Goal: Task Accomplishment & Management: Manage account settings

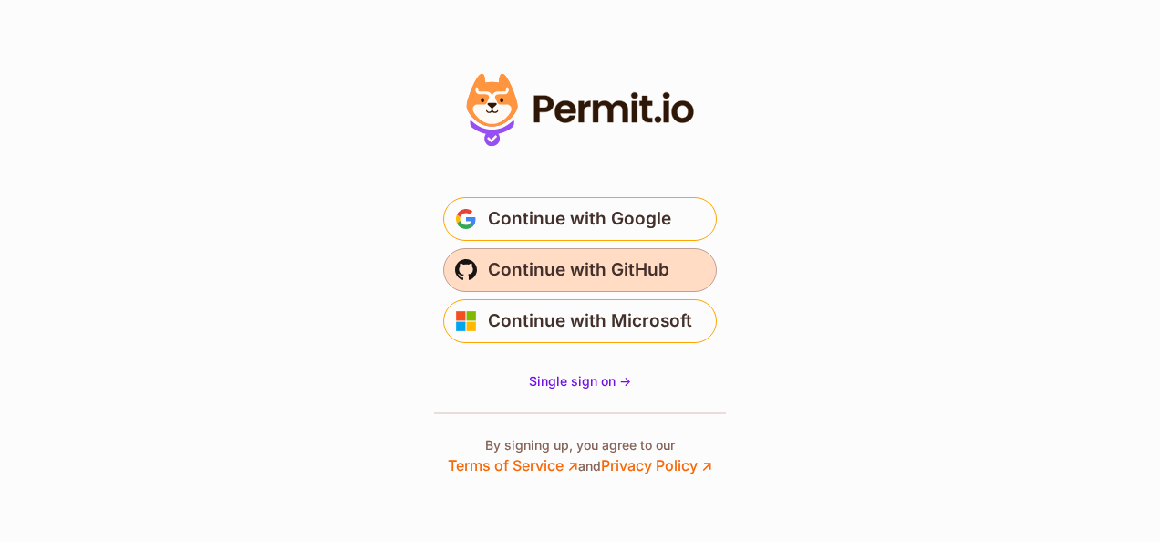
click at [630, 268] on span "Continue with GitHub" at bounding box center [579, 269] width 182 height 29
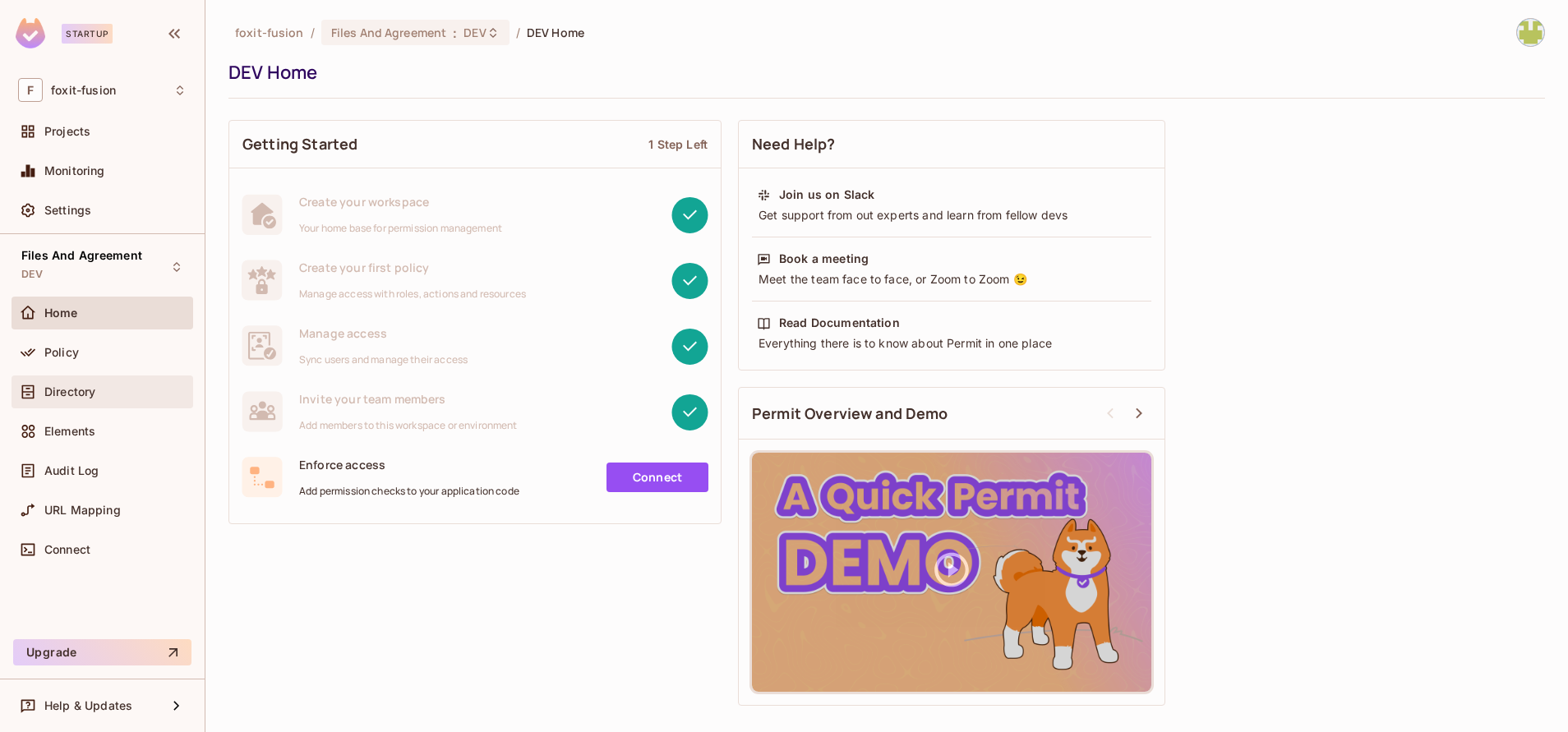
click at [113, 399] on div "Directory" at bounding box center [102, 392] width 168 height 20
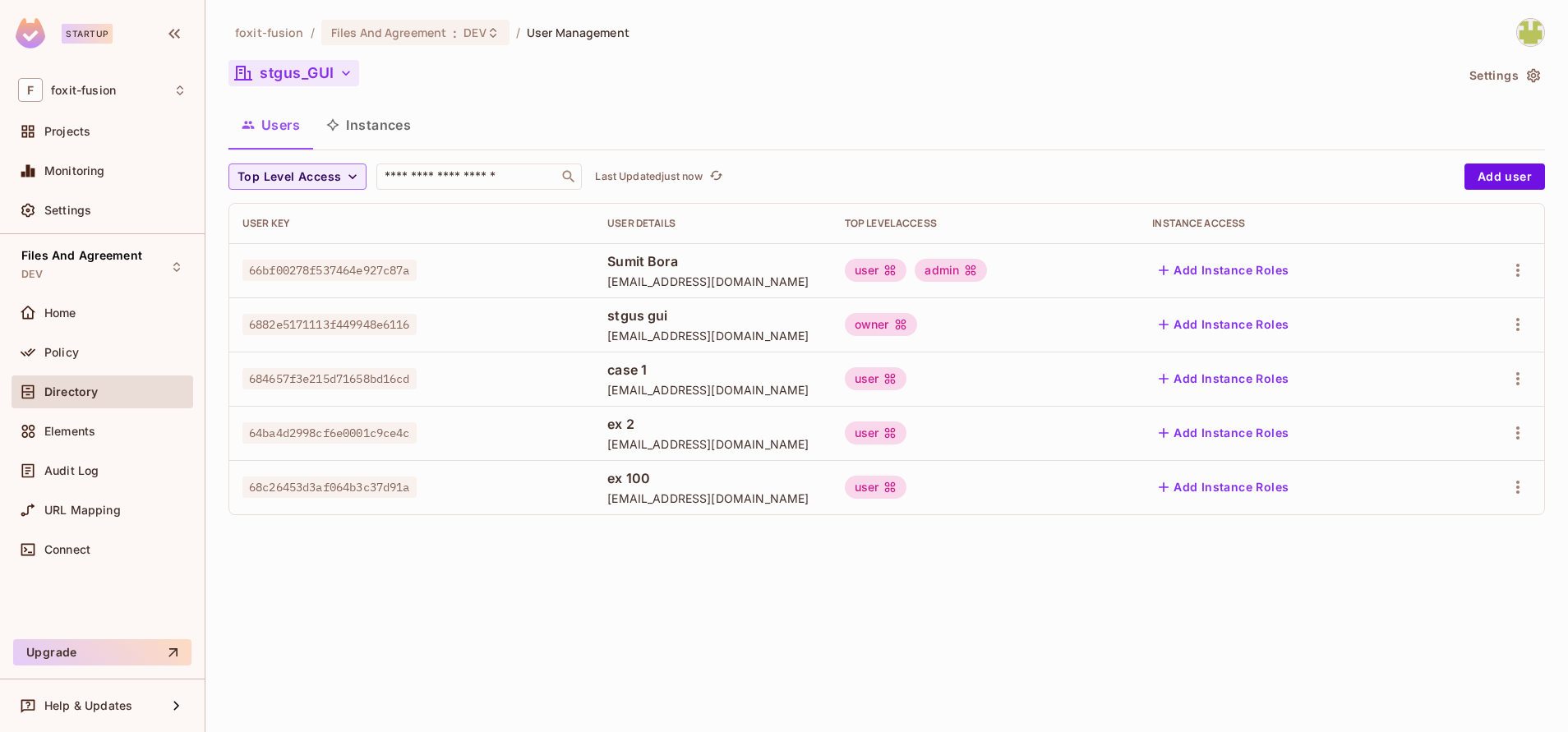
click at [355, 73] on button "stgus_GUI" at bounding box center [294, 73] width 131 height 26
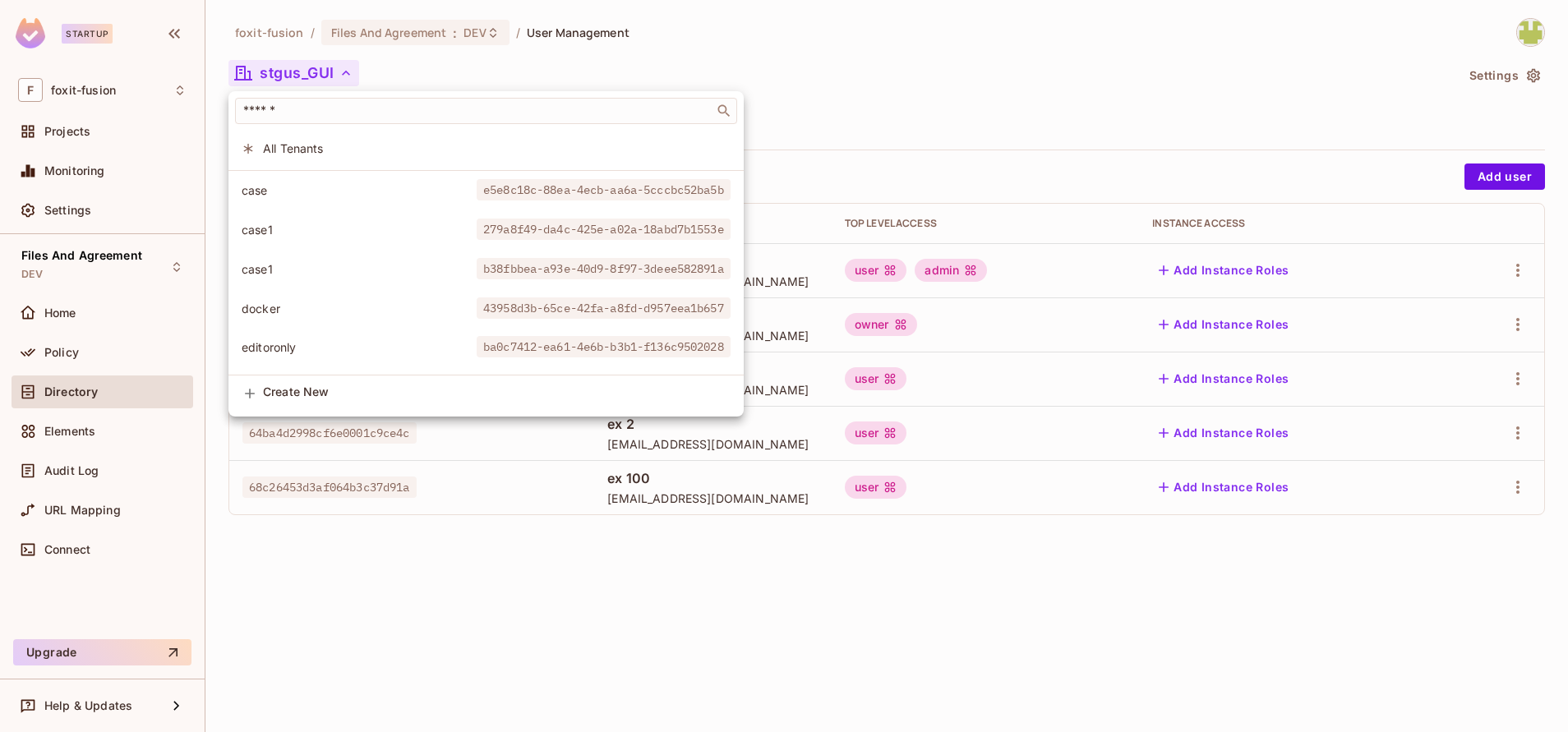
scroll to position [1454, 0]
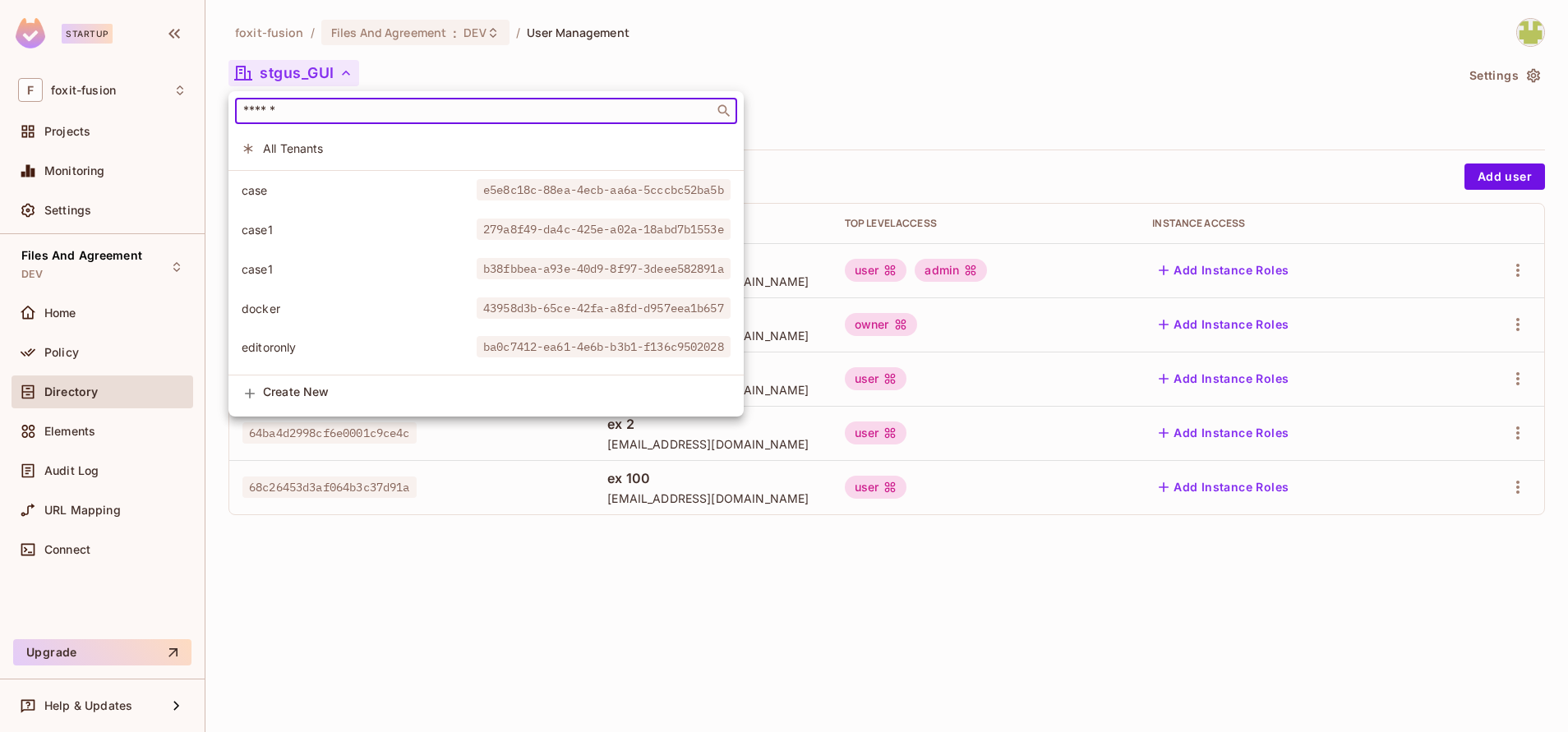
click at [306, 113] on input "text" at bounding box center [474, 111] width 469 height 16
paste input "**********"
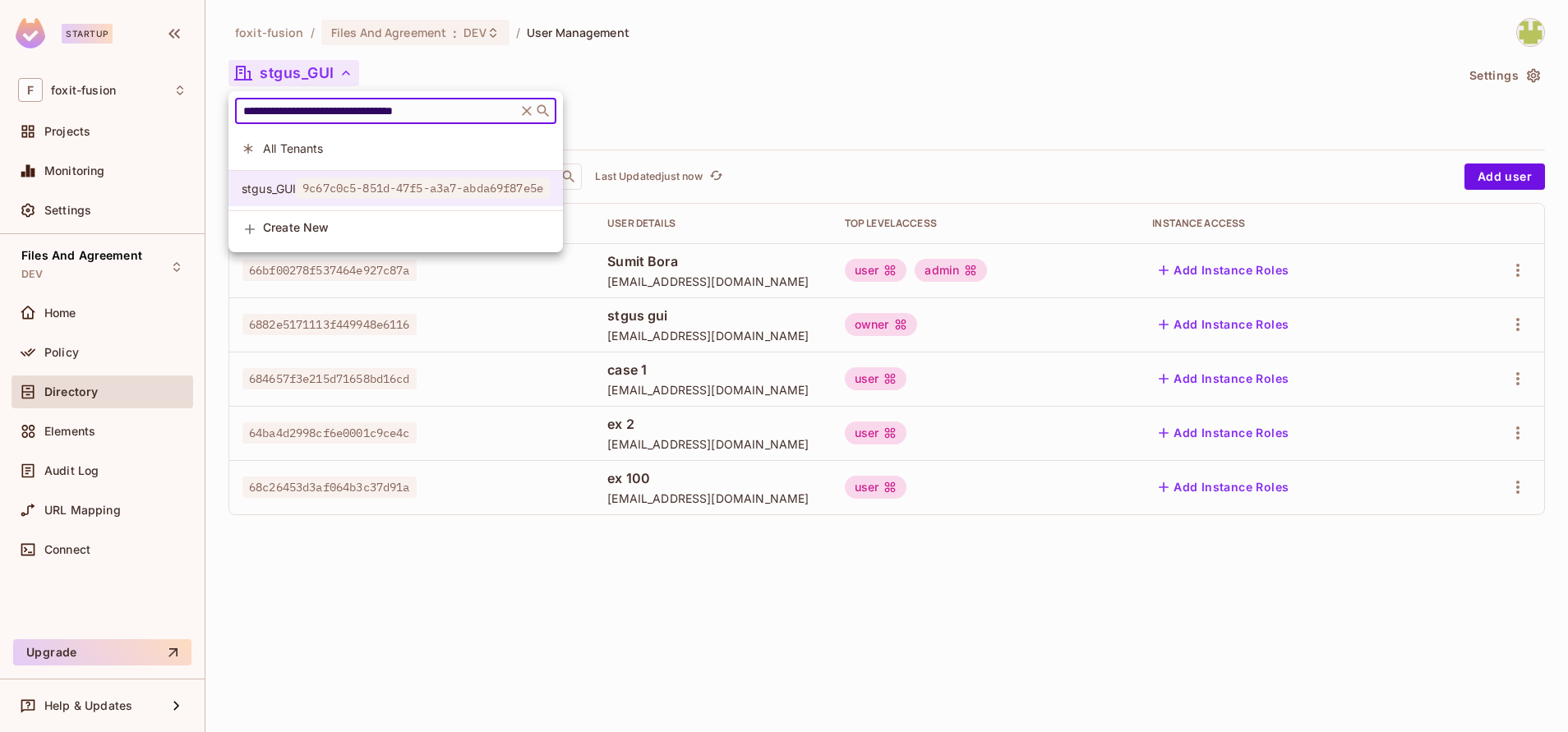
type input "**********"
click at [452, 185] on span "9c67c0c5-851d-47f5-a3a7-abda69f87e5e" at bounding box center [422, 188] width 254 height 22
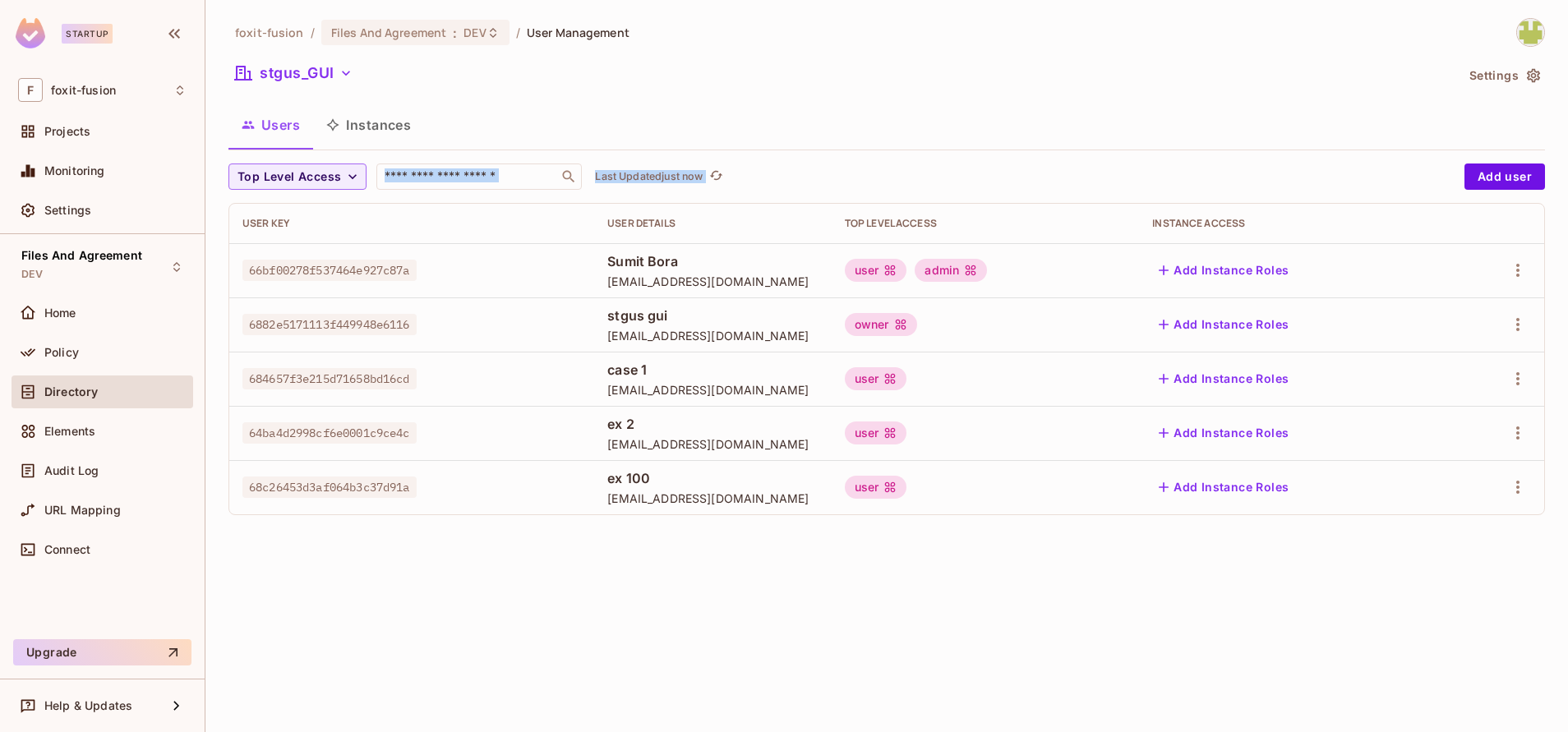
drag, startPoint x: 362, startPoint y: 76, endPoint x: 802, endPoint y: 610, distance: 691.9
click at [802, 610] on div "foxit-fusion / Files And Agreement : DEV / User Management stgus_GUI Settings U…" at bounding box center [886, 366] width 1363 height 732
drag, startPoint x: 802, startPoint y: 610, endPoint x: 764, endPoint y: 579, distance: 49.0
click at [764, 579] on div "foxit-fusion / Files And Agreement : DEV / User Management stgus_GUI Settings U…" at bounding box center [886, 366] width 1363 height 732
click at [323, 72] on button "stgus_GUI" at bounding box center [294, 73] width 131 height 26
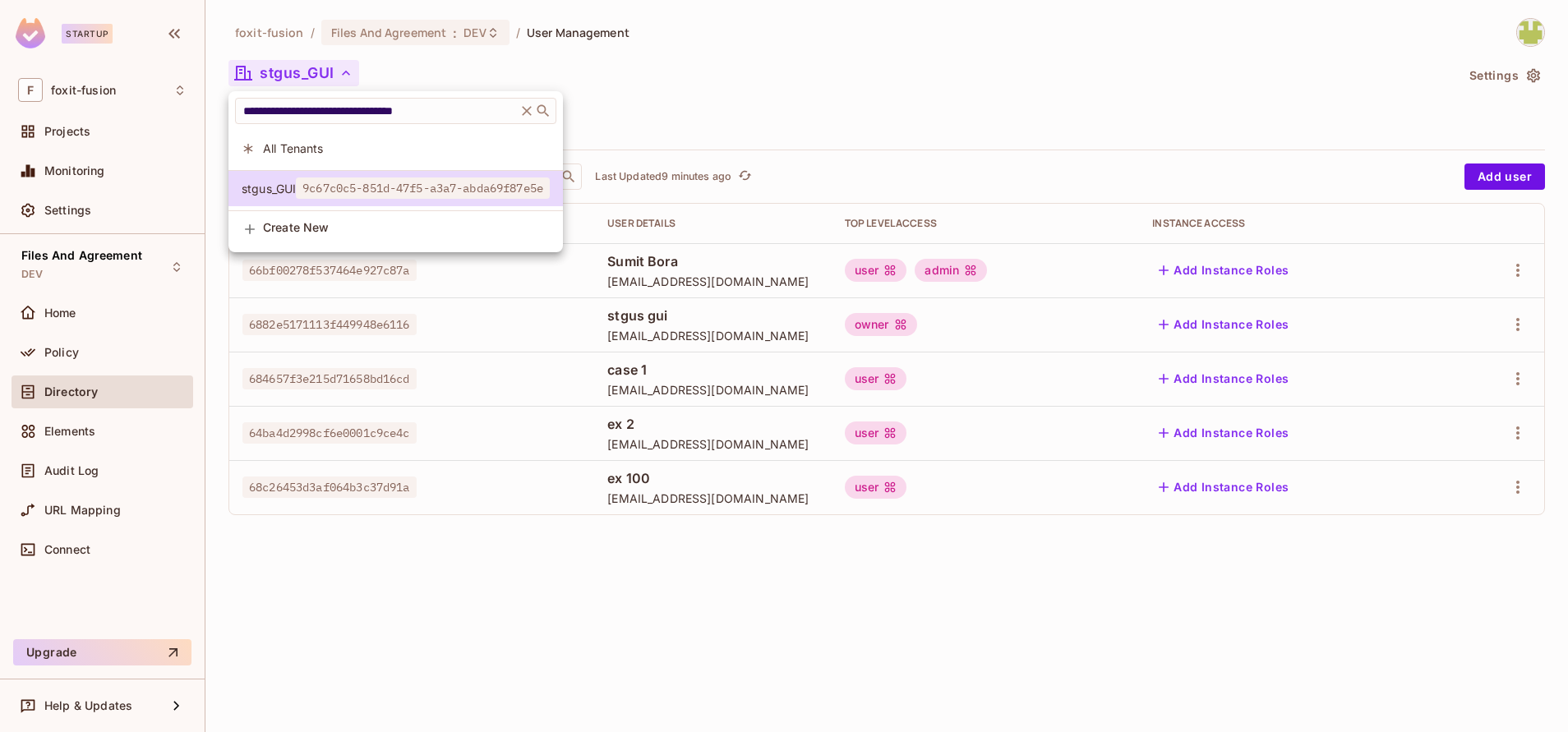
click at [1538, 84] on div at bounding box center [784, 366] width 1568 height 732
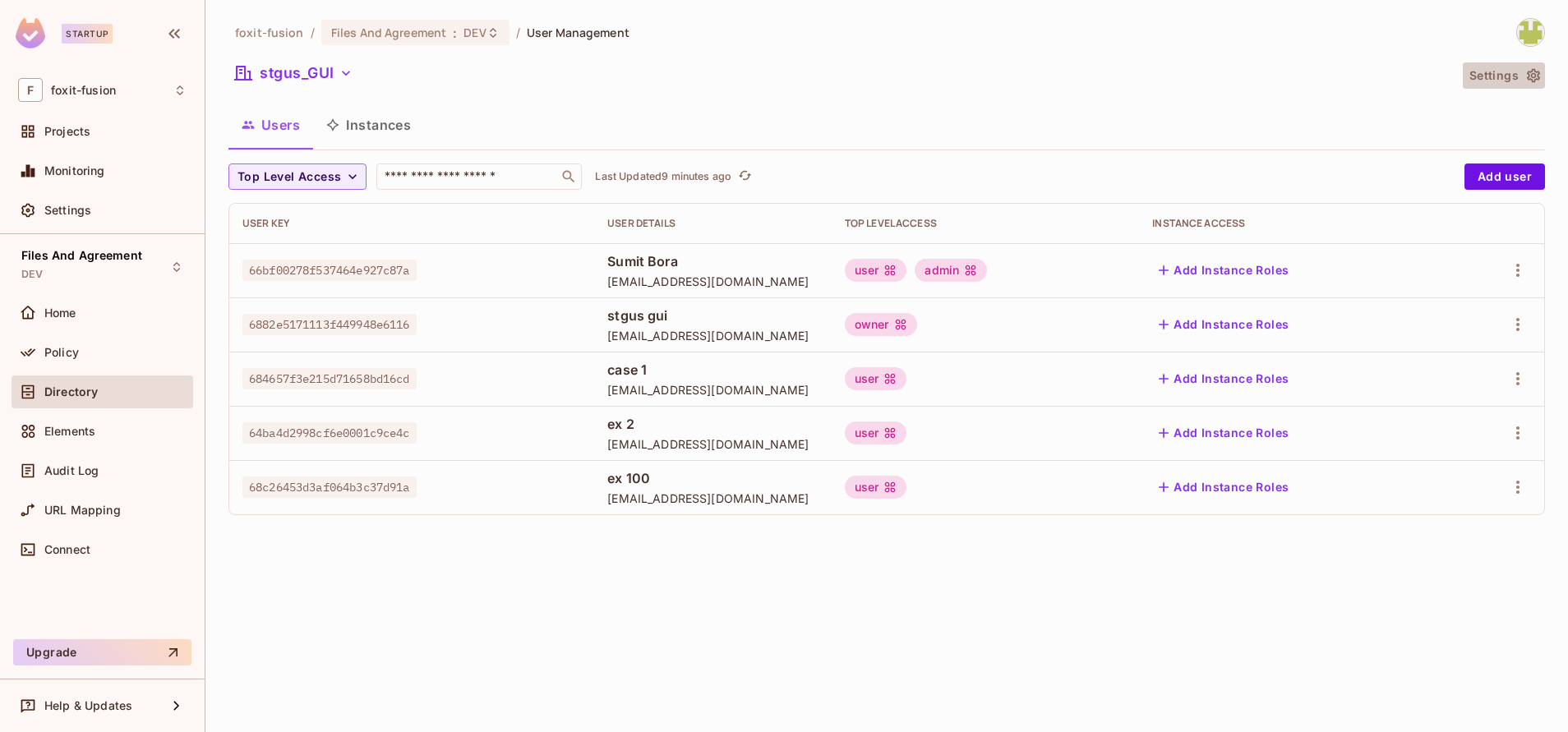
click at [1495, 76] on button "Settings" at bounding box center [1503, 75] width 82 height 26
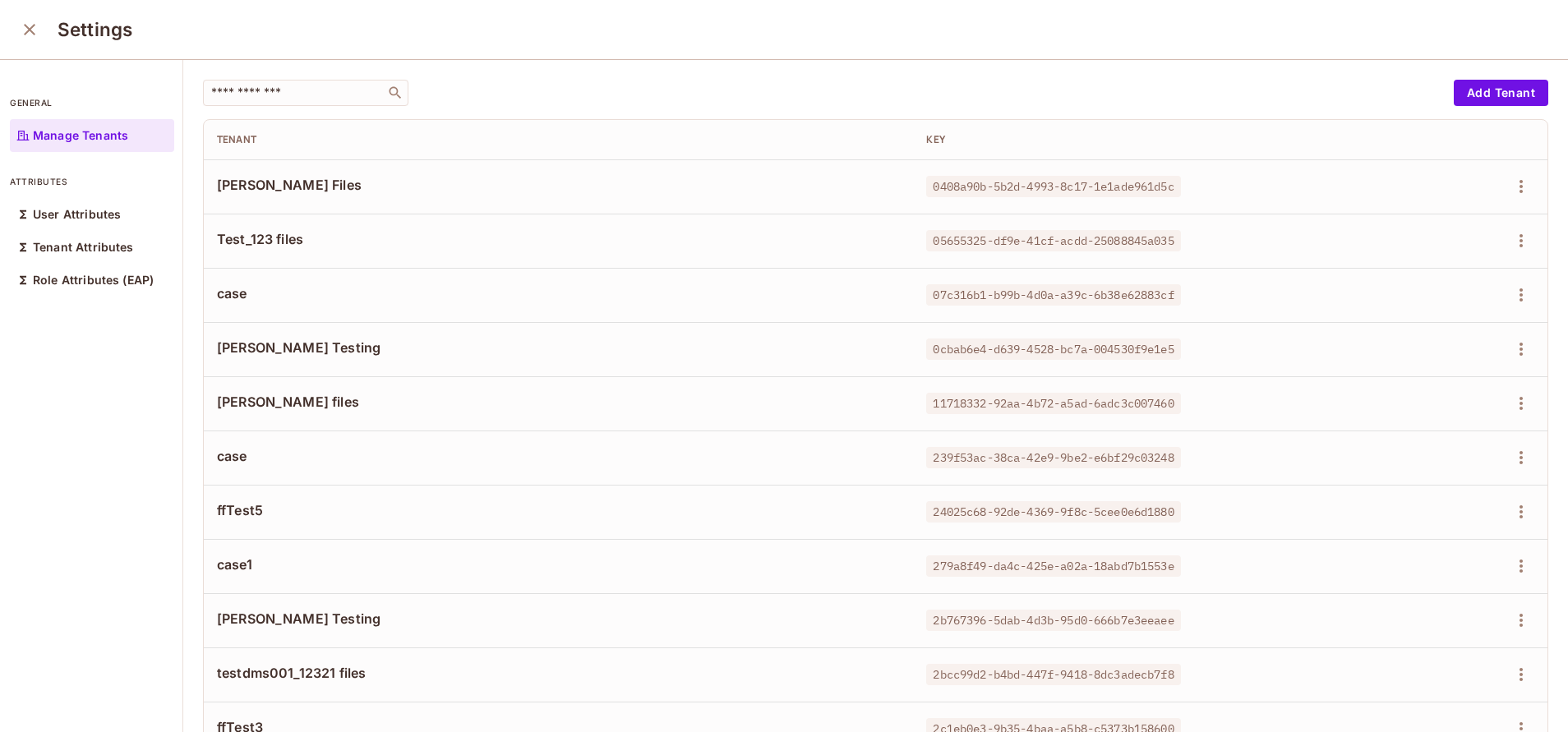
click at [827, 231] on span "Test_123 files" at bounding box center [558, 239] width 683 height 18
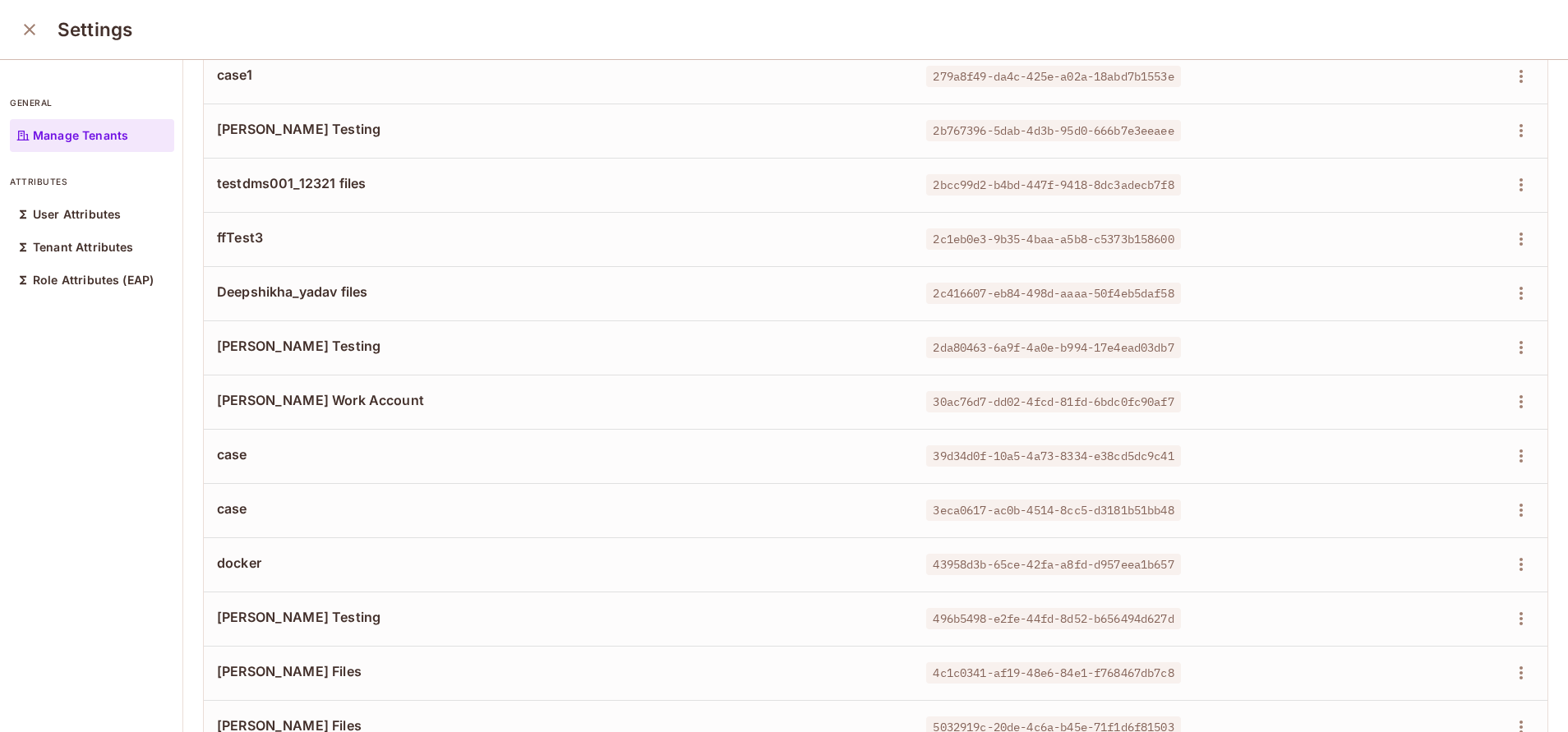
scroll to position [312, 0]
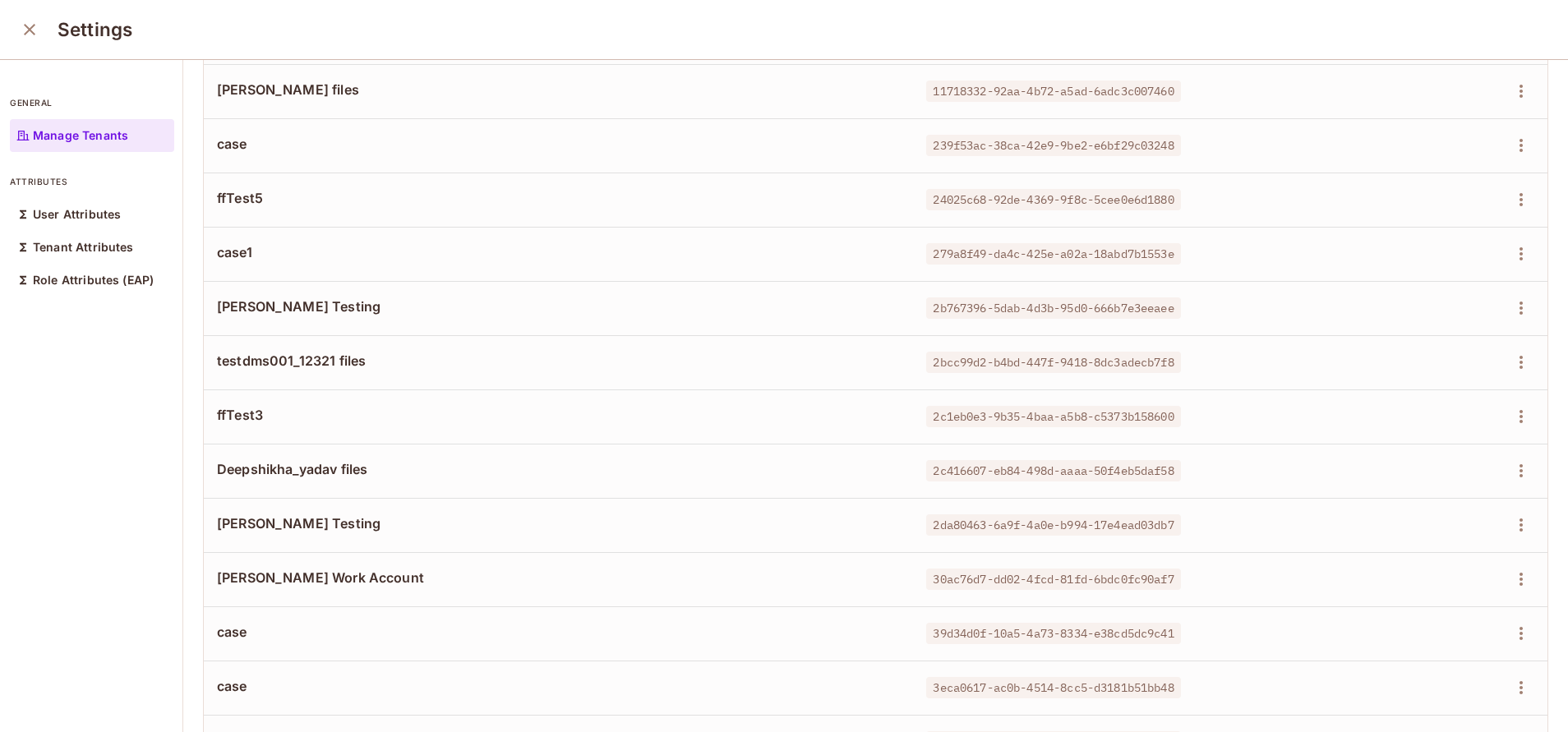
click at [663, 385] on td "testdms001_12321 files" at bounding box center [557, 362] width 709 height 54
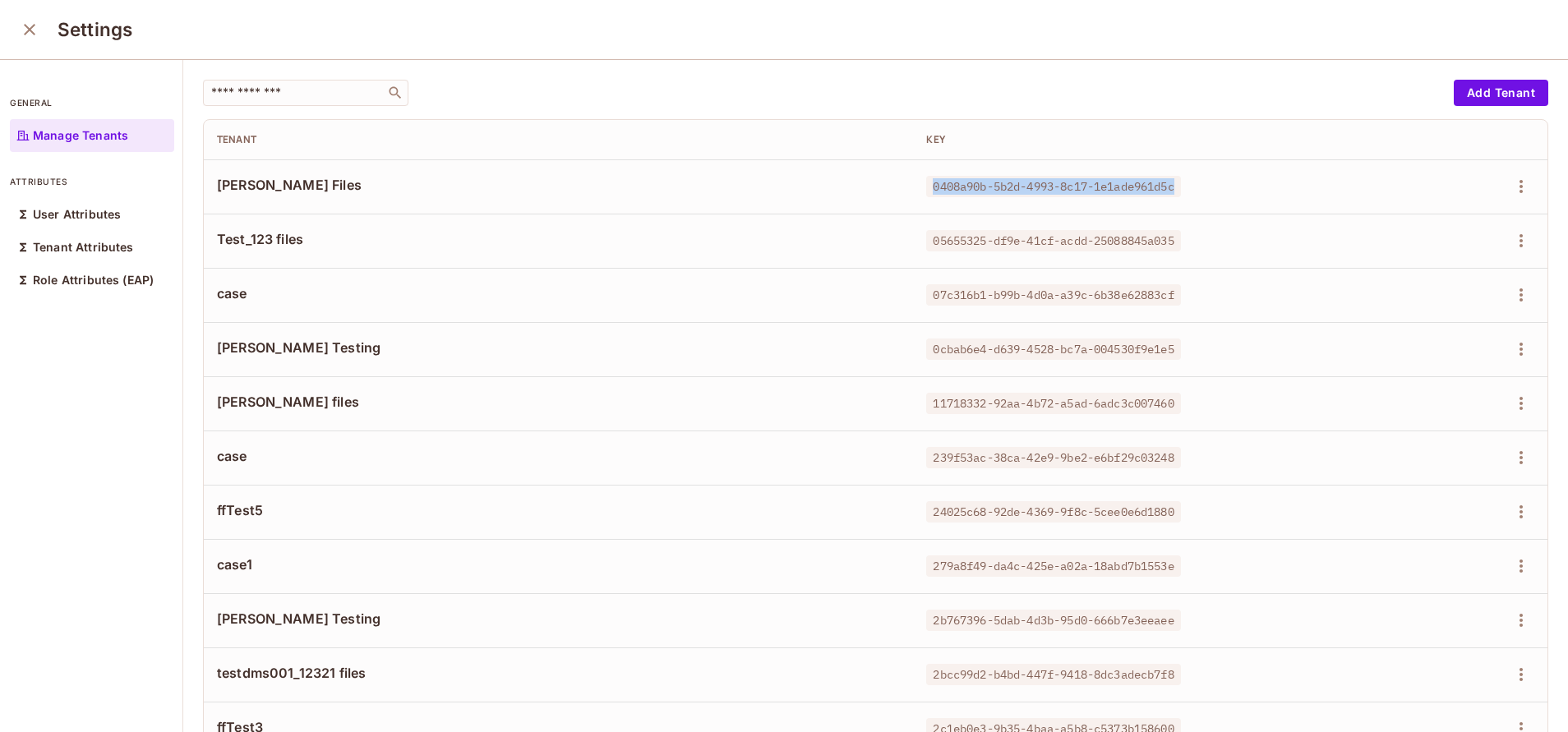
drag, startPoint x: 914, startPoint y: 184, endPoint x: 1165, endPoint y: 186, distance: 251.0
click at [1165, 186] on span "0408a90b-5b2d-4993-8c17-1e1ade961d5c" at bounding box center [1053, 186] width 254 height 22
copy span "0408a90b-5b2d-4993-8c17-1e1ade961d5c"
drag, startPoint x: 904, startPoint y: 239, endPoint x: 1161, endPoint y: 244, distance: 257.0
click at [1161, 244] on span "05655325-df9e-41cf-acdd-25088845a035" at bounding box center [1053, 240] width 254 height 22
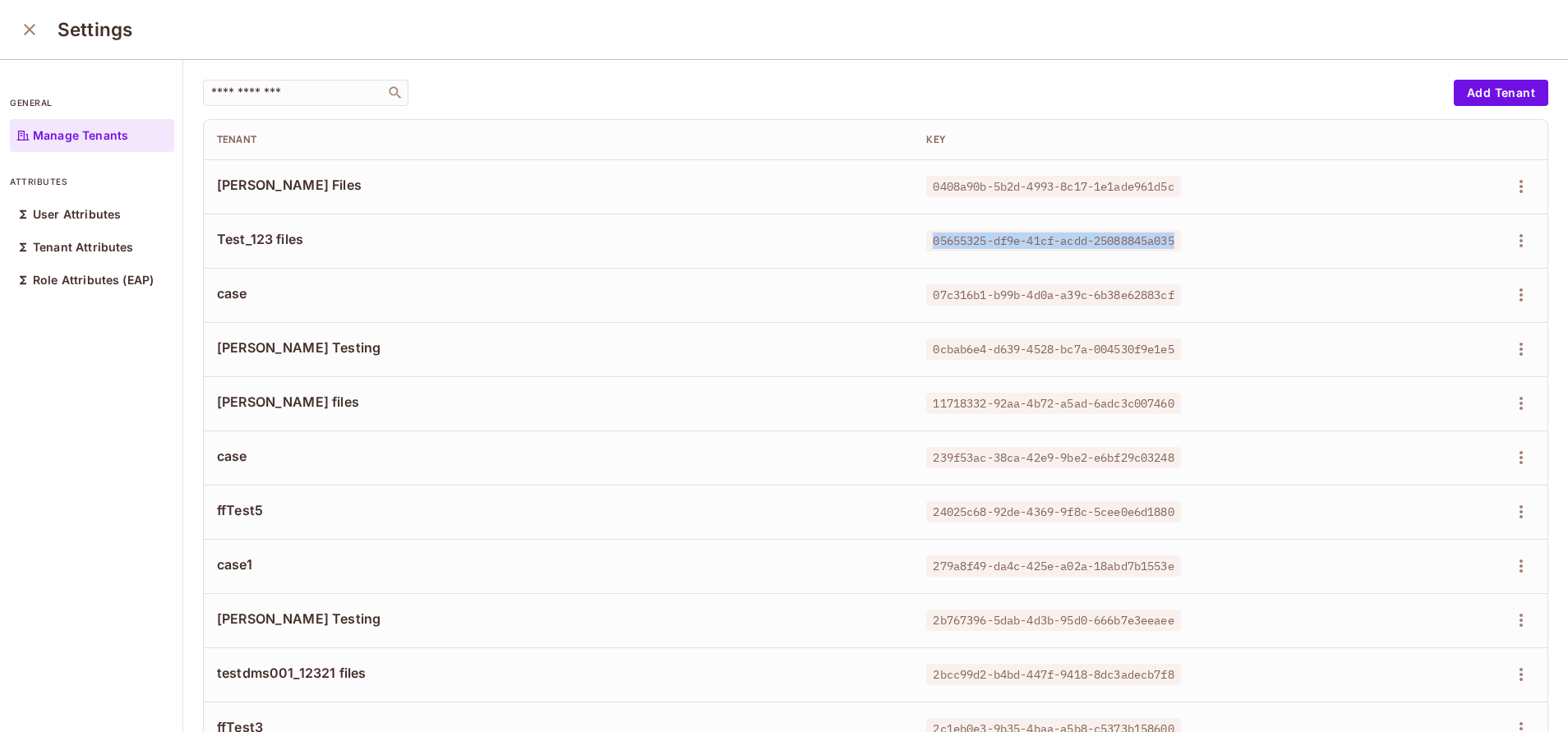
copy span "05655325-df9e-41cf-acdd-25088845a035"
drag, startPoint x: 906, startPoint y: 293, endPoint x: 1195, endPoint y: 307, distance: 289.3
click at [1195, 307] on td "07c316b1-b99b-4d0a-a39c-6b38e62883cf" at bounding box center [1136, 294] width 445 height 54
copy span "07c316b1-b99b-4d0a-a39c-6b38e62883cf"
drag, startPoint x: 910, startPoint y: 348, endPoint x: 1174, endPoint y: 348, distance: 264.0
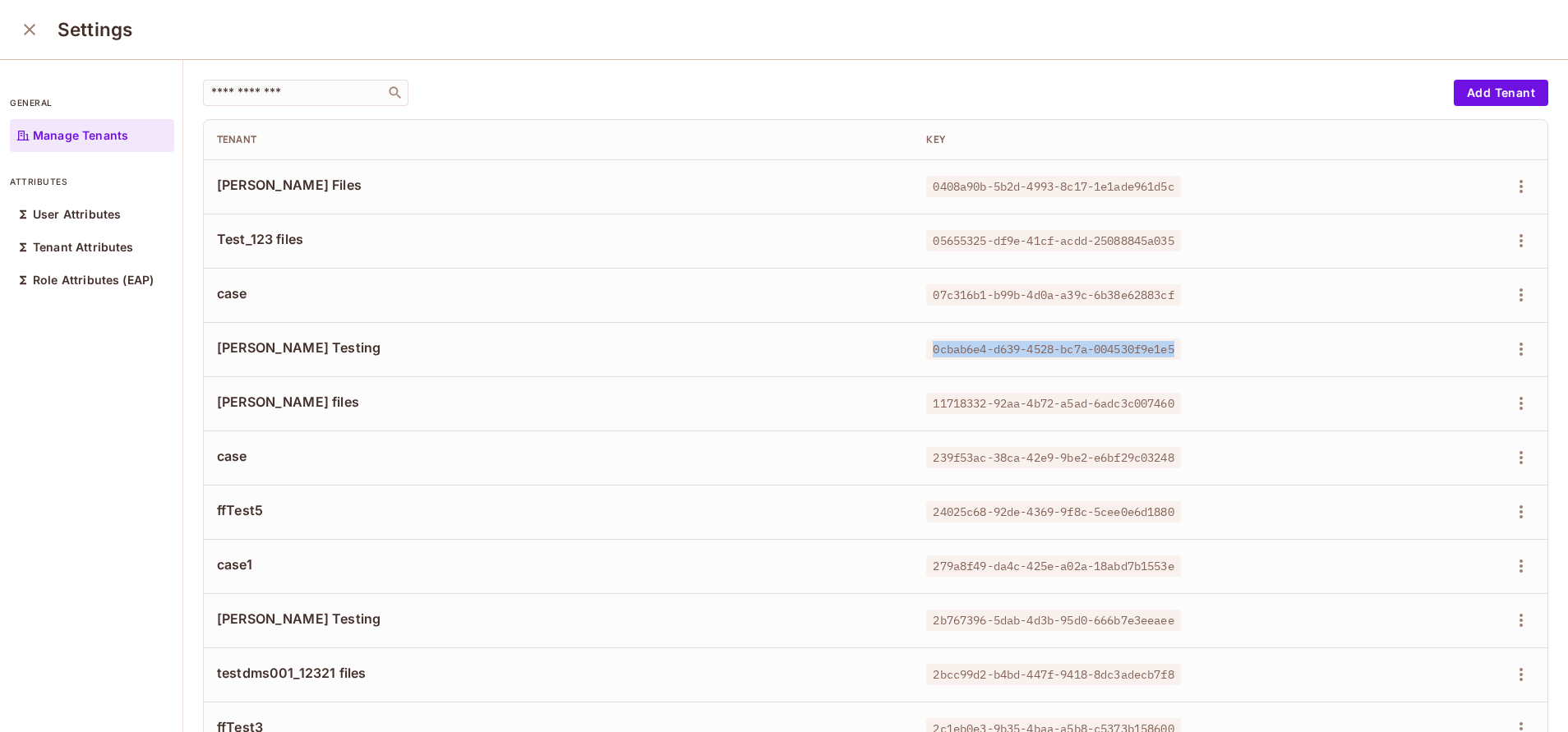
click at [1174, 348] on div "0cbab6e4-d639-4528-bc7a-004530f9e1e5" at bounding box center [1135, 349] width 418 height 16
copy span "0cbab6e4-d639-4528-bc7a-004530f9e1e5"
click at [1519, 344] on icon "button" at bounding box center [1521, 348] width 4 height 14
click at [1407, 451] on div "Delete Tenant" at bounding box center [1424, 459] width 77 height 16
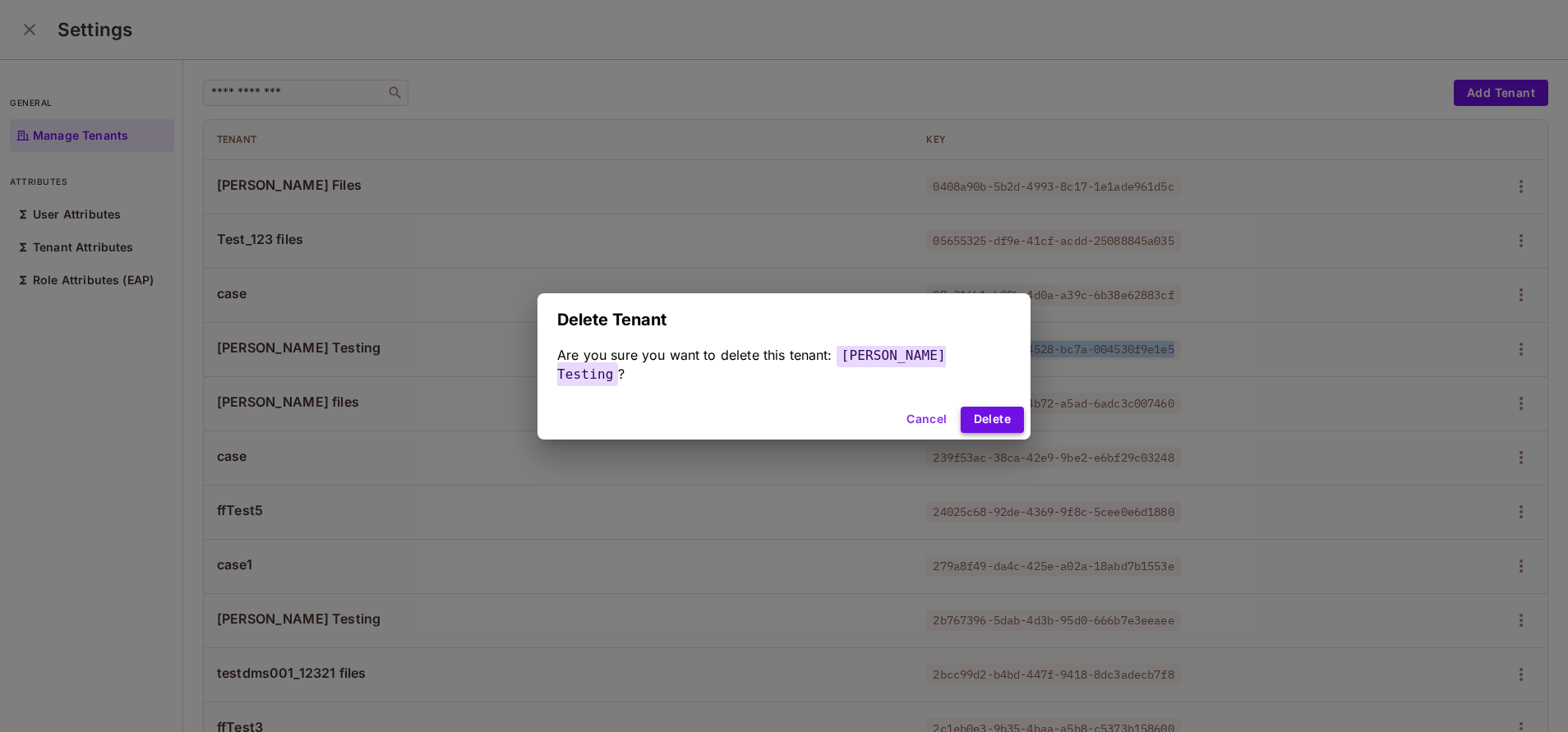
click at [961, 407] on button "Delete" at bounding box center [992, 420] width 63 height 26
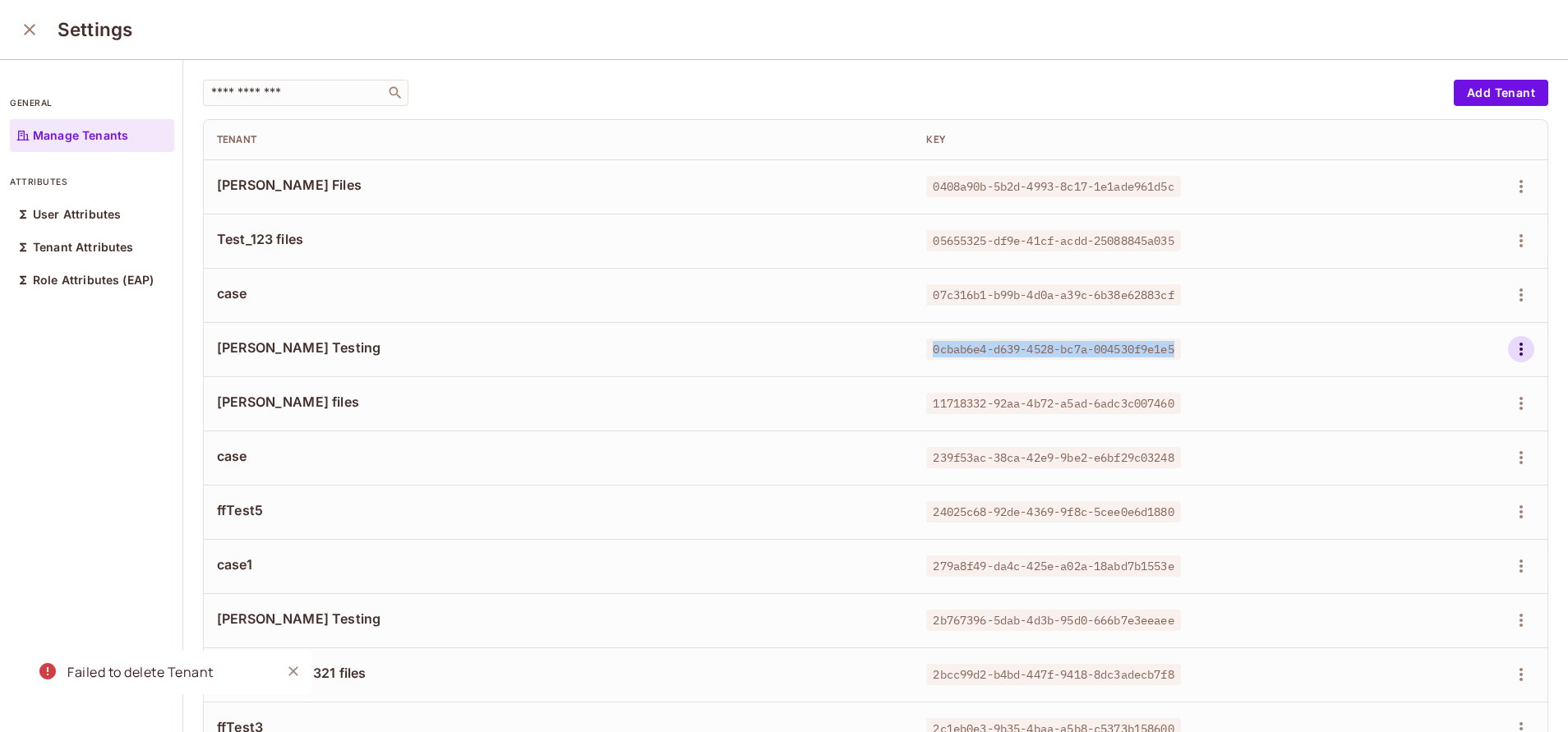
click at [1511, 343] on icon "button" at bounding box center [1521, 349] width 20 height 20
click at [1385, 455] on div "Delete Tenant" at bounding box center [1424, 459] width 77 height 16
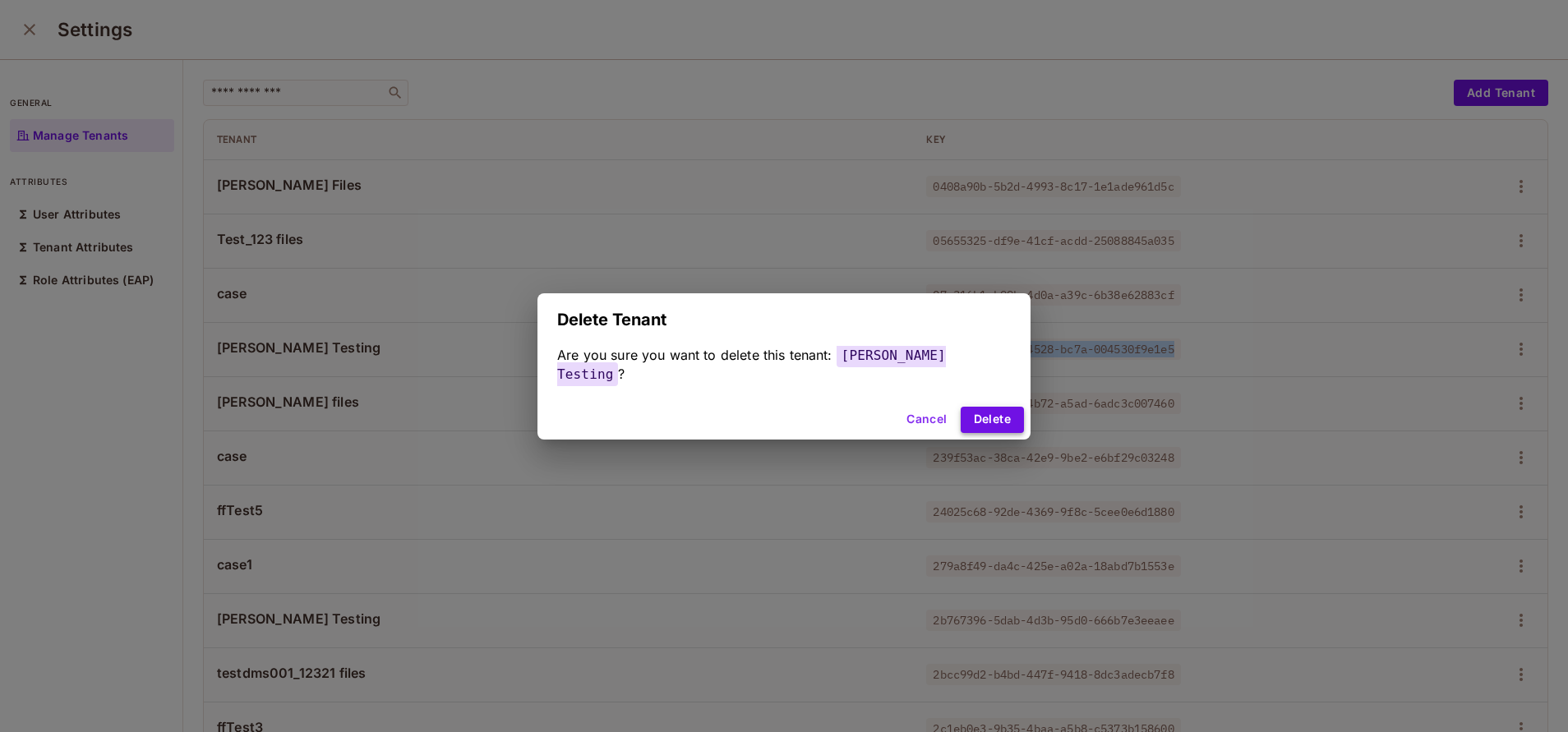
click at [961, 407] on button "Delete" at bounding box center [992, 420] width 63 height 26
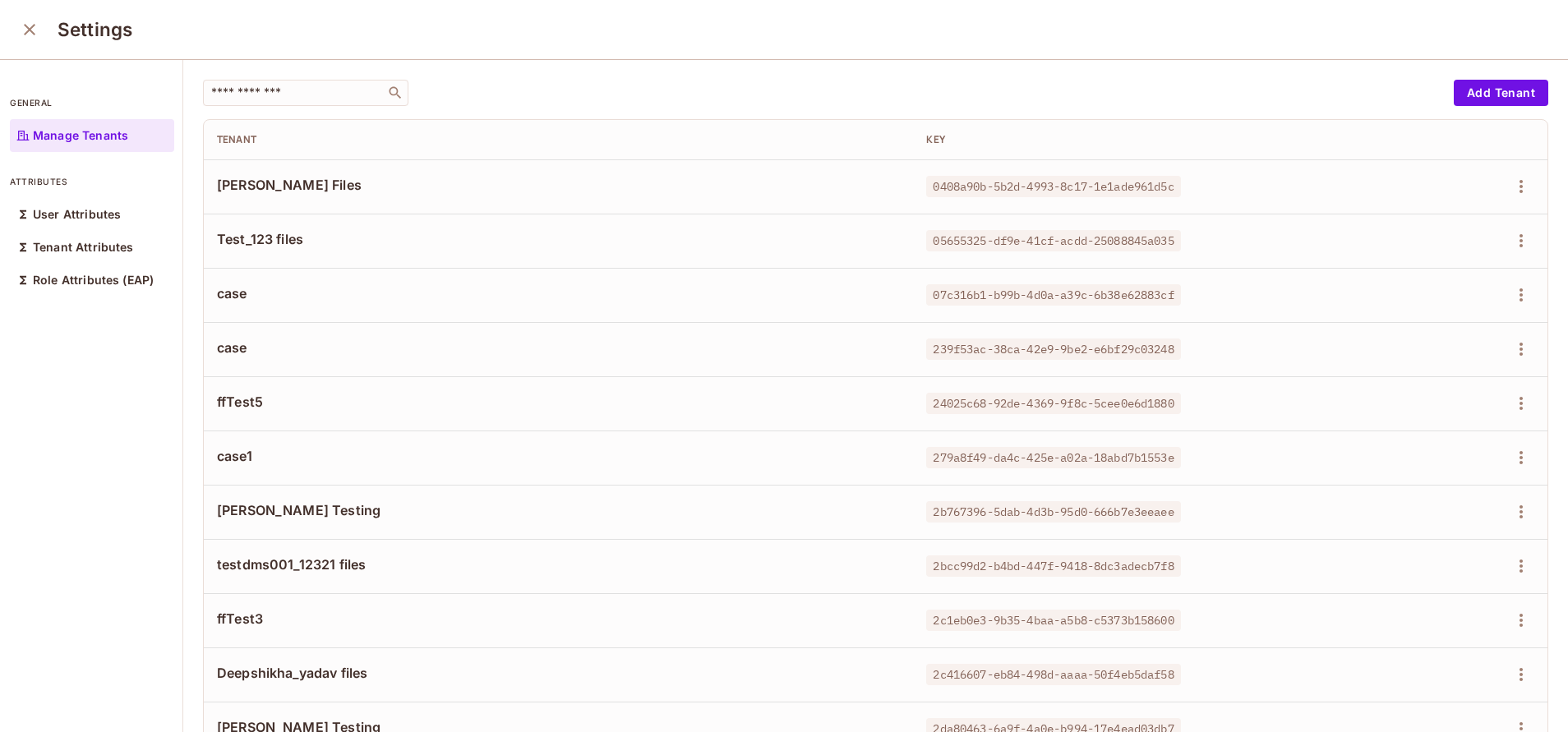
click at [985, 377] on td "24025c68-92de-4369-9f8c-5cee0e6d1880" at bounding box center [1136, 403] width 445 height 54
click at [742, 148] on th "Tenant" at bounding box center [557, 140] width 709 height 40
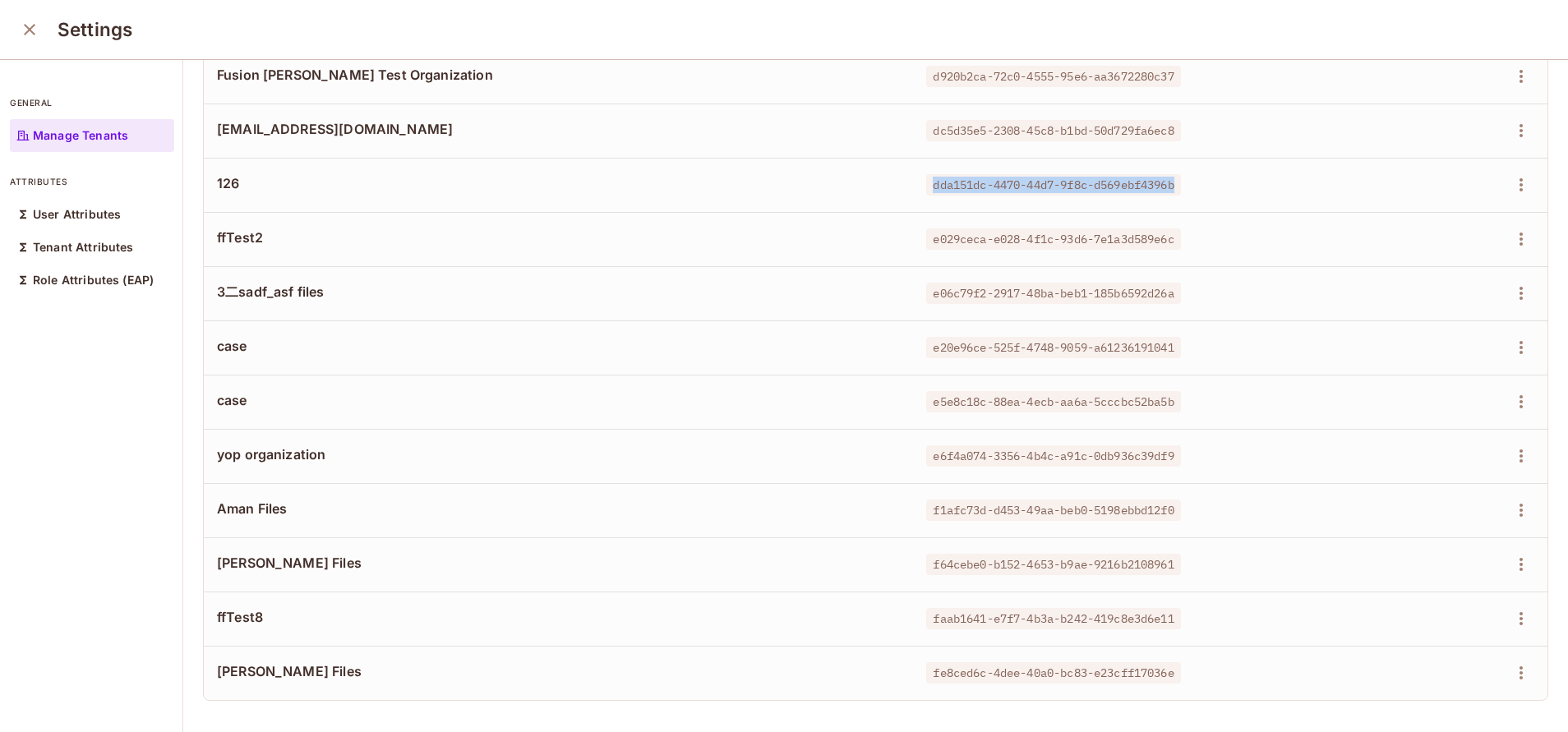
scroll to position [2, 0]
drag, startPoint x: 909, startPoint y: 651, endPoint x: 1189, endPoint y: 642, distance: 280.1
click at [1189, 644] on td "fe8ced6c-4dee-40a0-bc83-e23cff17036e" at bounding box center [1136, 671] width 445 height 54
copy span "fe8ced6c-4dee-40a0-bc83-e23cff17036e"
drag, startPoint x: 912, startPoint y: 594, endPoint x: 1182, endPoint y: 586, distance: 270.1
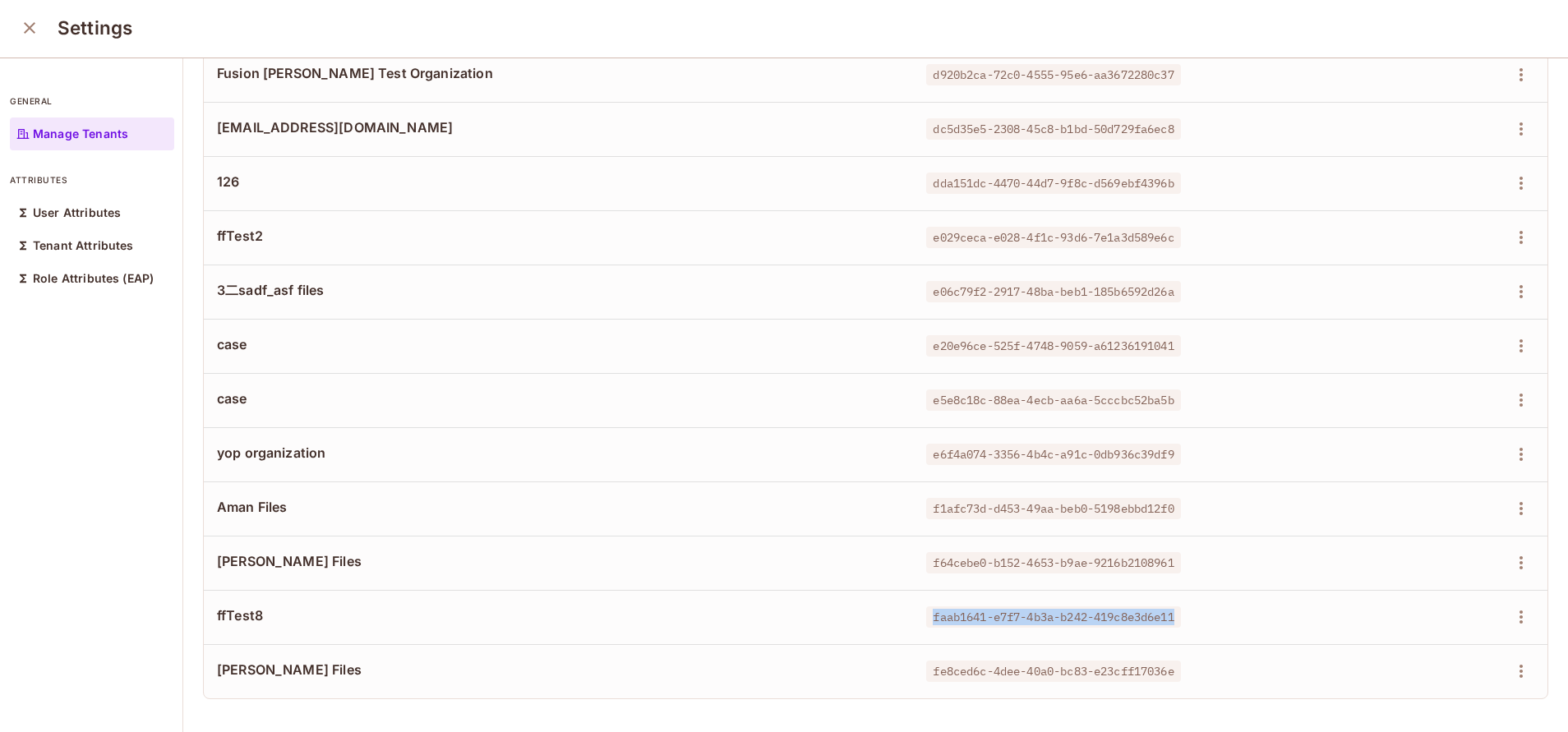
click at [1182, 590] on td "faab1641-e7f7-4b3a-b242-419c8e3d6e11" at bounding box center [1136, 617] width 445 height 54
copy span "faab1641-e7f7-4b3a-b242-419c8e3d6e11"
drag, startPoint x: 904, startPoint y: 541, endPoint x: 1168, endPoint y: 548, distance: 264.1
click at [1168, 552] on span "f64cebe0-b152-4653-b9ae-9216b2108961" at bounding box center [1053, 563] width 254 height 22
copy span "f64cebe0-b152-4653-b9ae-9216b2108961"
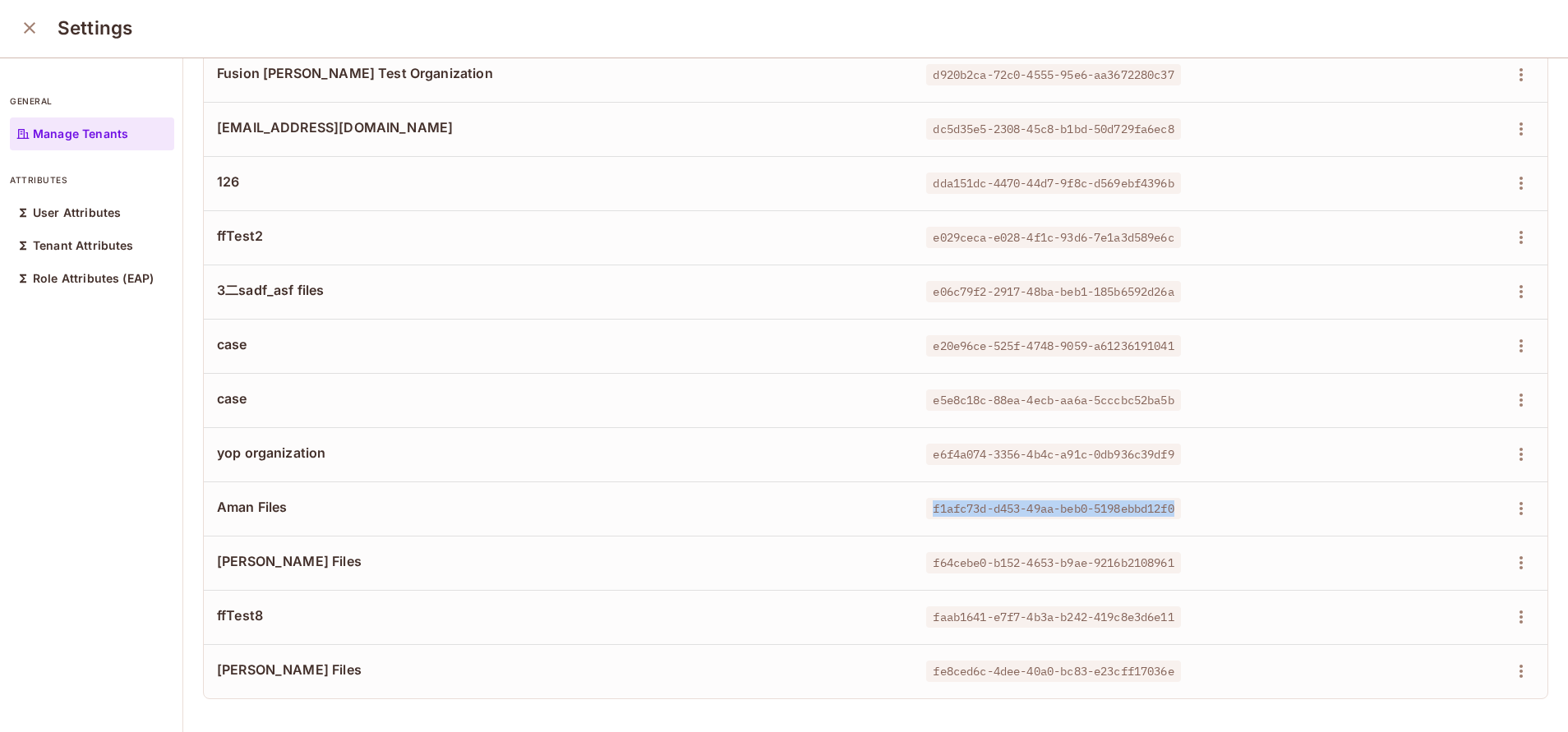
drag, startPoint x: 904, startPoint y: 490, endPoint x: 1162, endPoint y: 483, distance: 258.1
click at [1162, 498] on span "f1afc73d-d453-49aa-beb0-5198ebbd12f0" at bounding box center [1053, 509] width 254 height 22
copy span "f1afc73d-d453-49aa-beb0-5198ebbd12f0"
drag, startPoint x: 911, startPoint y: 434, endPoint x: 1222, endPoint y: 426, distance: 311.1
click at [1222, 427] on td "e6f4a074-3356-4b4c-a91c-0db936c39df9" at bounding box center [1136, 454] width 445 height 54
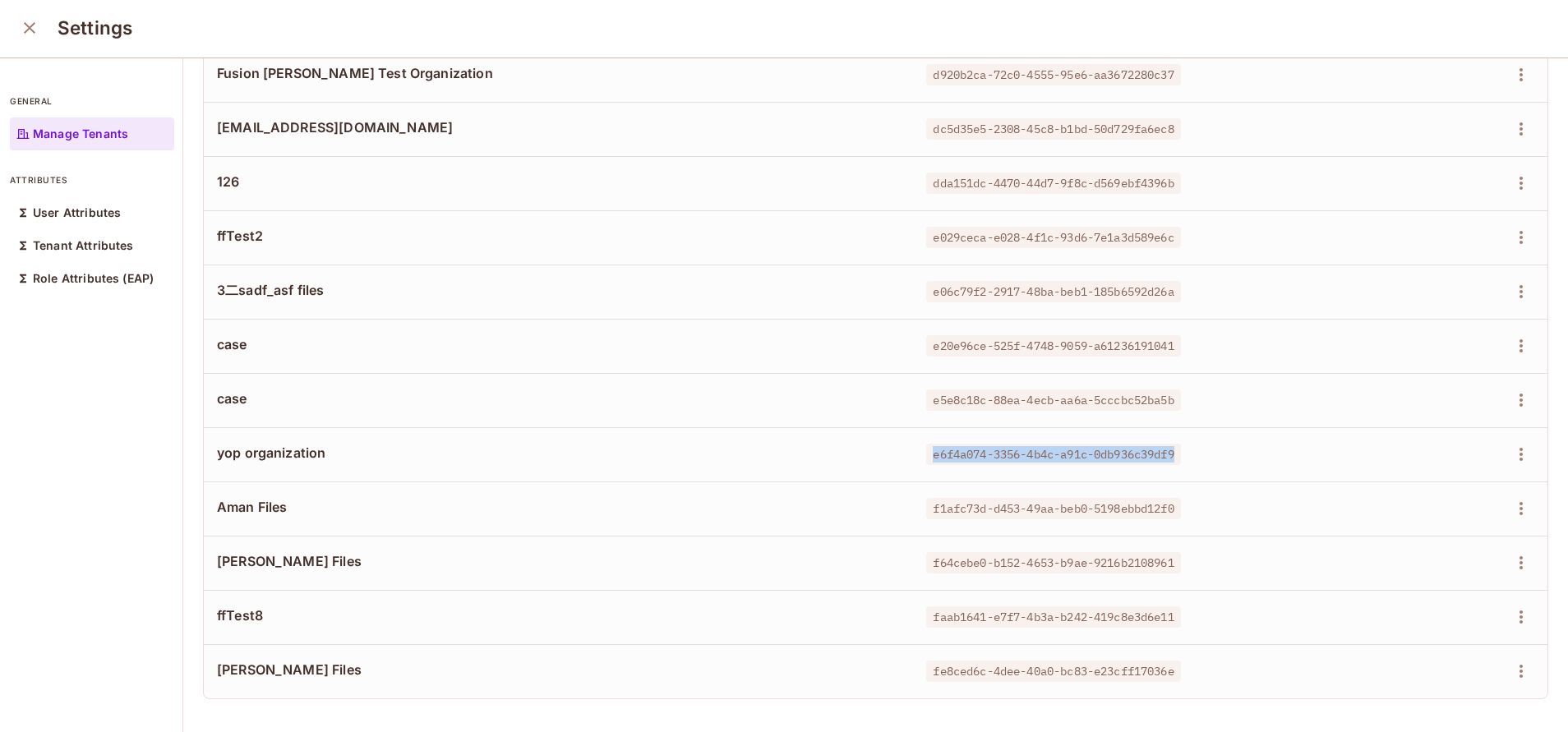
copy span "e6f4a074-3356-4b4c-a91c-0db936c39df9"
drag, startPoint x: 907, startPoint y: 377, endPoint x: 1170, endPoint y: 382, distance: 263.0
click at [1170, 392] on div "e5e8c18c-88ea-4ecb-aa6a-5cccbc52ba5b" at bounding box center [1135, 400] width 418 height 16
copy span "e5e8c18c-88ea-4ecb-aa6a-5cccbc52ba5b"
drag, startPoint x: 907, startPoint y: 323, endPoint x: 1162, endPoint y: 332, distance: 255.2
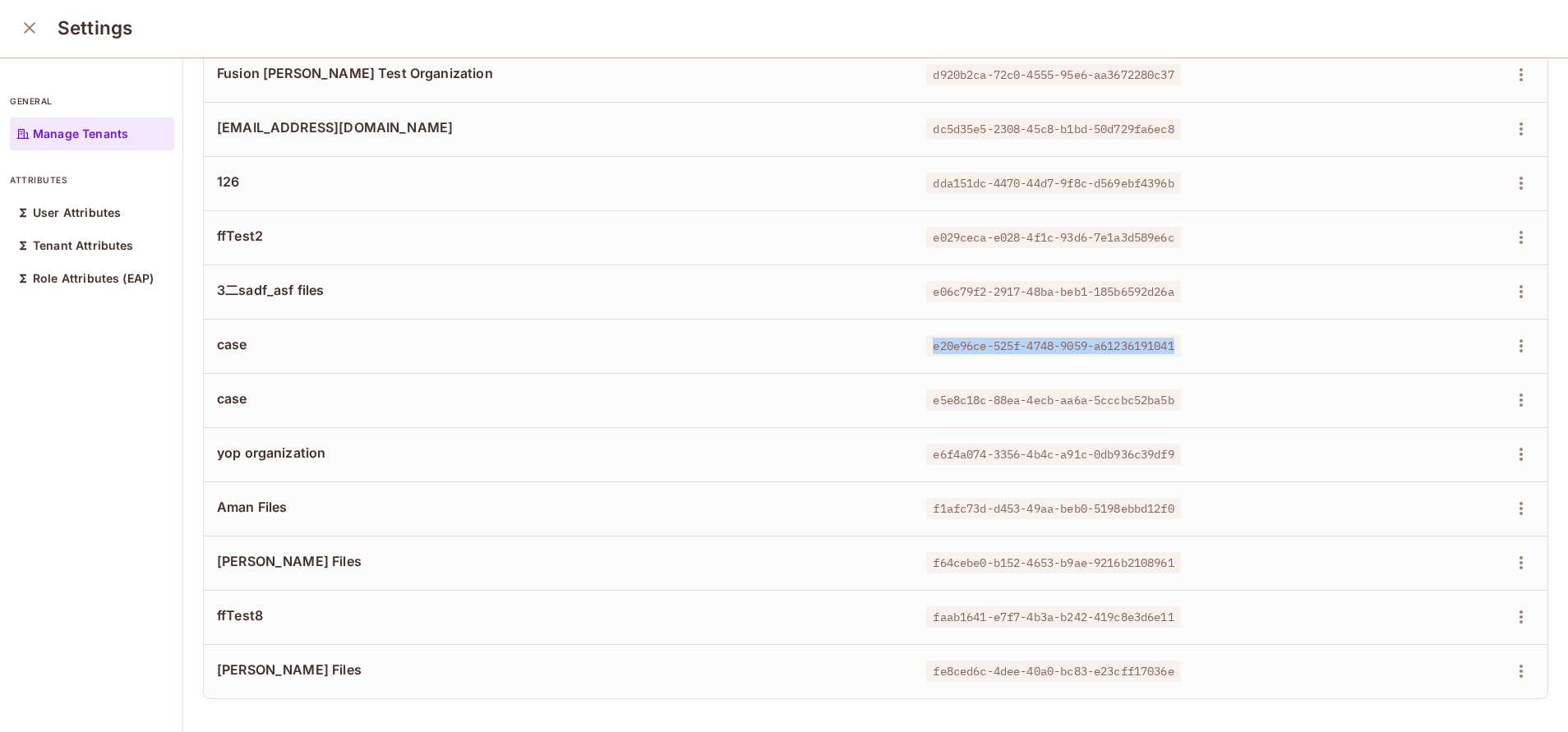
click at [1162, 335] on span "e20e96ce-525f-4748-9059-a61236191041" at bounding box center [1053, 346] width 254 height 22
copy span "e20e96ce-525f-4748-9059-a61236191041"
drag, startPoint x: 902, startPoint y: 274, endPoint x: 1163, endPoint y: 265, distance: 261.2
click at [1163, 265] on td "e06c79f2-2917-48ba-beb1-185b6592d26a" at bounding box center [1136, 292] width 445 height 54
copy span "e06c79f2-2917-48ba-beb1-185b6592d26a"
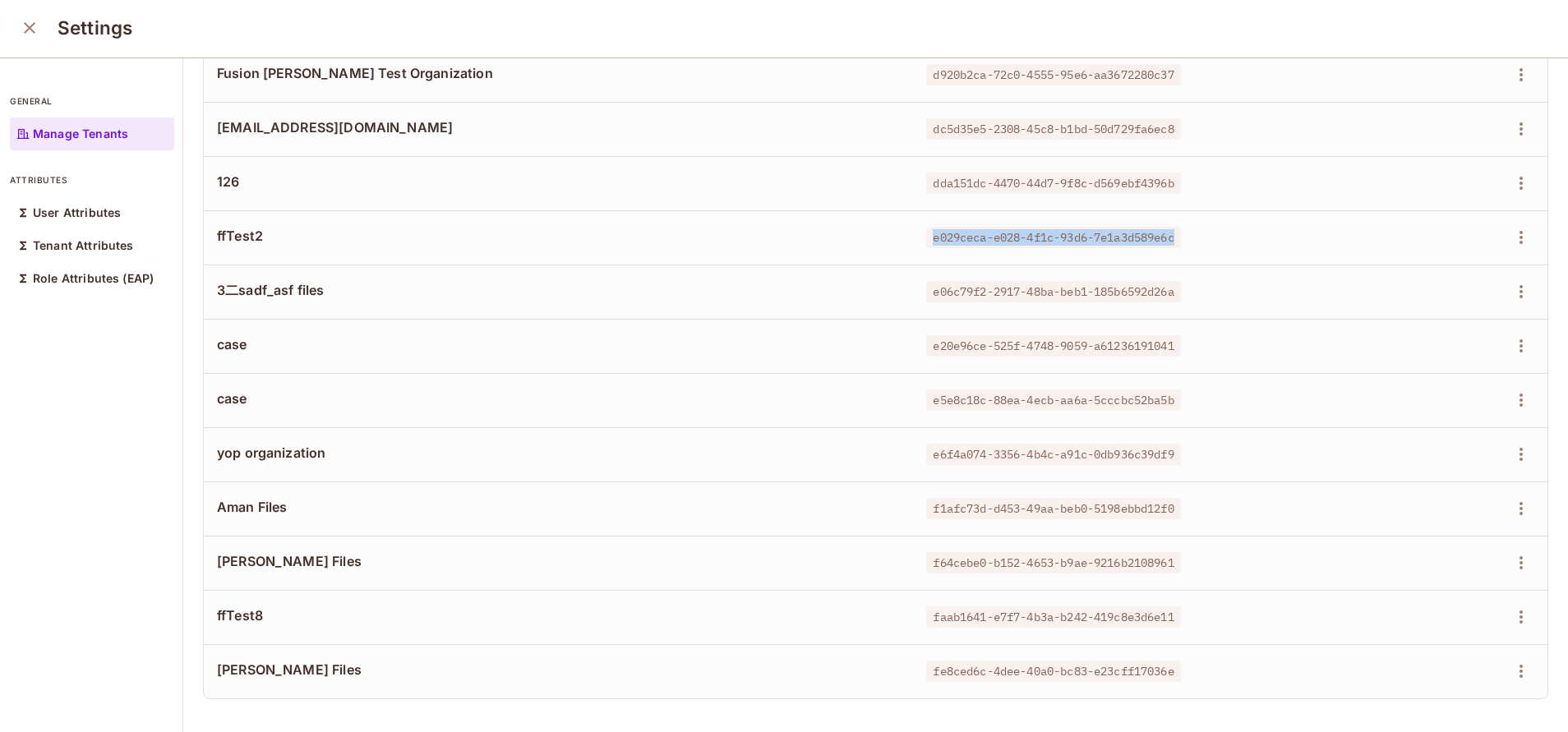
drag, startPoint x: 901, startPoint y: 214, endPoint x: 1175, endPoint y: 220, distance: 274.1
click at [1175, 220] on td "e029ceca-e028-4f1c-93d6-7e1a3d589e6c" at bounding box center [1136, 238] width 445 height 54
copy span "e029ceca-e028-4f1c-93d6-7e1a3d589e6c"
drag, startPoint x: 906, startPoint y: 172, endPoint x: 1166, endPoint y: 172, distance: 260.0
click at [1166, 173] on span "dda151dc-4470-44d7-9f8c-d569ebf4396b" at bounding box center [1053, 184] width 254 height 22
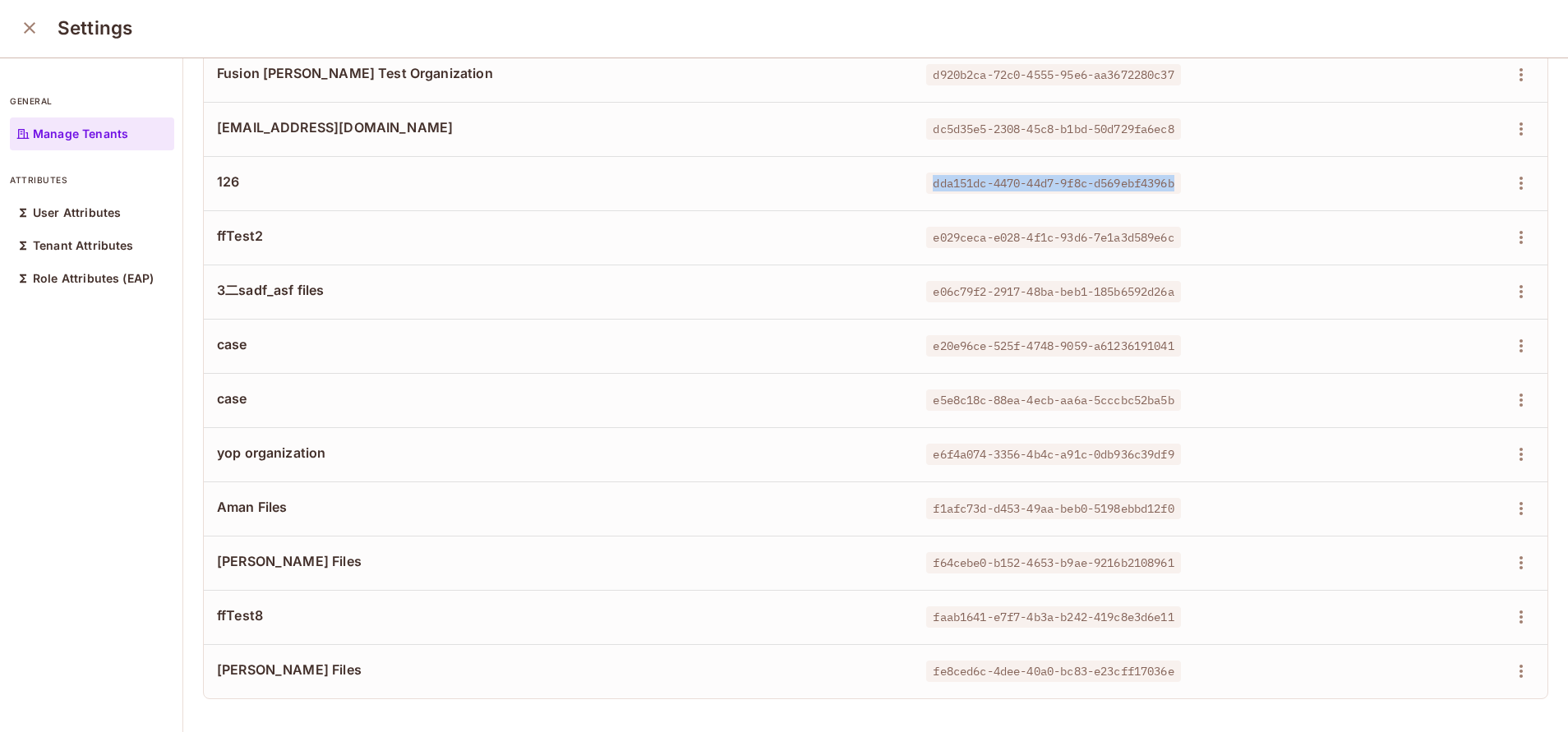
copy span "dda151dc-4470-44d7-9f8c-d569ebf4396b"
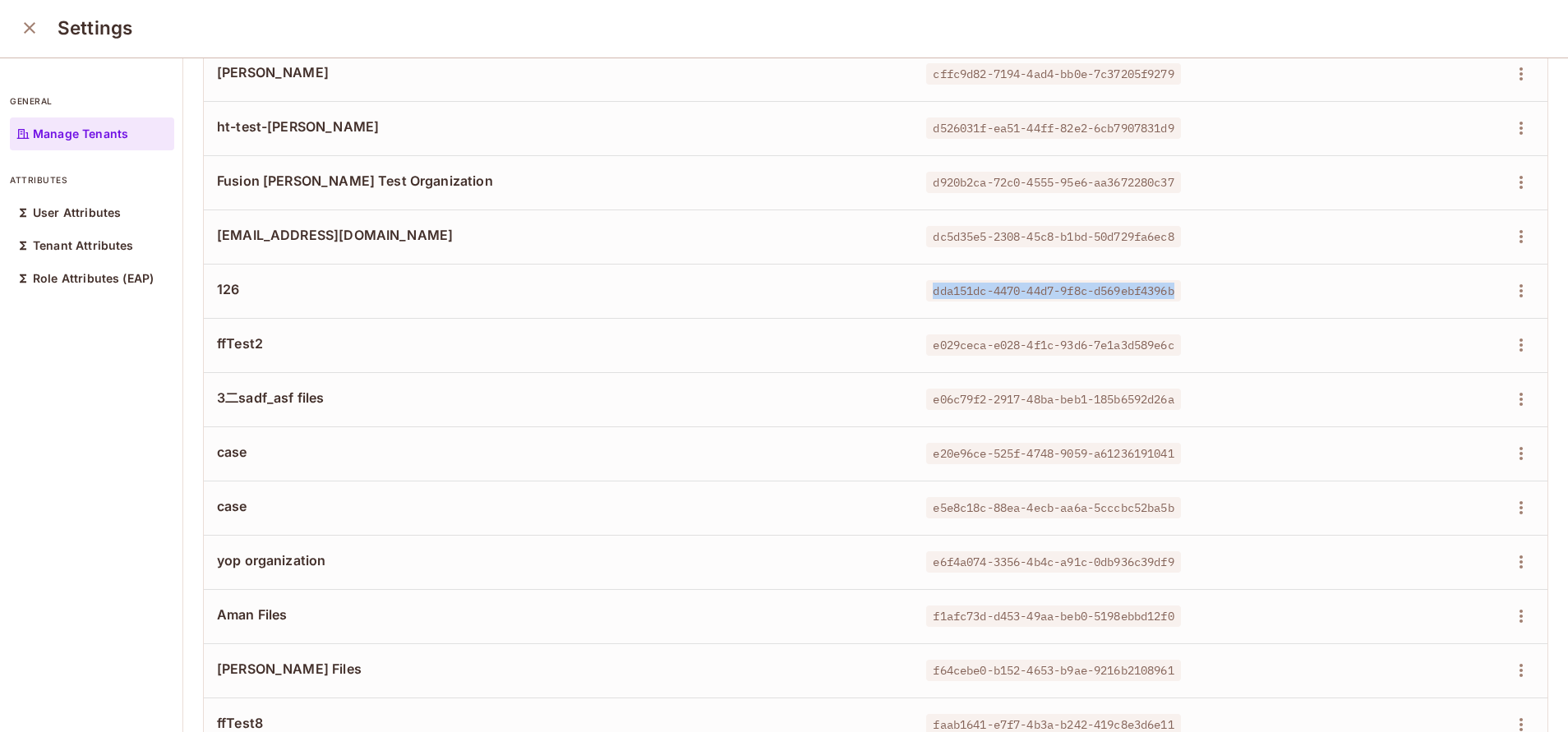
scroll to position [2712, 0]
drag, startPoint x: 903, startPoint y: 239, endPoint x: 1169, endPoint y: 250, distance: 266.2
click at [1169, 250] on td "dc5d35e5-2308-45c8-b1bd-50d729fa6ec8" at bounding box center [1136, 238] width 445 height 54
drag, startPoint x: 908, startPoint y: 185, endPoint x: 1198, endPoint y: 186, distance: 290.0
click at [1198, 186] on div "d920b2ca-72c0-4555-95e6-aa3672280c37" at bounding box center [1135, 184] width 418 height 16
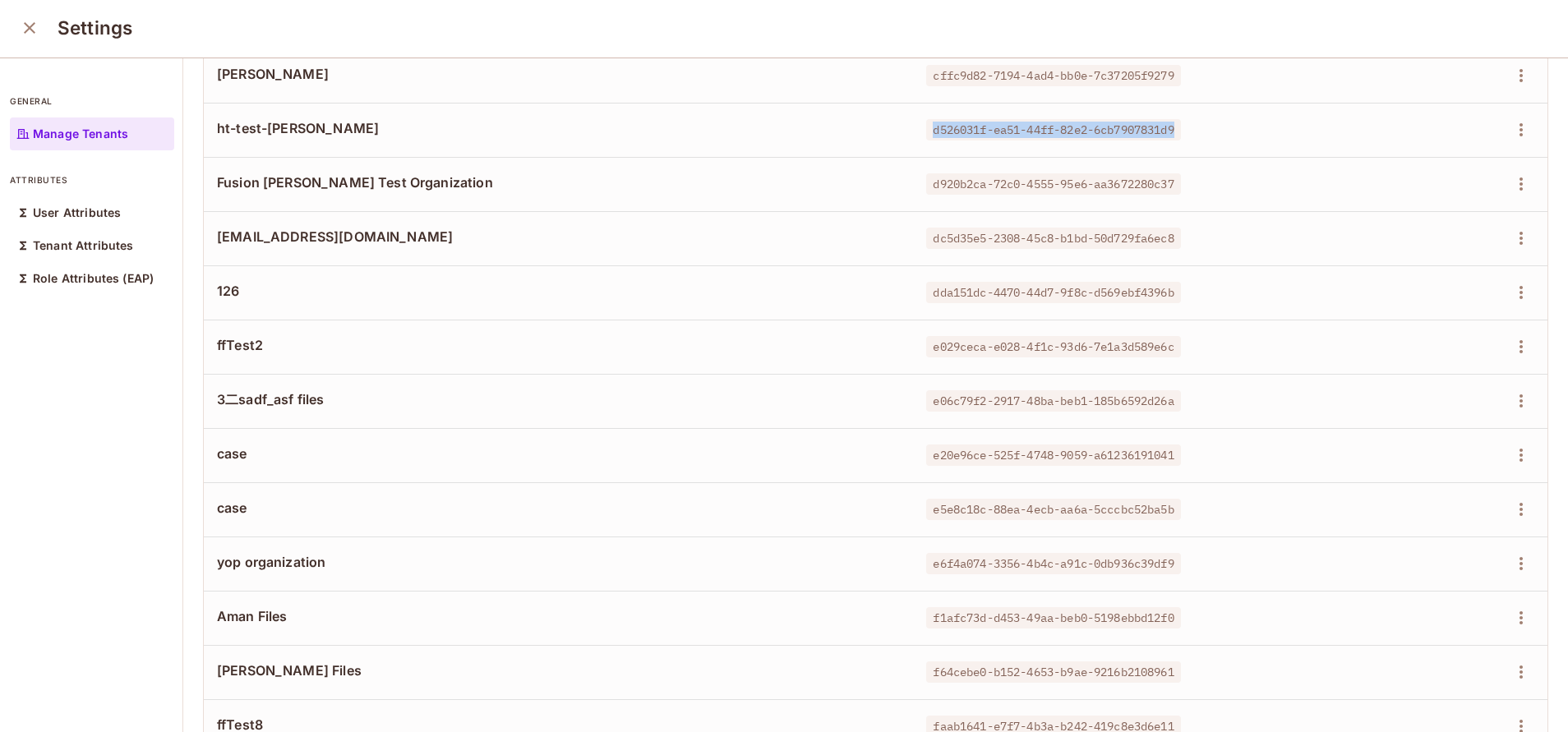
drag, startPoint x: 905, startPoint y: 127, endPoint x: 1204, endPoint y: 132, distance: 299.0
click at [1204, 132] on div "d526031f-ea51-44ff-82e2-6cb7907831d9" at bounding box center [1135, 130] width 418 height 16
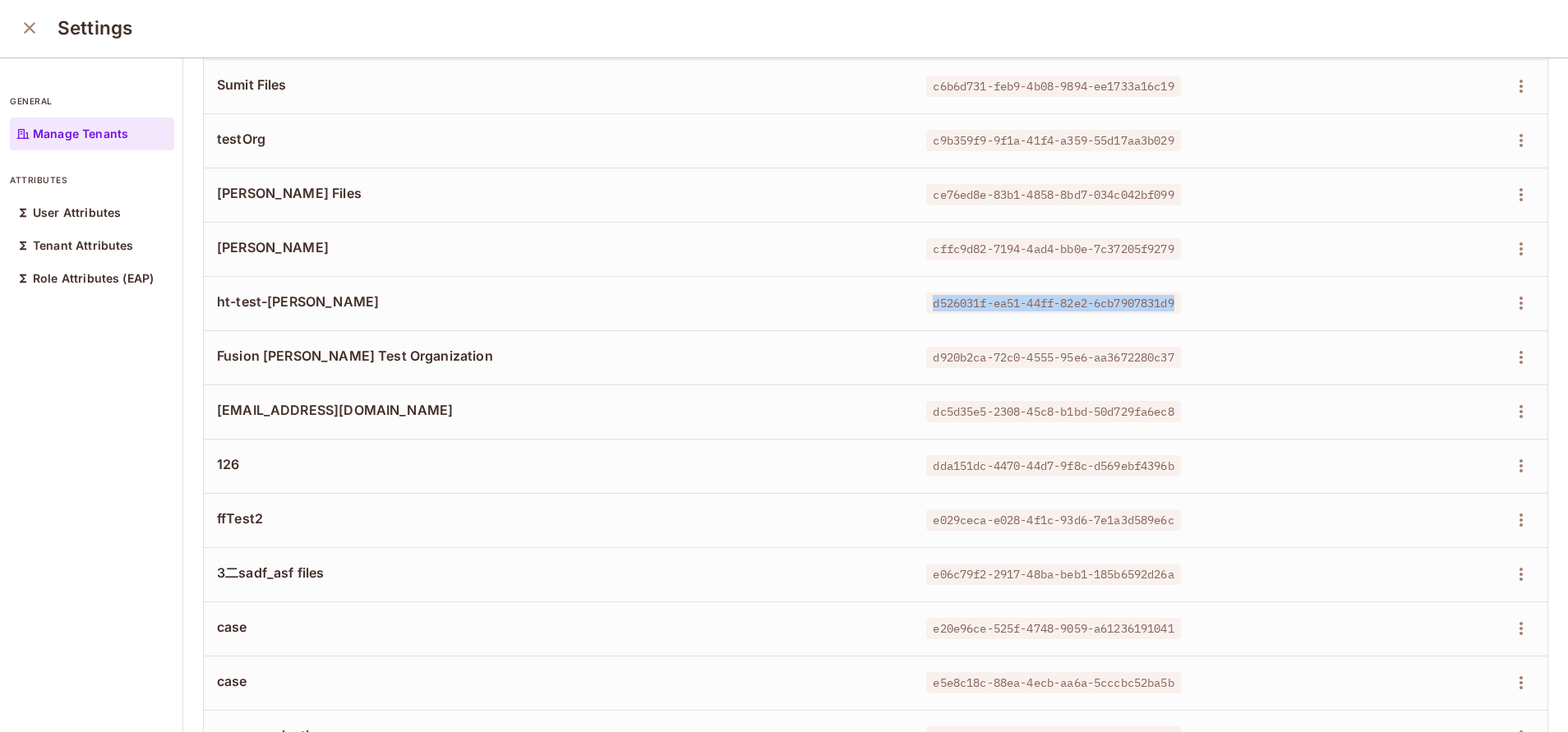
scroll to position [2536, 0]
drag, startPoint x: 903, startPoint y: 258, endPoint x: 1168, endPoint y: 262, distance: 265.0
click at [1168, 262] on td "cffc9d82-7194-4ad4-bb0e-7c37205f9279" at bounding box center [1136, 250] width 445 height 54
drag, startPoint x: 911, startPoint y: 203, endPoint x: 1171, endPoint y: 210, distance: 260.1
click at [1171, 210] on td "ce76ed8e-83b1-4858-8bd7-034c042bf099" at bounding box center [1136, 196] width 445 height 54
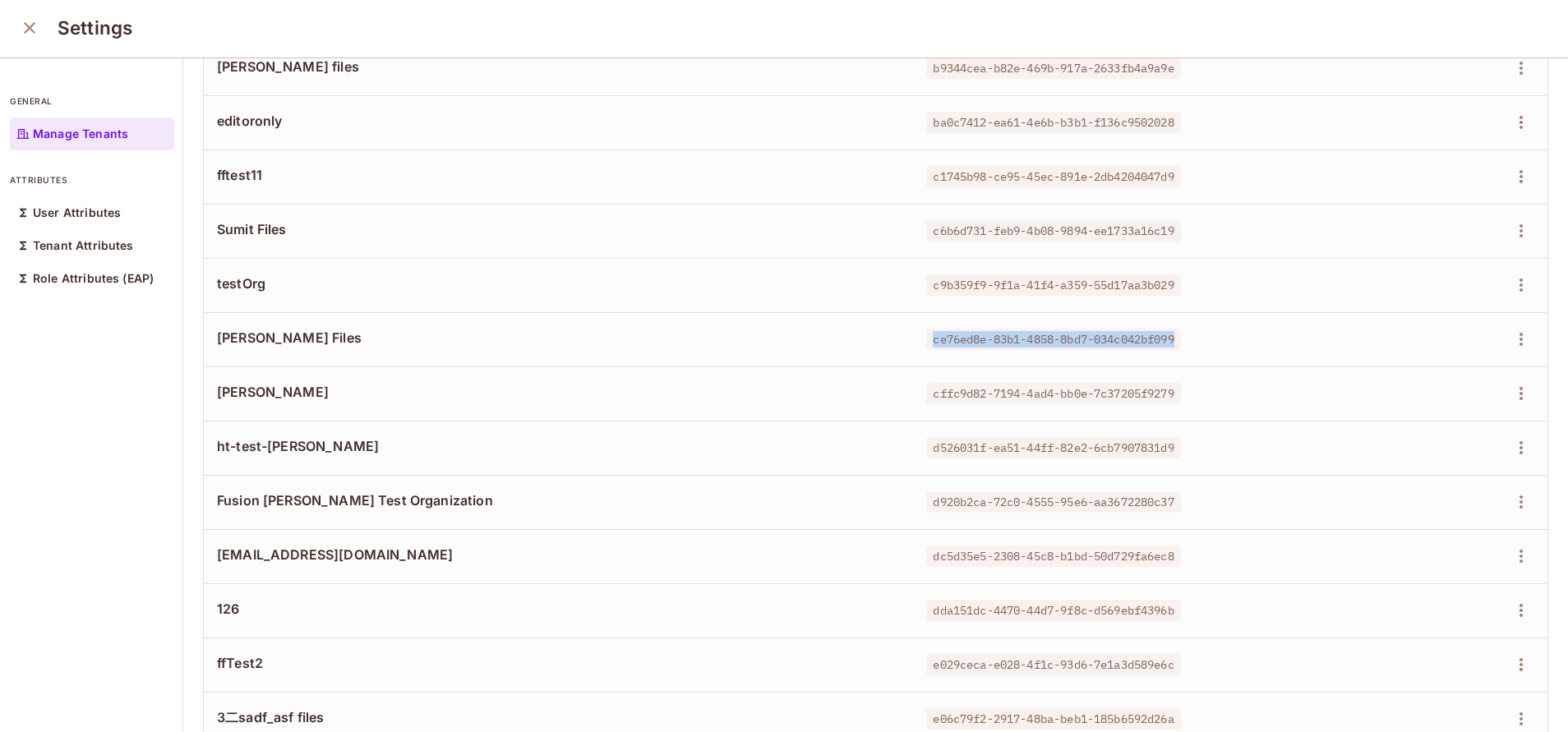
scroll to position [2384, 0]
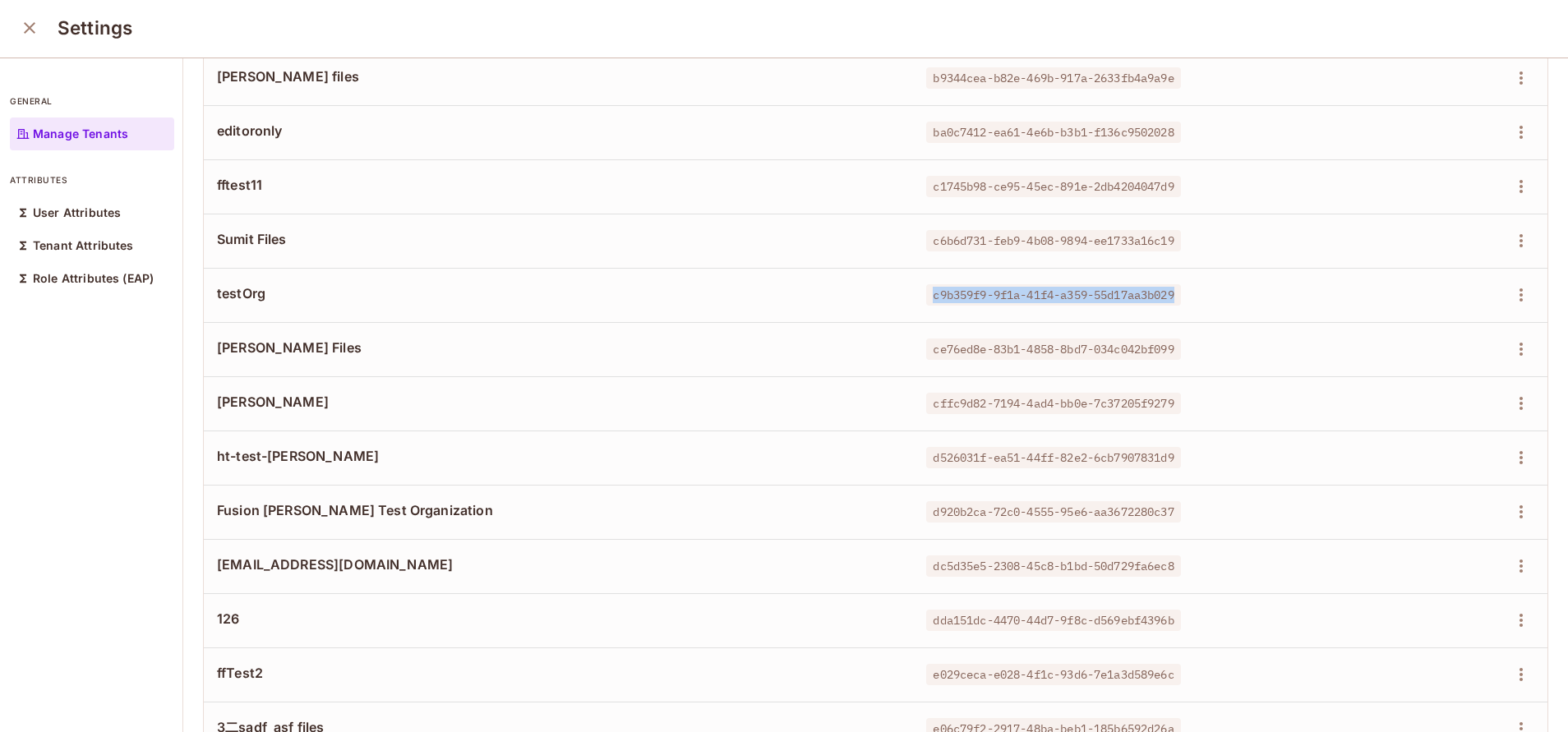
drag, startPoint x: 903, startPoint y: 299, endPoint x: 1165, endPoint y: 282, distance: 262.6
click at [1165, 282] on td "c9b359f9-9f1a-41f4-a359-55d17aa3b029" at bounding box center [1136, 294] width 445 height 54
drag, startPoint x: 907, startPoint y: 239, endPoint x: 1169, endPoint y: 223, distance: 262.5
click at [1169, 223] on td "c6b6d731-feb9-4b08-9894-ee1733a16c19" at bounding box center [1136, 240] width 445 height 54
drag, startPoint x: 909, startPoint y: 188, endPoint x: 1172, endPoint y: 196, distance: 263.1
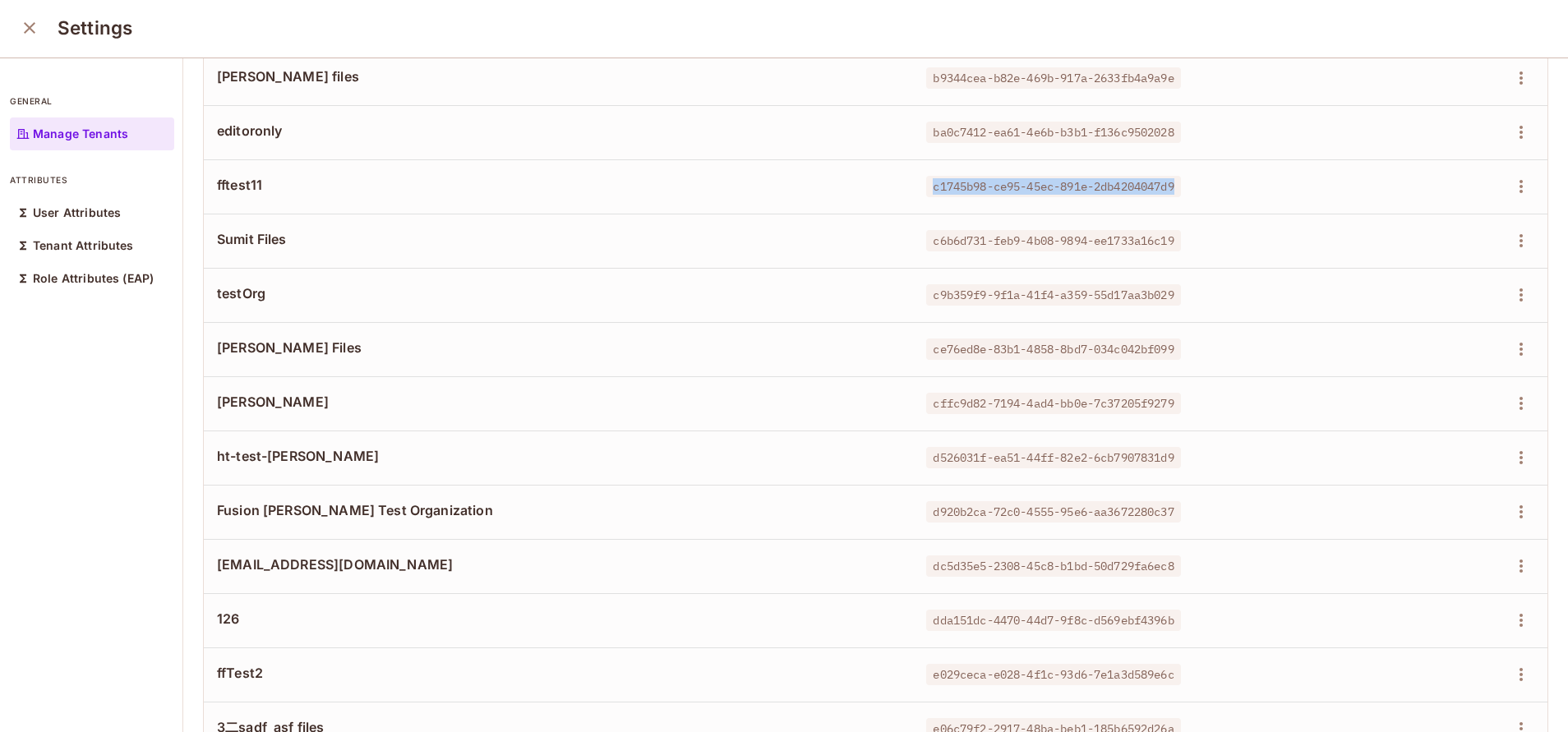
click at [1172, 196] on td "c1745b98-ce95-45ec-891e-2db4204047d9" at bounding box center [1136, 186] width 445 height 54
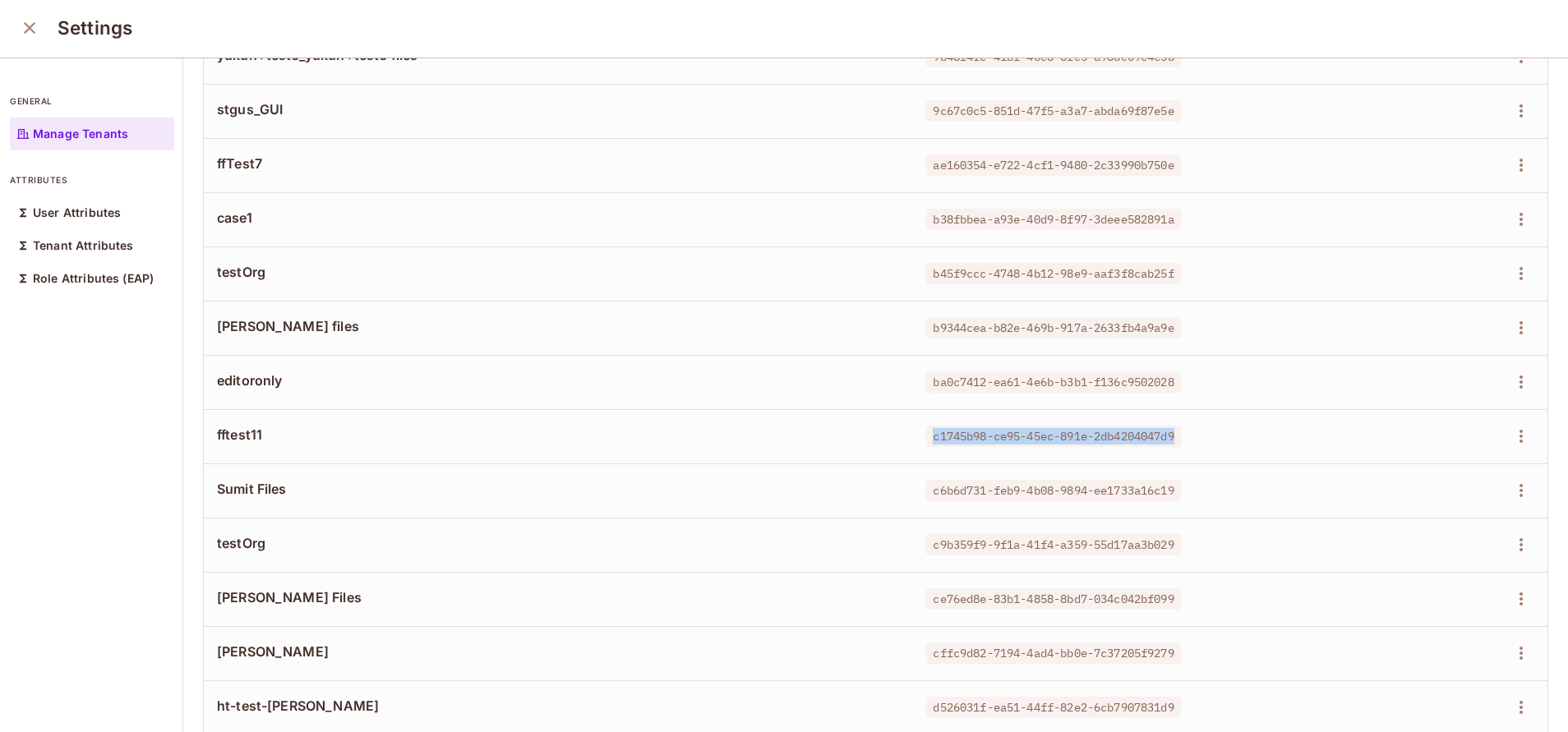
scroll to position [2132, 0]
drag, startPoint x: 900, startPoint y: 386, endPoint x: 1157, endPoint y: 370, distance: 257.5
click at [1157, 370] on td "ba0c7412-ea61-4e6b-b3b1-f136c9502028" at bounding box center [1136, 384] width 445 height 54
drag, startPoint x: 899, startPoint y: 326, endPoint x: 1167, endPoint y: 333, distance: 268.1
click at [1167, 333] on td "b9344cea-b82e-469b-917a-2633fb4a9a9e" at bounding box center [1136, 330] width 445 height 54
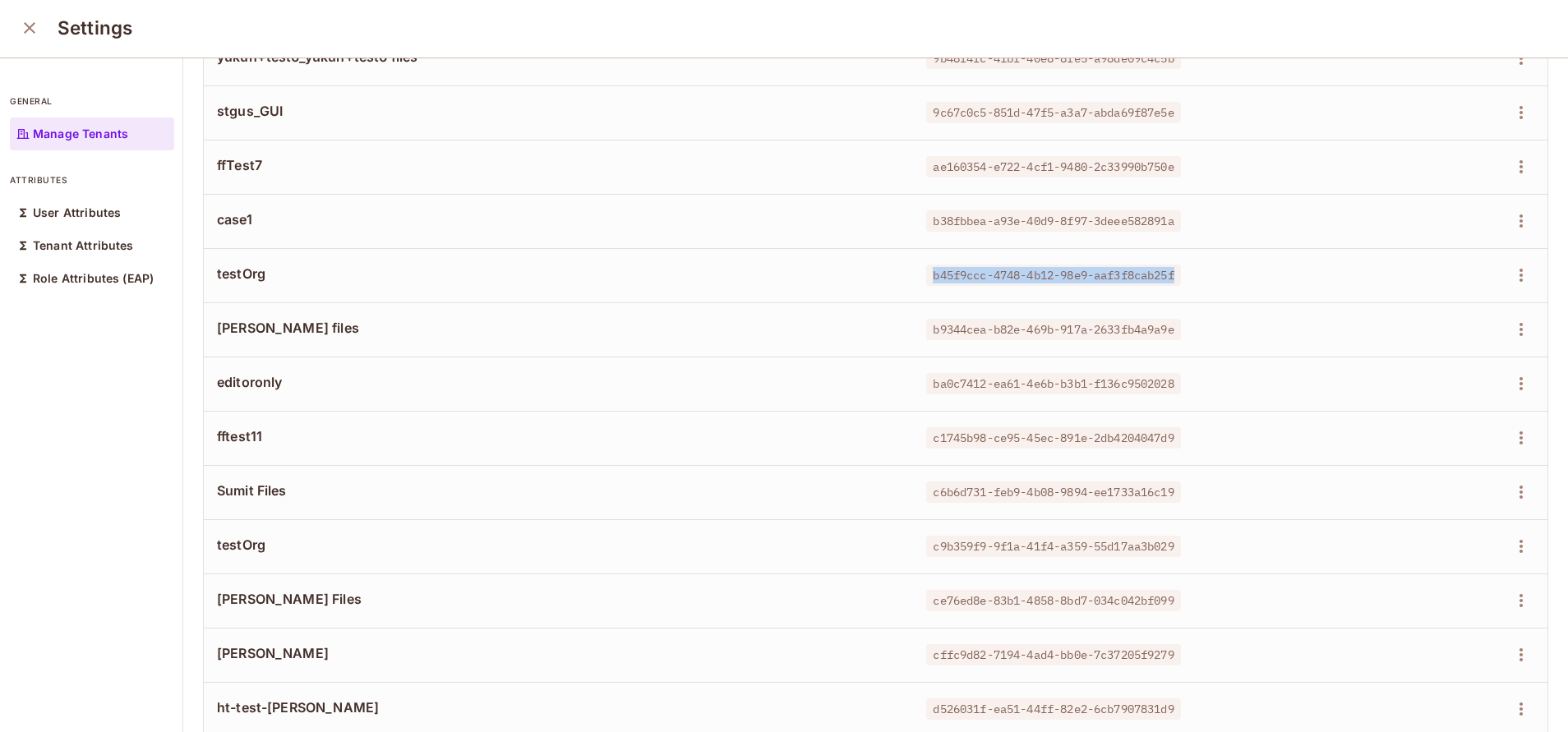
drag, startPoint x: 907, startPoint y: 275, endPoint x: 1168, endPoint y: 263, distance: 261.3
click at [1168, 263] on td "b45f9ccc-4748-4b12-98e9-aaf3f8cab25f" at bounding box center [1136, 276] width 445 height 54
drag, startPoint x: 902, startPoint y: 223, endPoint x: 1167, endPoint y: 229, distance: 265.1
click at [1167, 229] on td "b38fbbea-a93e-40d9-8f97-3deee582891a" at bounding box center [1136, 221] width 445 height 54
drag, startPoint x: 911, startPoint y: 164, endPoint x: 1210, endPoint y: 159, distance: 299.0
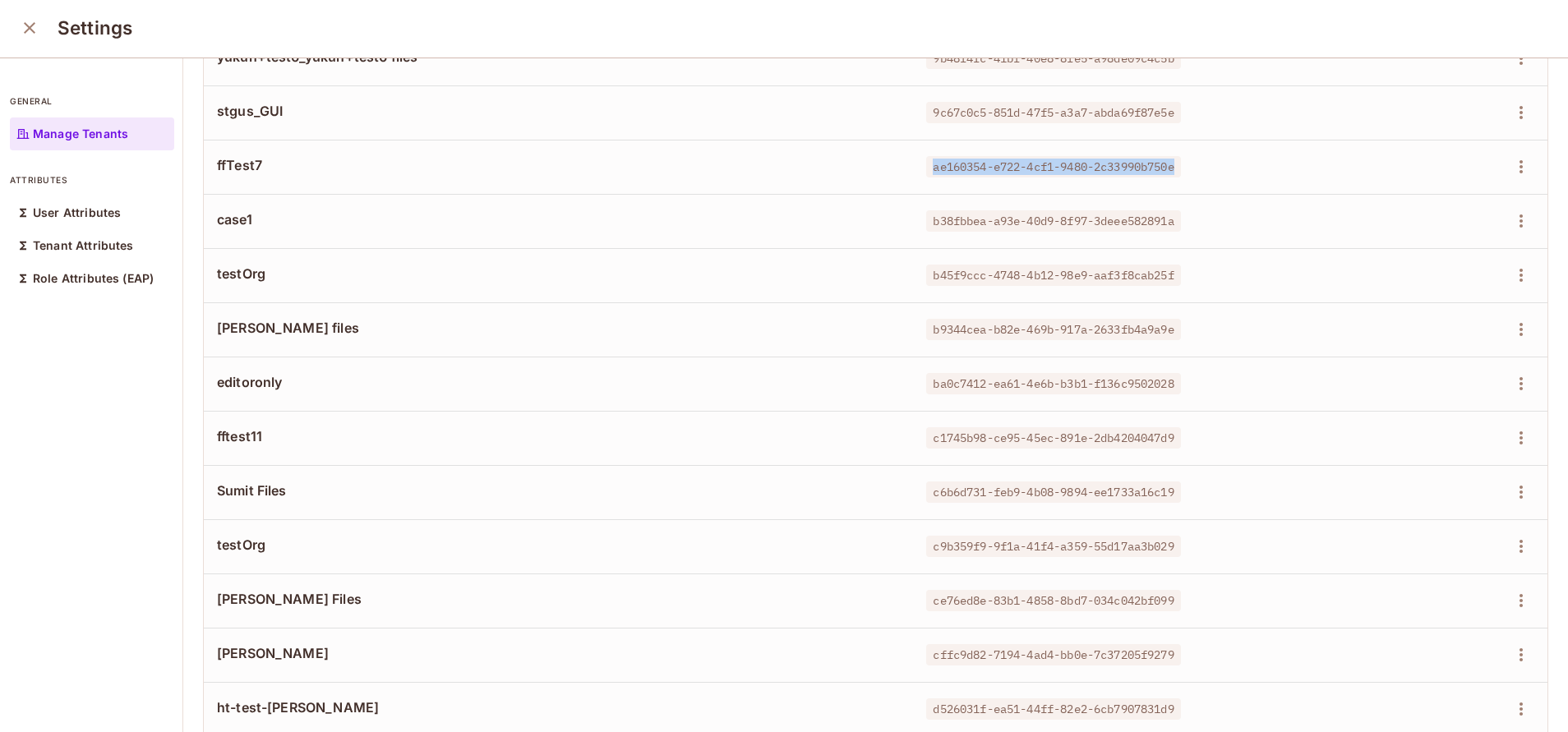
click at [1210, 159] on div "ae160354-e722-4cf1-9480-2c33990b750e" at bounding box center [1135, 167] width 418 height 16
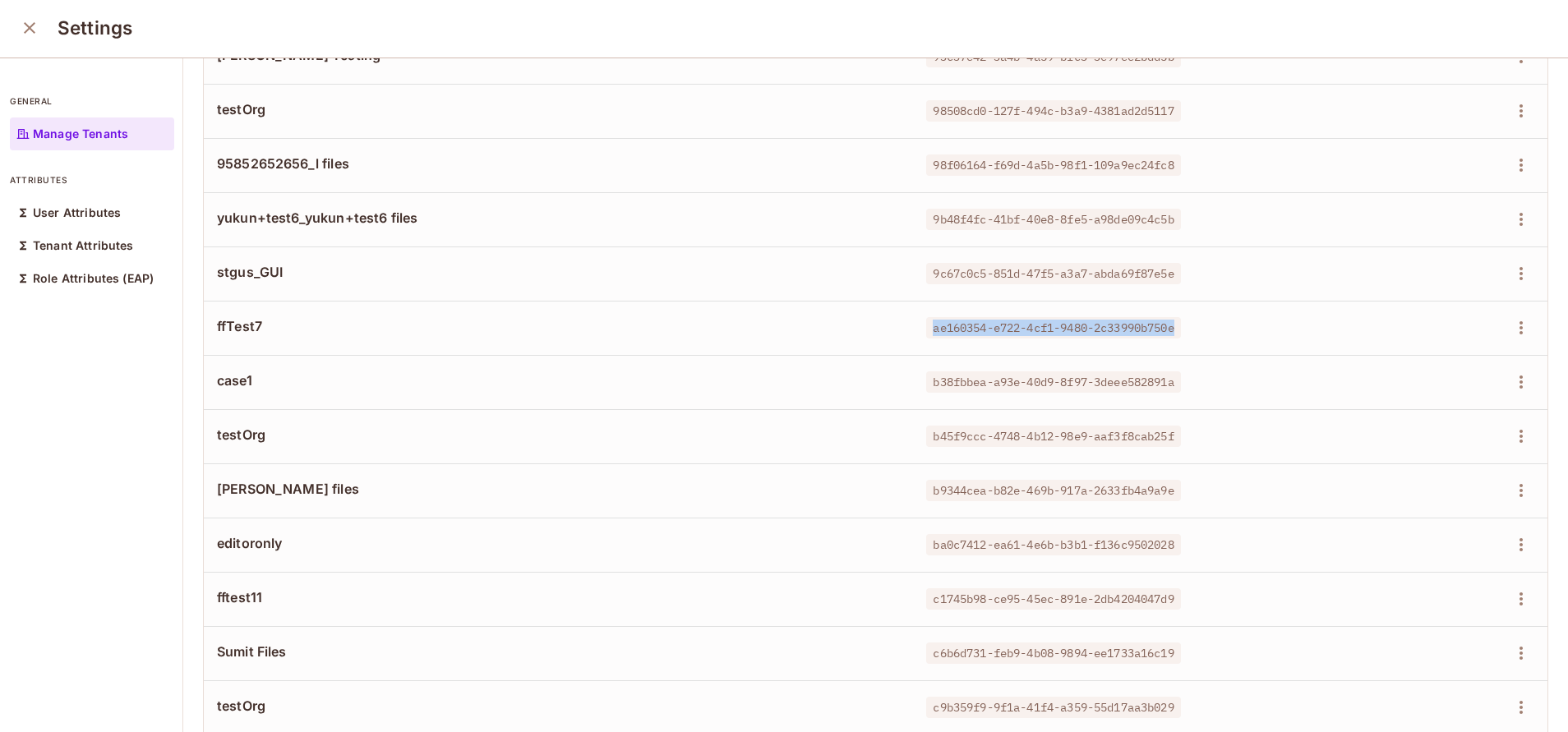
scroll to position [1960, 0]
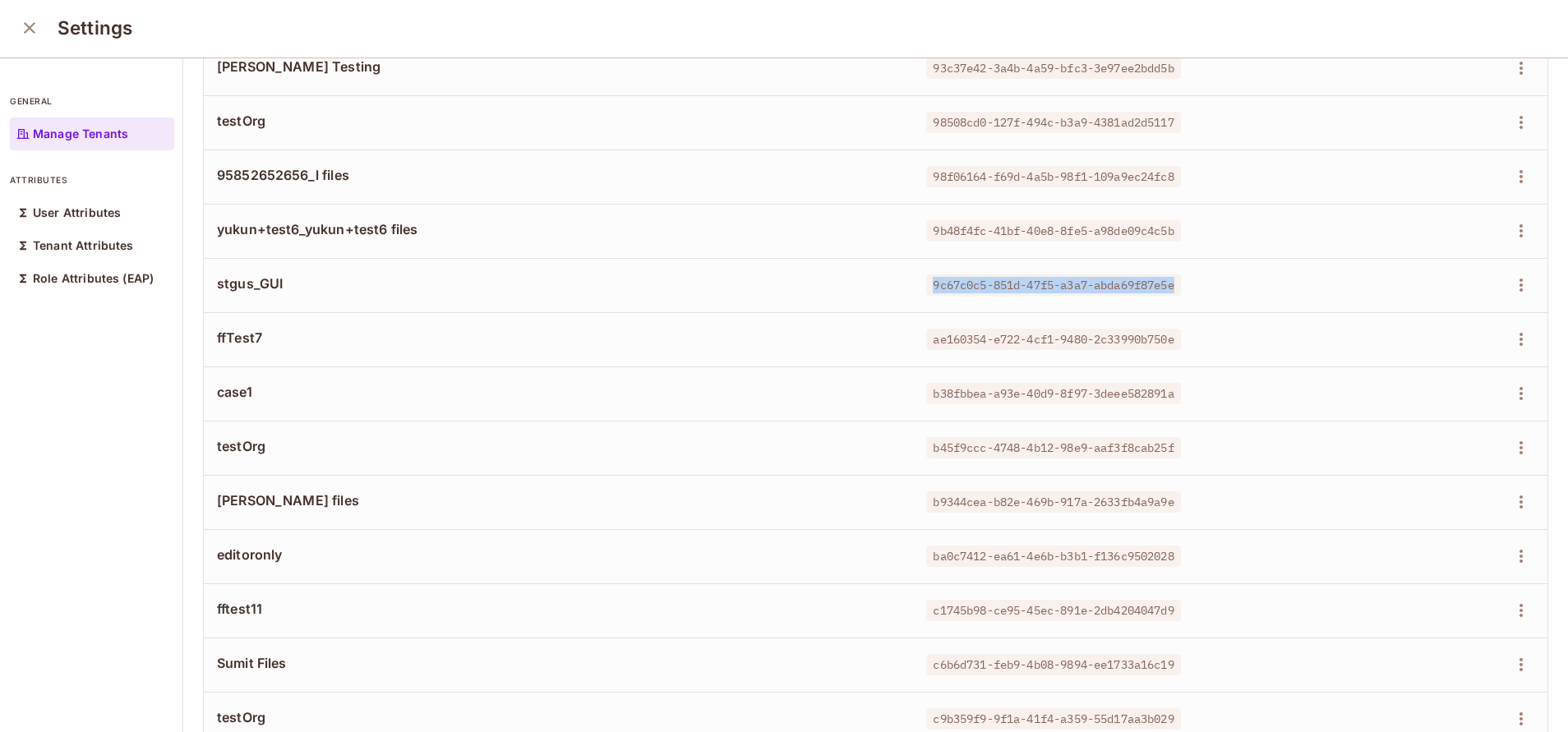
drag, startPoint x: 905, startPoint y: 278, endPoint x: 1163, endPoint y: 281, distance: 258.0
click at [1163, 281] on span "9c67c0c5-851d-47f5-a3a7-abda69f87e5e" at bounding box center [1053, 285] width 254 height 22
drag, startPoint x: 900, startPoint y: 239, endPoint x: 1163, endPoint y: 221, distance: 263.6
click at [1163, 221] on td "9b48f4fc-41bf-40e8-8fe5-a98de09c4c5b" at bounding box center [1136, 230] width 445 height 54
drag, startPoint x: 906, startPoint y: 176, endPoint x: 1167, endPoint y: 183, distance: 261.1
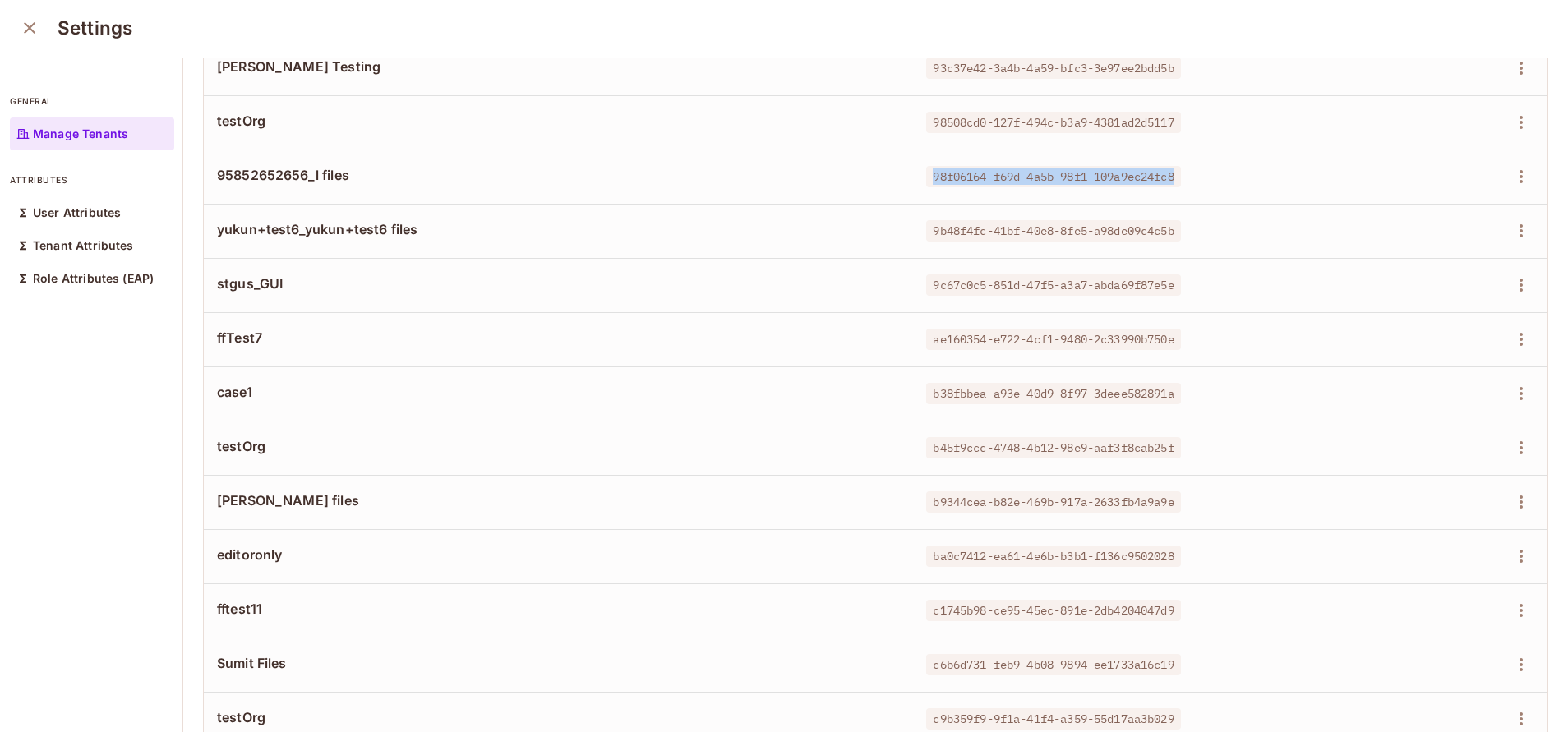
click at [1167, 183] on span "98f06164-f69d-4a5b-98f1-109a9ec24fc8" at bounding box center [1053, 176] width 254 height 22
drag, startPoint x: 911, startPoint y: 127, endPoint x: 1182, endPoint y: 129, distance: 271.0
click at [1182, 129] on div "98508cd0-127f-494c-b3a9-4381ad2d5117" at bounding box center [1135, 122] width 418 height 16
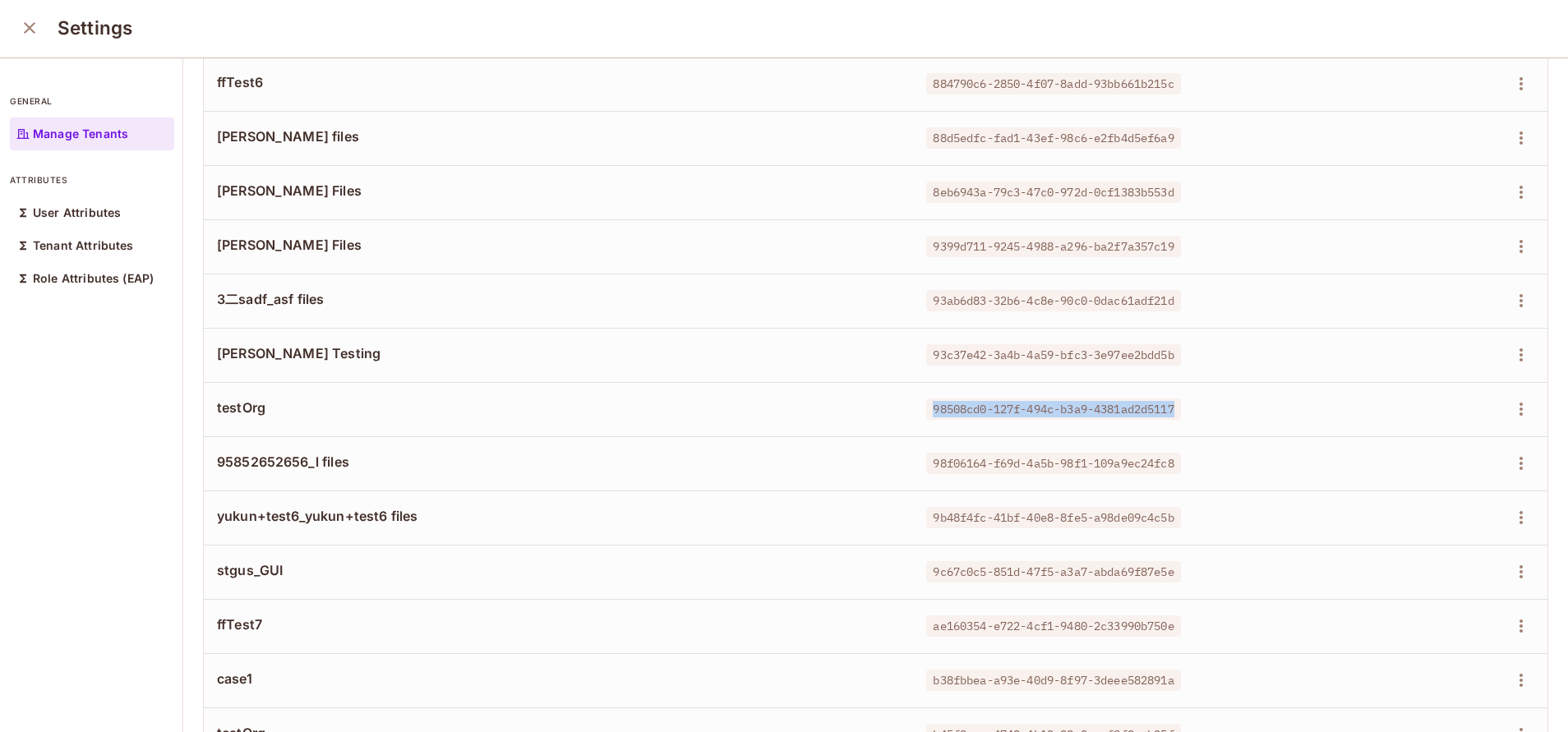
scroll to position [1667, 0]
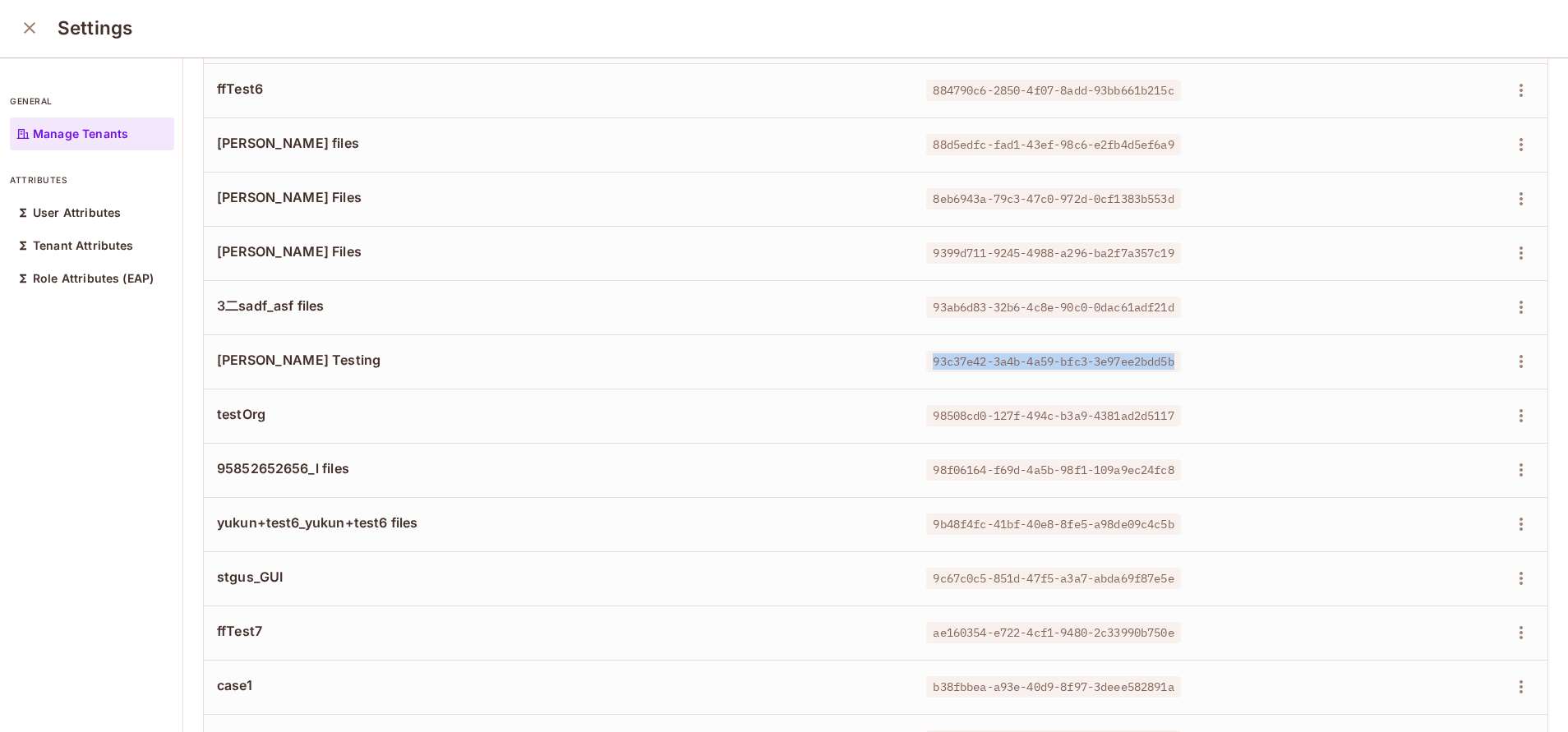
drag, startPoint x: 897, startPoint y: 364, endPoint x: 1165, endPoint y: 359, distance: 268.0
click at [1165, 359] on td "93c37e42-3a4b-4a59-bfc3-3e97ee2bdd5b" at bounding box center [1136, 361] width 445 height 54
drag, startPoint x: 910, startPoint y: 307, endPoint x: 1183, endPoint y: 314, distance: 273.1
click at [1183, 314] on div "93ab6d83-32b6-4c8e-90c0-0dac61adf21d" at bounding box center [1135, 307] width 418 height 16
drag, startPoint x: 909, startPoint y: 252, endPoint x: 1223, endPoint y: 238, distance: 314.3
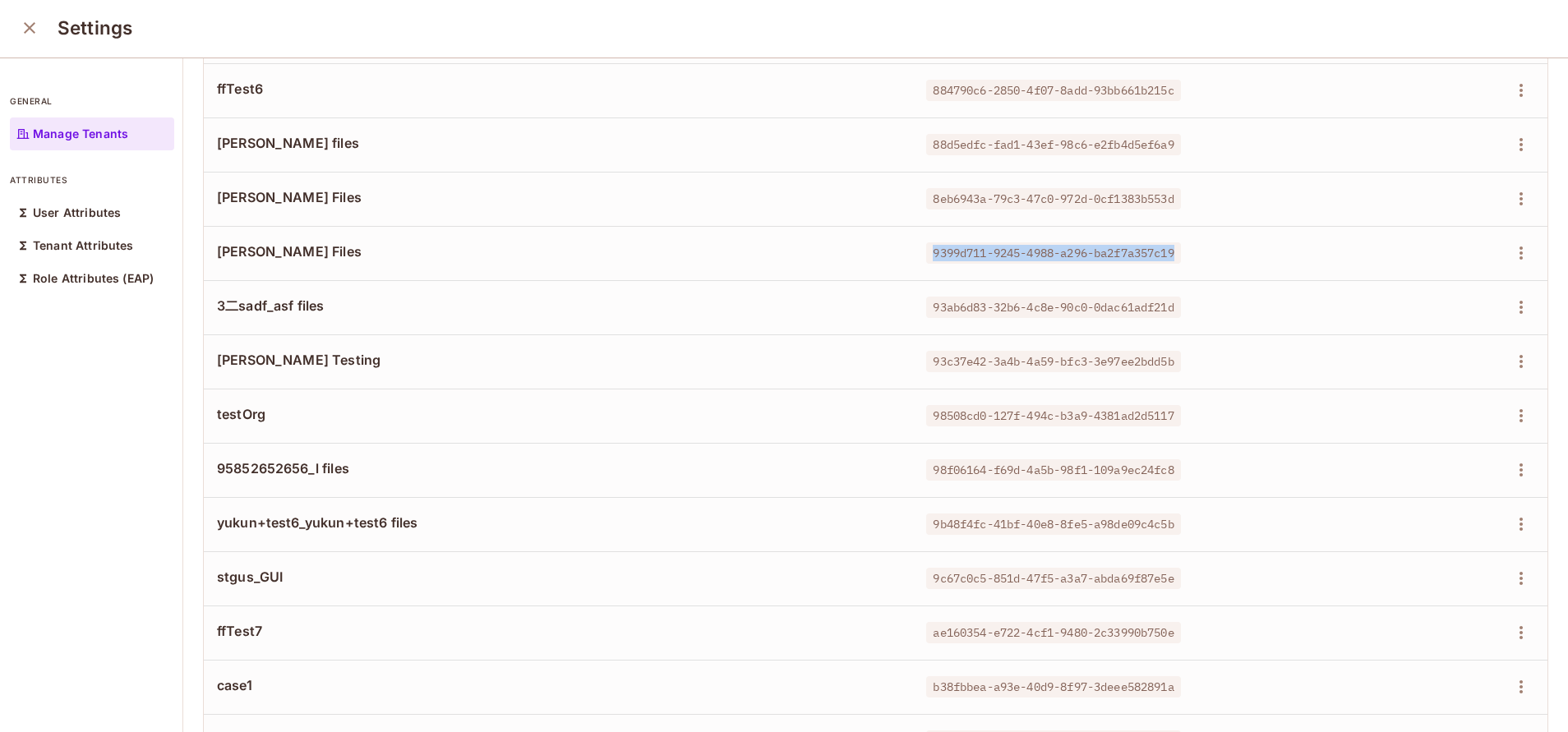
click at [1223, 238] on td "9399d711-9245-4988-a296-ba2f7a357c19" at bounding box center [1136, 253] width 445 height 54
drag, startPoint x: 908, startPoint y: 196, endPoint x: 1167, endPoint y: 204, distance: 259.1
click at [1167, 204] on span "8eb6943a-79c3-47c0-972d-0cf1383b553d" at bounding box center [1053, 199] width 254 height 22
drag, startPoint x: 911, startPoint y: 145, endPoint x: 1167, endPoint y: 138, distance: 256.1
click at [1167, 138] on span "88d5edfc-fad1-43ef-98c6-e2fb4d5ef6a9" at bounding box center [1053, 145] width 254 height 22
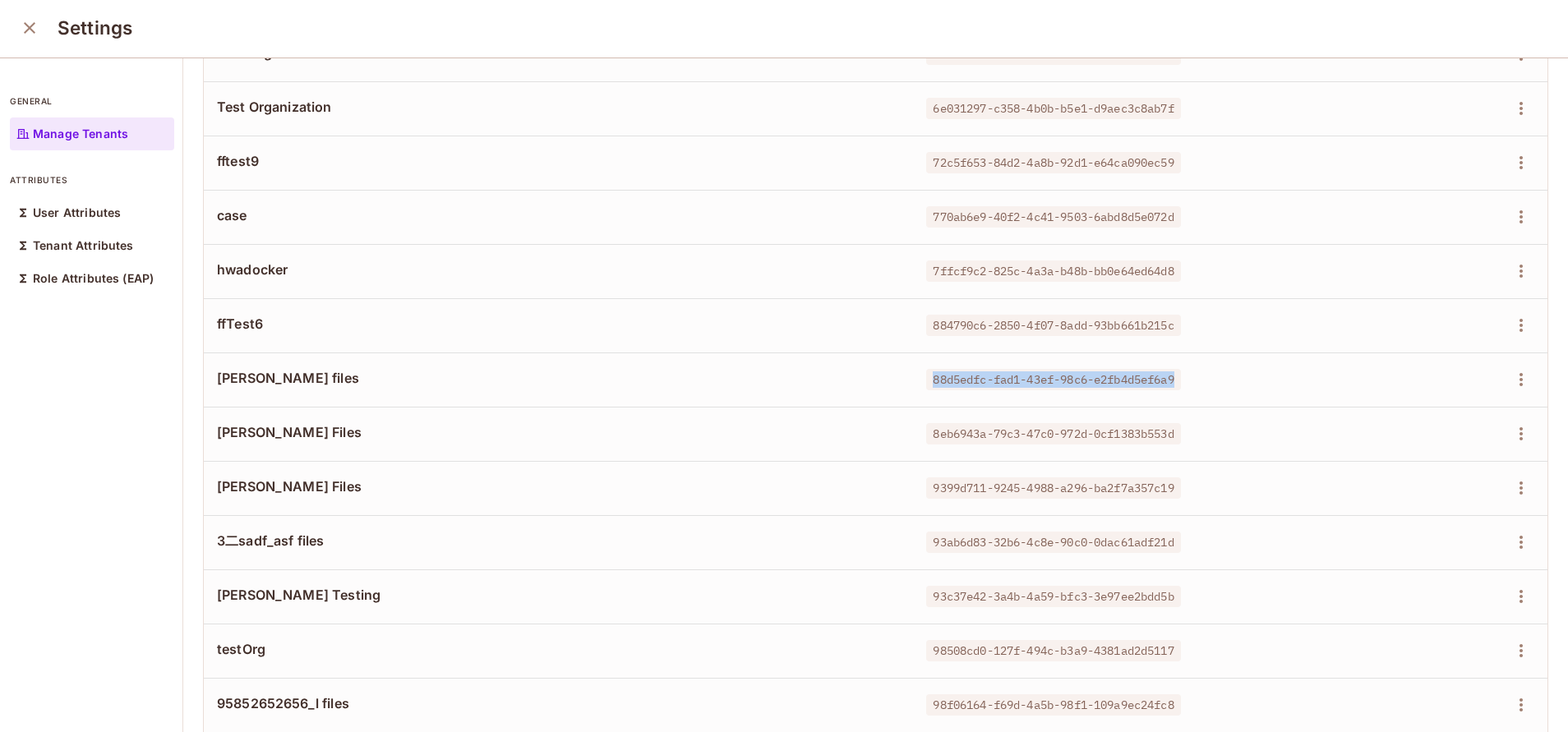
scroll to position [1429, 0]
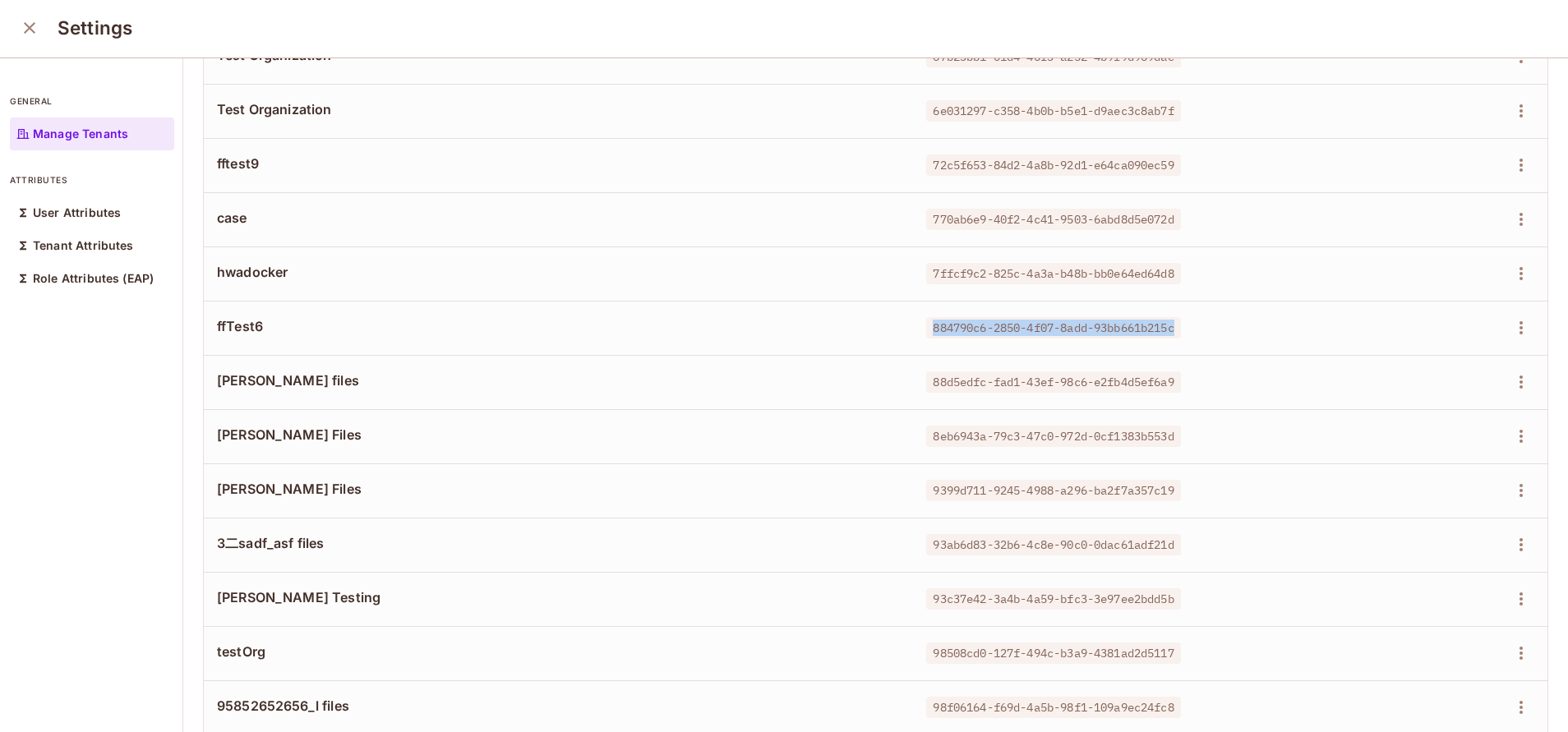
drag, startPoint x: 902, startPoint y: 332, endPoint x: 1162, endPoint y: 332, distance: 260.0
click at [1162, 332] on td "884790c6-2850-4f07-8add-93bb661b215c" at bounding box center [1136, 328] width 445 height 54
drag, startPoint x: 904, startPoint y: 271, endPoint x: 1166, endPoint y: 278, distance: 262.1
click at [1166, 278] on span "7ffcf9c2-825c-4a3a-b48b-bb0e64ed64d8" at bounding box center [1053, 274] width 254 height 22
drag, startPoint x: 904, startPoint y: 218, endPoint x: 1165, endPoint y: 219, distance: 261.0
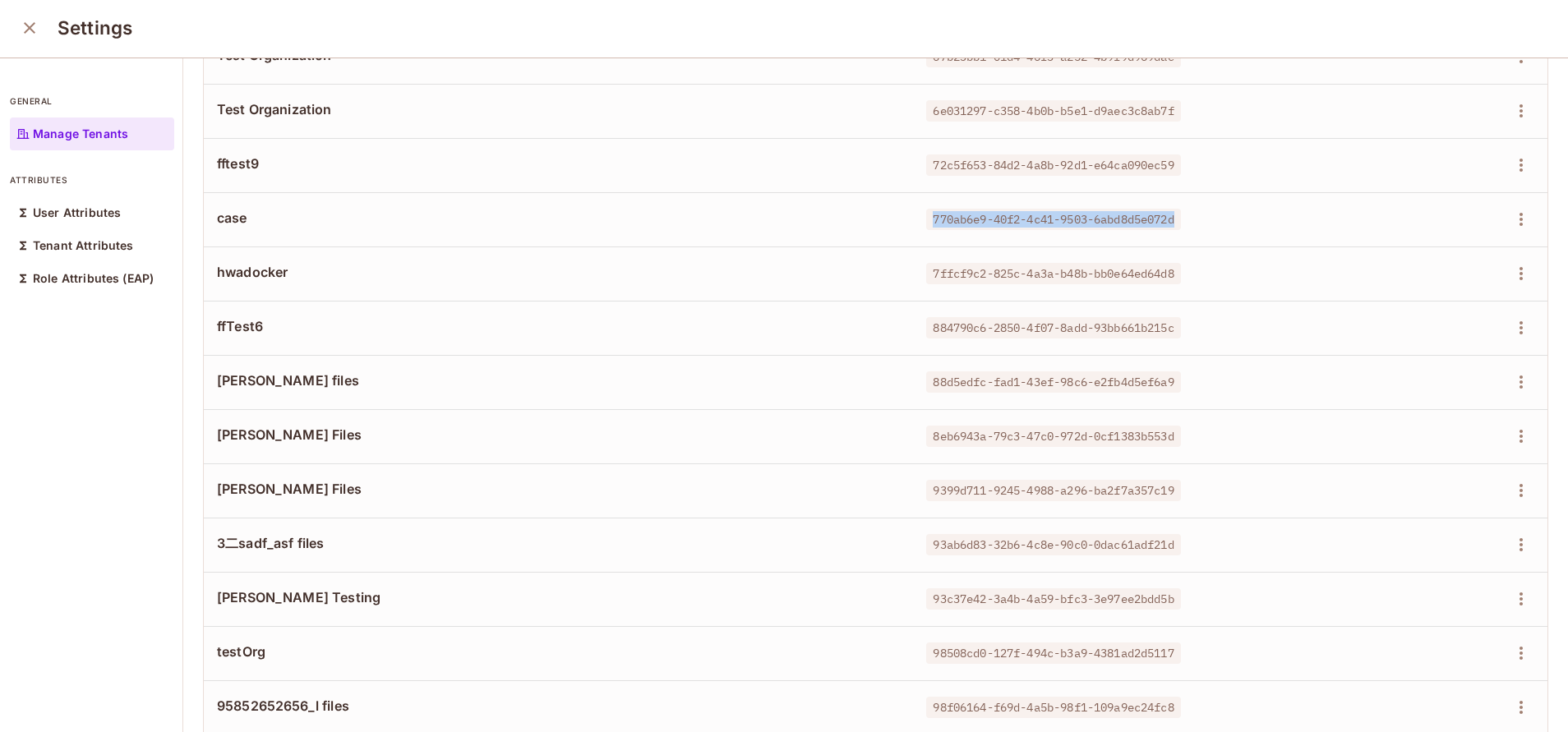
click at [1165, 219] on span "770ab6e9-40f2-4c41-9503-6abd8d5e072d" at bounding box center [1053, 220] width 254 height 22
drag, startPoint x: 904, startPoint y: 160, endPoint x: 1187, endPoint y: 167, distance: 283.1
click at [1187, 167] on div "72c5f653-84d2-4a8b-92d1-e64ca090ec59" at bounding box center [1135, 165] width 418 height 16
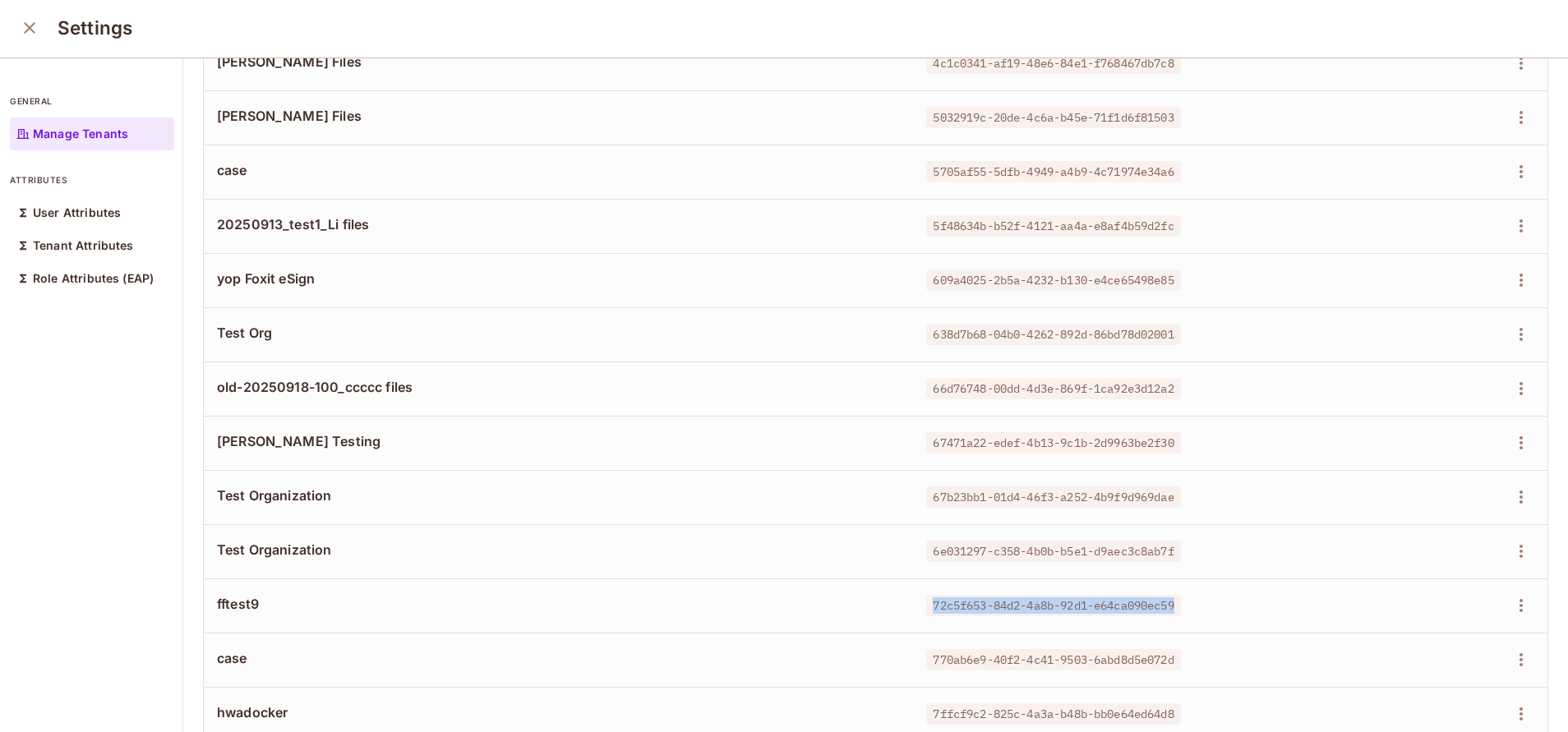
scroll to position [984, 0]
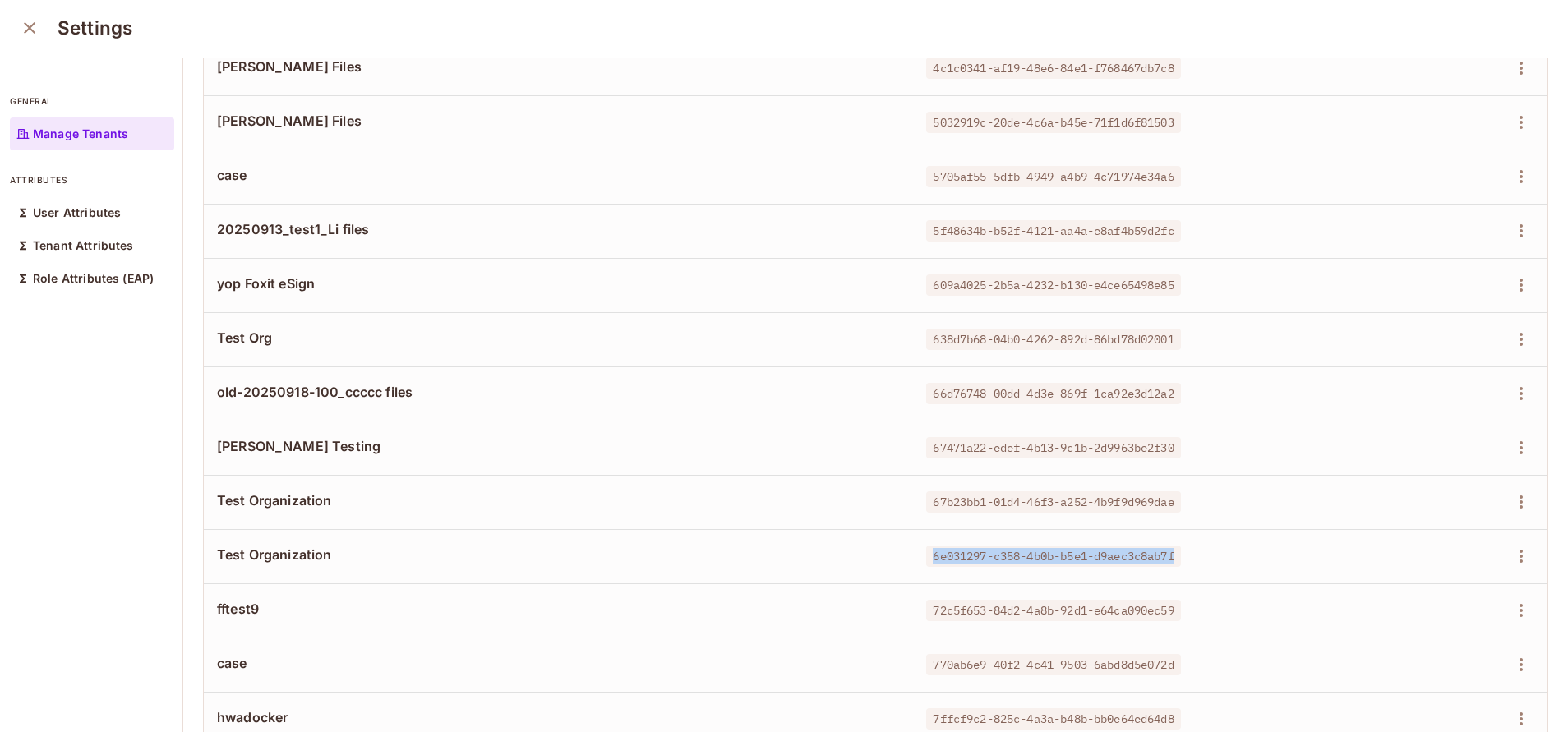
drag, startPoint x: 907, startPoint y: 558, endPoint x: 1169, endPoint y: 538, distance: 262.8
click at [1169, 538] on td "6e031297-c358-4b0b-b5e1-d9aec3c8ab7f" at bounding box center [1136, 556] width 445 height 54
drag, startPoint x: 911, startPoint y: 503, endPoint x: 1170, endPoint y: 503, distance: 259.0
click at [1170, 503] on div "67b23bb1-01d4-46f3-a252-4b9f9d969dae" at bounding box center [1135, 502] width 418 height 16
drag, startPoint x: 911, startPoint y: 447, endPoint x: 1173, endPoint y: 440, distance: 262.1
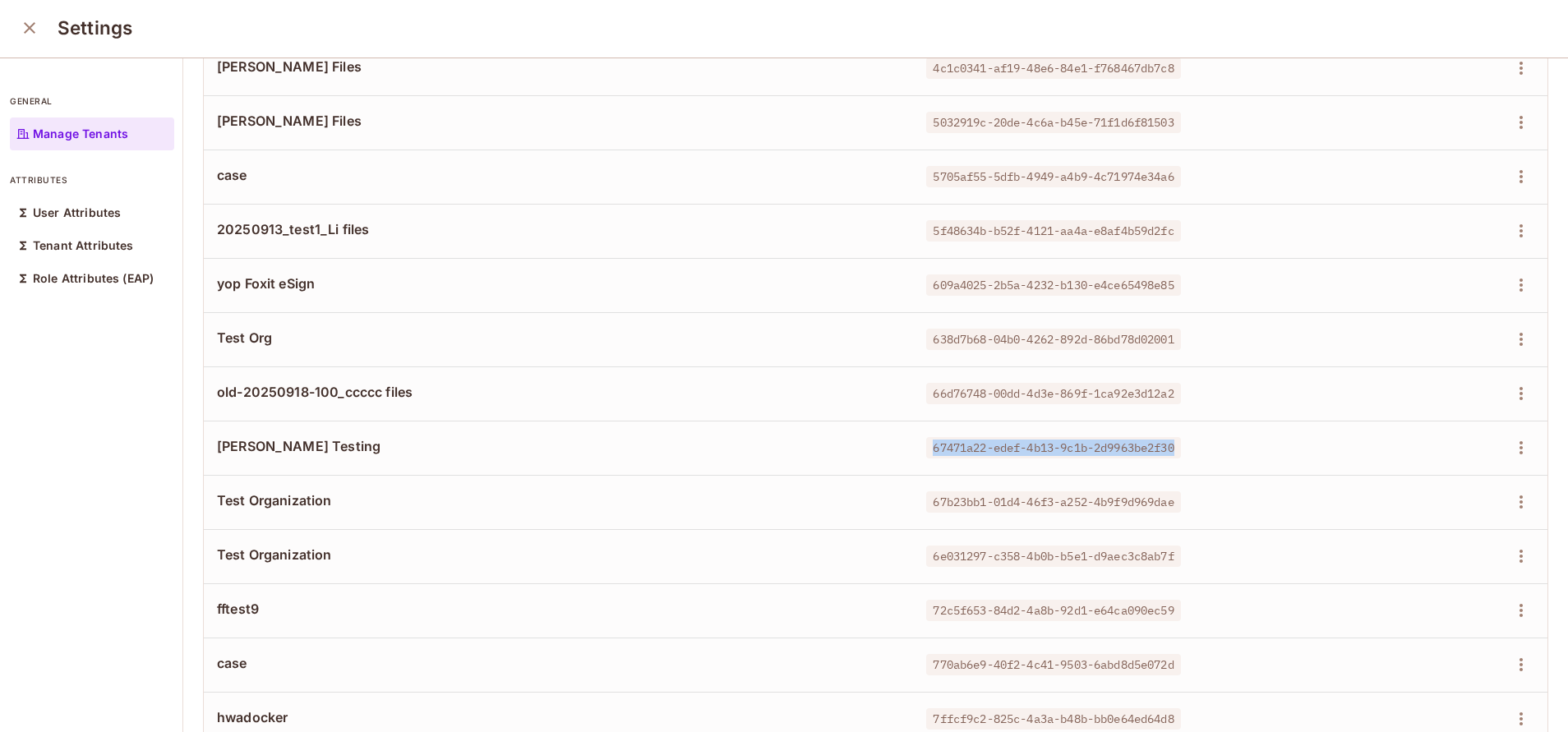
click at [1173, 440] on div "67471a22-edef-4b13-9c1b-2d9963be2f30" at bounding box center [1135, 447] width 418 height 16
drag, startPoint x: 911, startPoint y: 388, endPoint x: 1216, endPoint y: 410, distance: 305.8
click at [1216, 410] on td "66d76748-00dd-4d3e-869f-1ca92e3d12a2" at bounding box center [1136, 393] width 445 height 54
drag, startPoint x: 911, startPoint y: 341, endPoint x: 1186, endPoint y: 338, distance: 275.0
click at [1186, 338] on div "638d7b68-04b0-4262-892d-86bd78d02001" at bounding box center [1135, 339] width 418 height 16
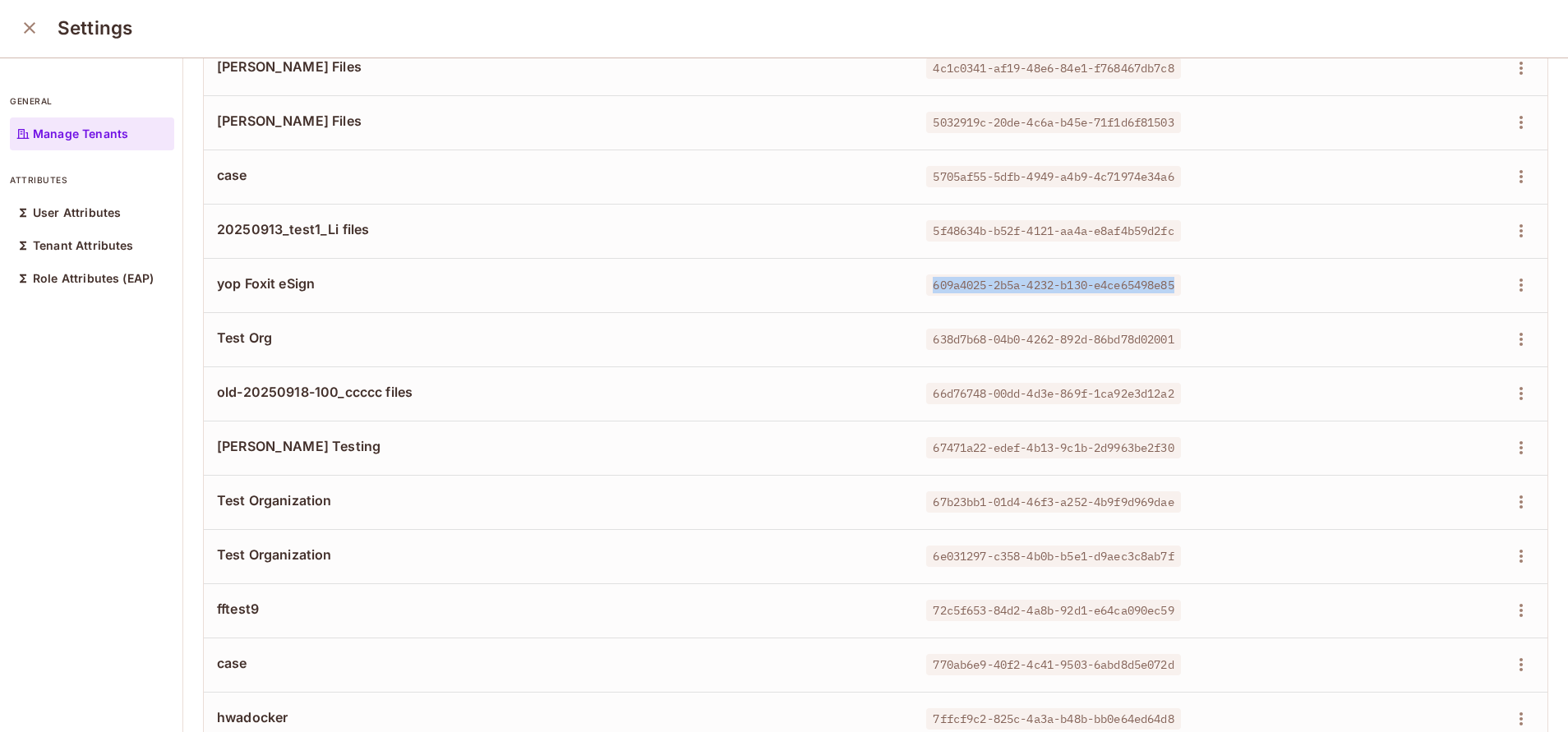
drag, startPoint x: 909, startPoint y: 286, endPoint x: 1211, endPoint y: 281, distance: 302.0
click at [1211, 281] on div "609a4025-2b5a-4232-b130-e4ce65498e85" at bounding box center [1135, 285] width 418 height 16
drag, startPoint x: 908, startPoint y: 230, endPoint x: 1167, endPoint y: 227, distance: 259.0
click at [1167, 227] on span "5f48634b-b52f-4121-aa4a-e8af4b59d2fc" at bounding box center [1053, 231] width 254 height 22
drag, startPoint x: 912, startPoint y: 179, endPoint x: 1176, endPoint y: 167, distance: 264.3
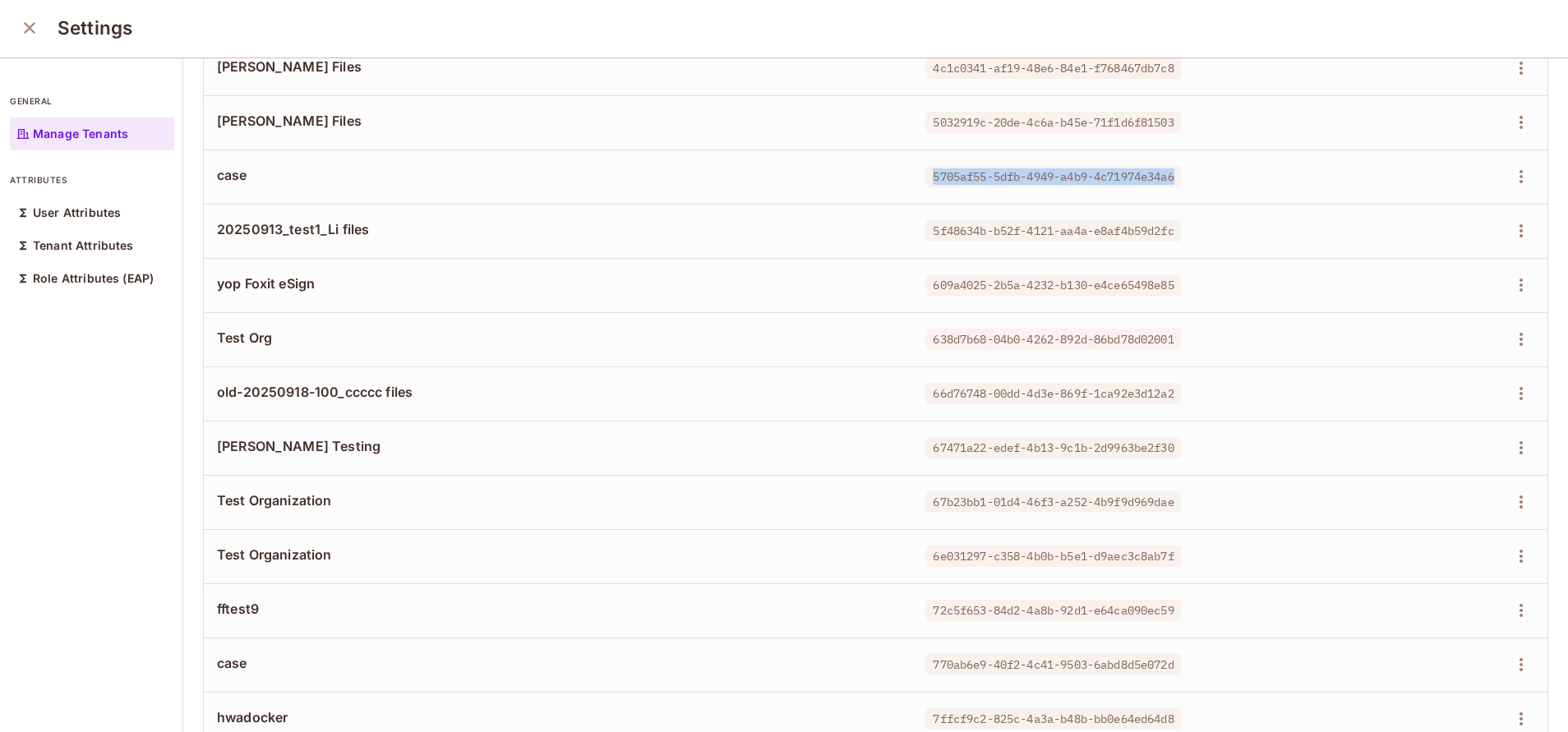
click at [1176, 167] on td "5705af55-5dfb-4949-a4b9-4c71974e34a6" at bounding box center [1136, 176] width 445 height 54
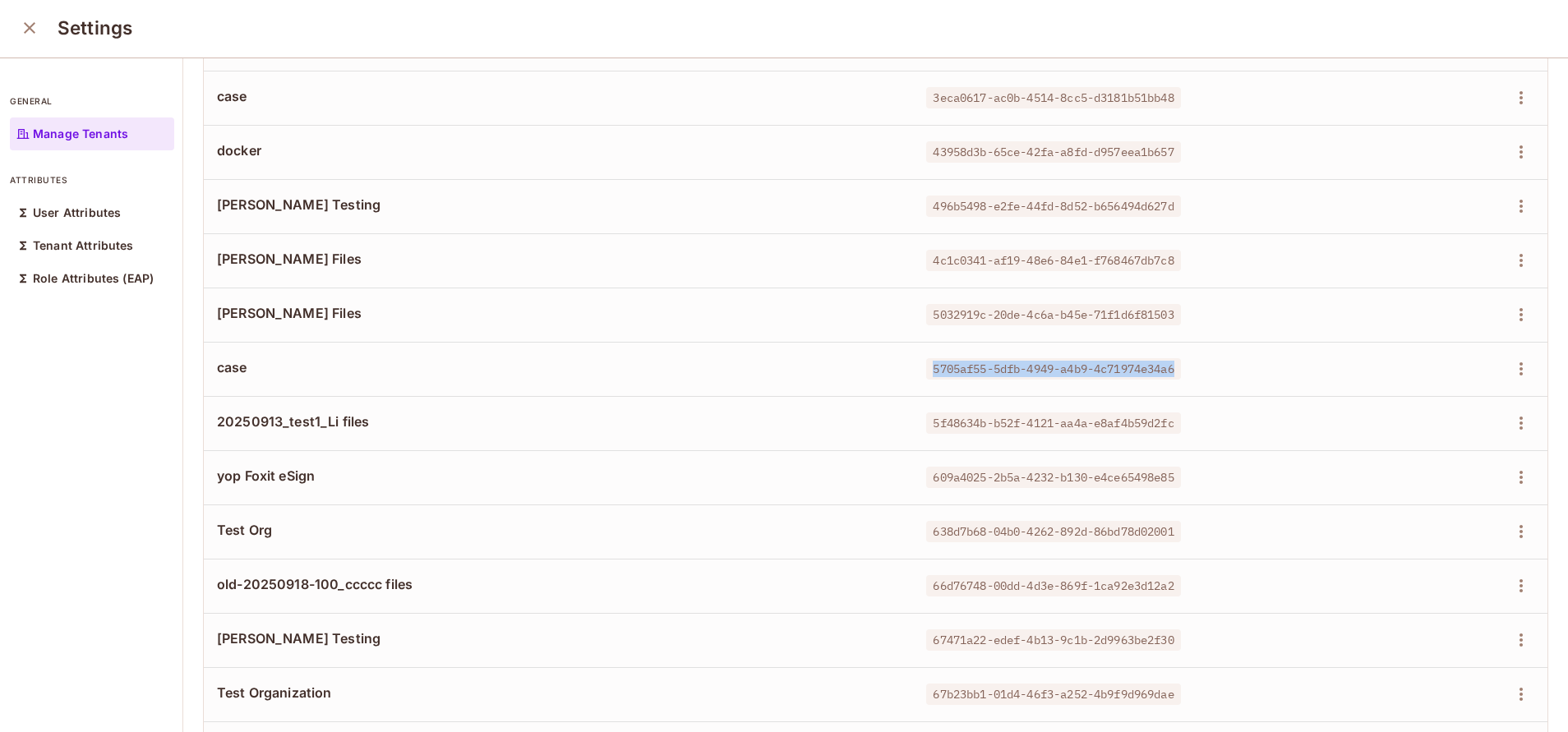
scroll to position [789, 0]
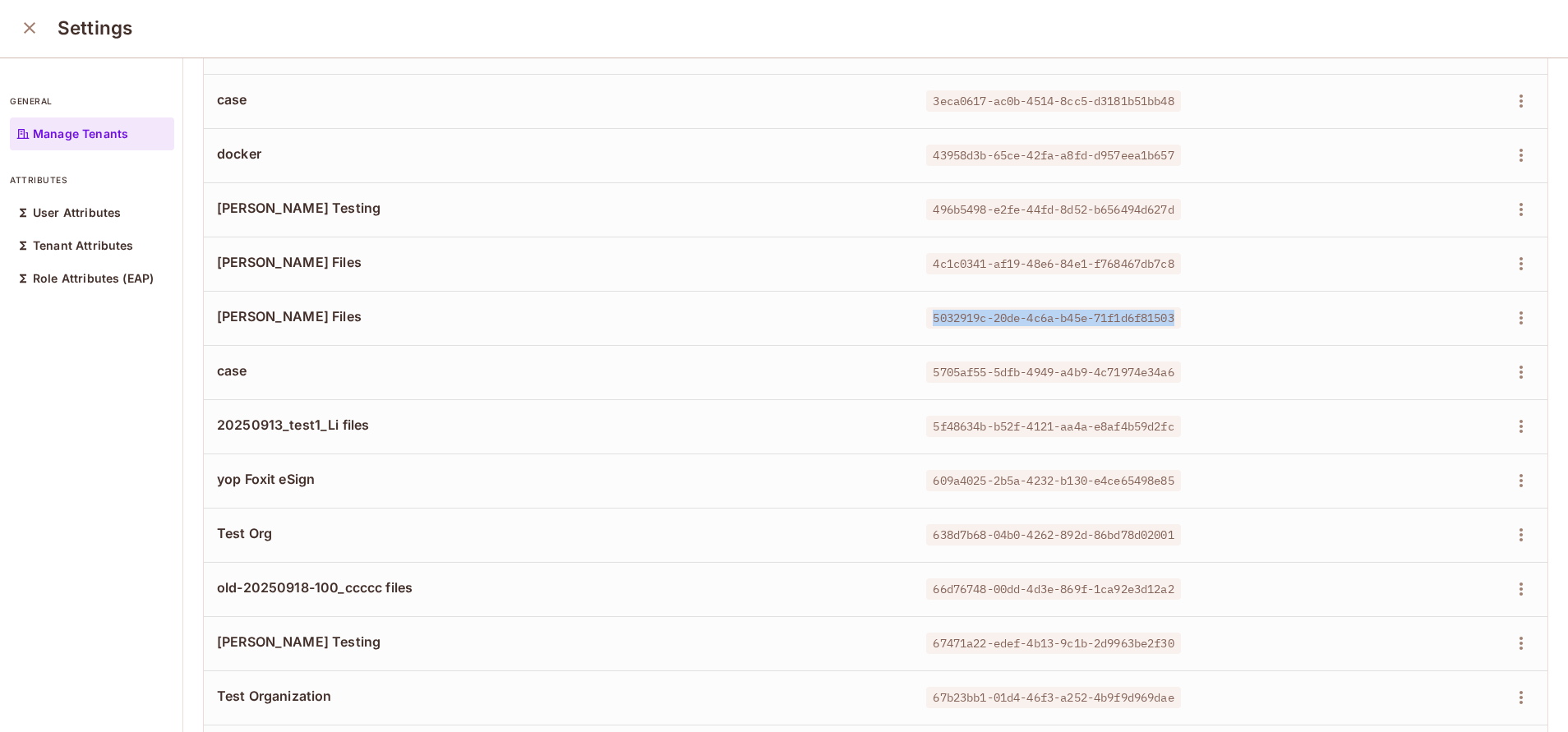
drag, startPoint x: 904, startPoint y: 321, endPoint x: 1165, endPoint y: 312, distance: 261.2
click at [1165, 312] on span "5032919c-20de-4c6a-b45e-71f1d6f81503" at bounding box center [1053, 318] width 254 height 22
drag, startPoint x: 908, startPoint y: 267, endPoint x: 1165, endPoint y: 269, distance: 257.0
click at [1165, 269] on span "4c1c0341-af19-48e6-84e1-f768467db7c8" at bounding box center [1053, 264] width 254 height 22
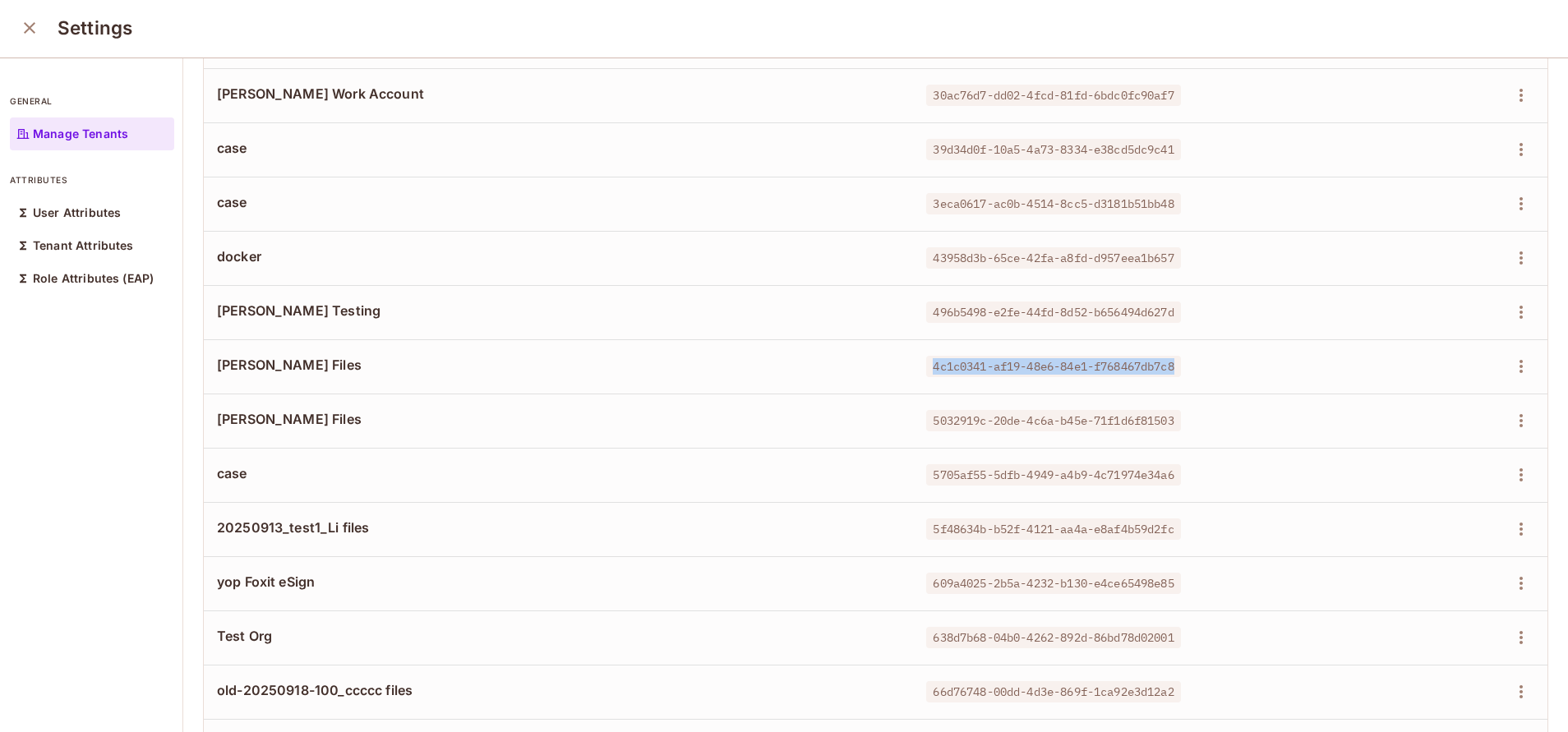
scroll to position [665, 0]
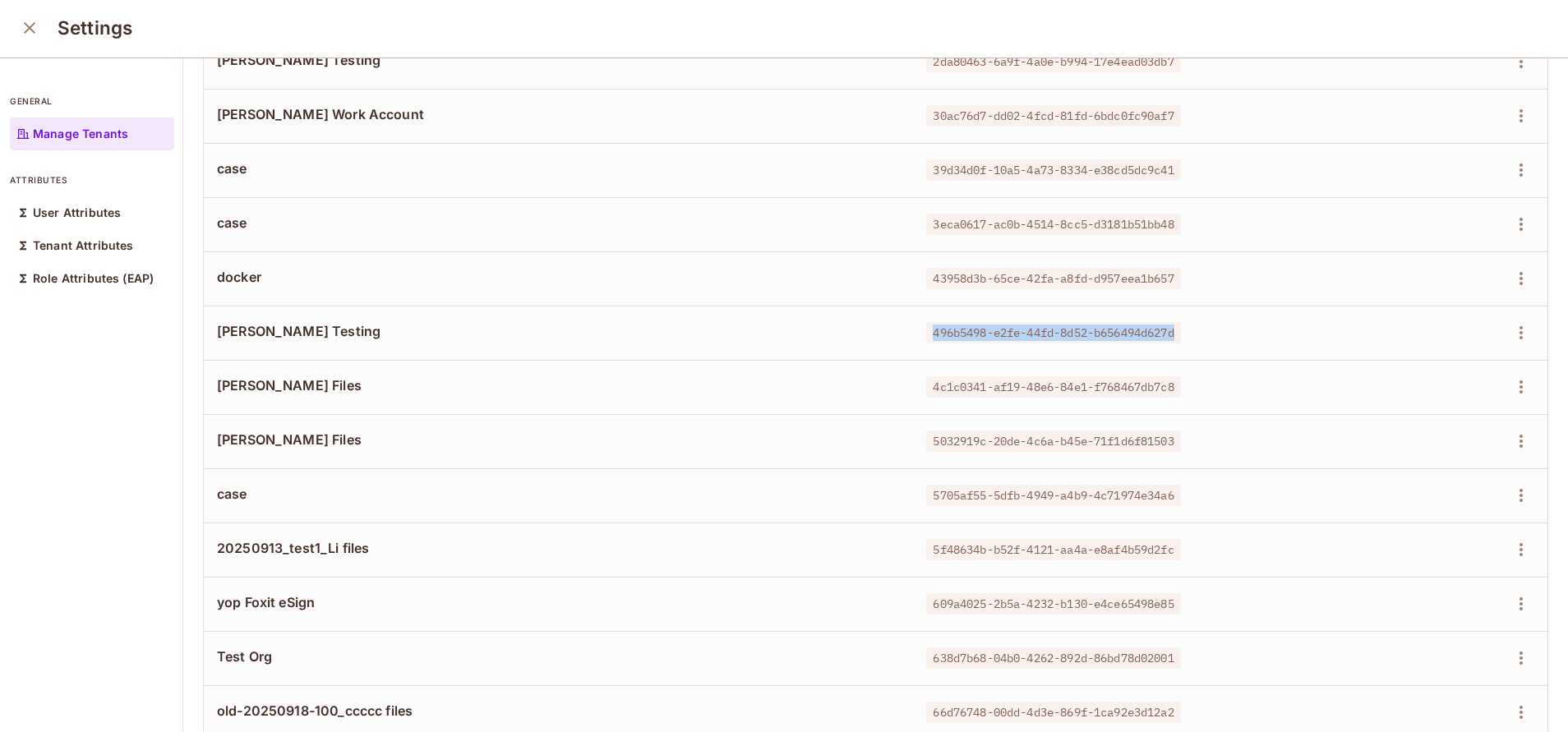
drag, startPoint x: 909, startPoint y: 330, endPoint x: 1174, endPoint y: 344, distance: 265.4
click at [1174, 344] on td "496b5498-e2fe-44fd-8d52-b656494d627d" at bounding box center [1136, 332] width 445 height 54
drag, startPoint x: 911, startPoint y: 276, endPoint x: 1167, endPoint y: 277, distance: 256.0
click at [1167, 277] on span "43958d3b-65ce-42fa-a8fd-d957eea1b657" at bounding box center [1053, 278] width 254 height 22
drag, startPoint x: 908, startPoint y: 230, endPoint x: 1212, endPoint y: 245, distance: 304.4
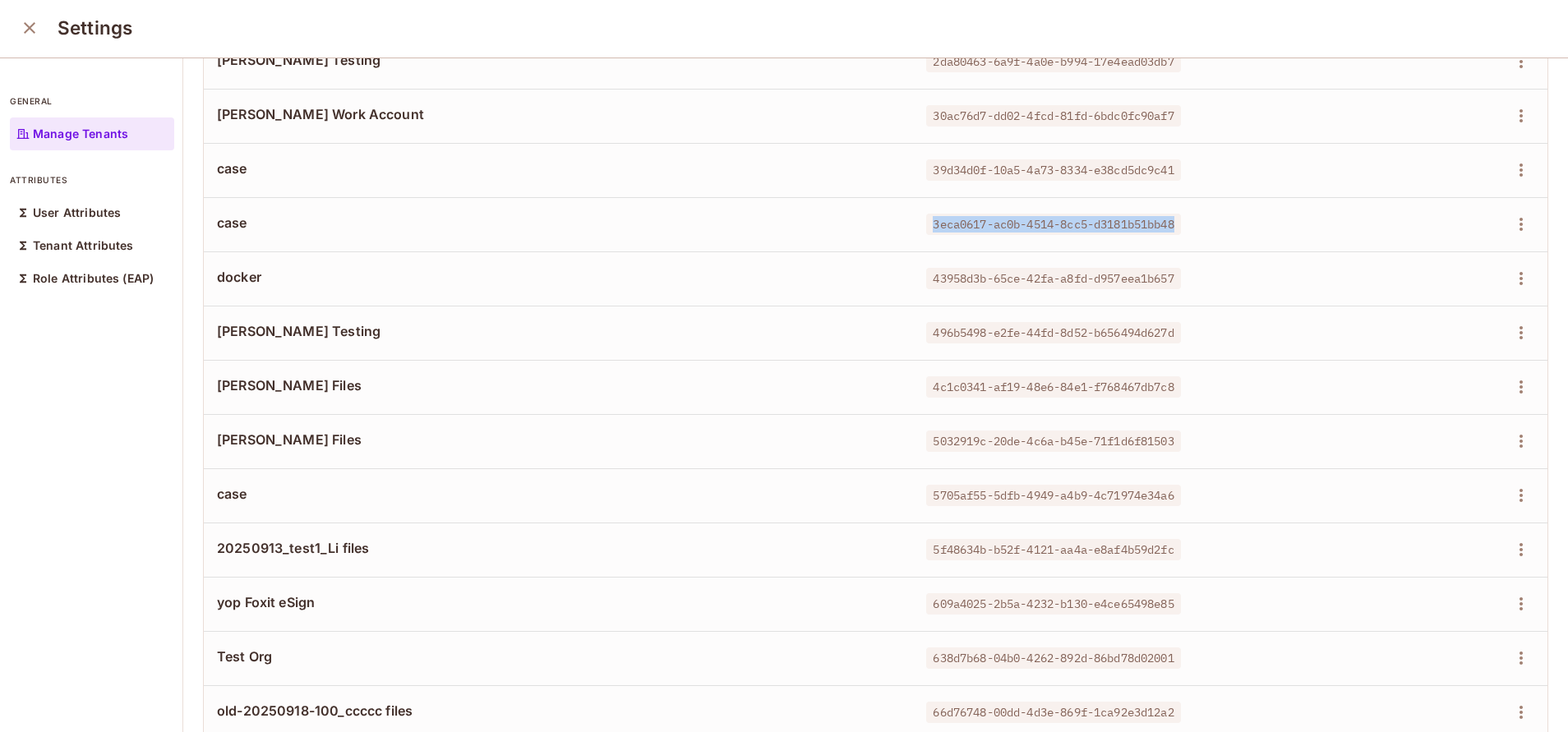
click at [1212, 245] on td "3eca0617-ac0b-4514-8cc5-d3181b51bb48" at bounding box center [1136, 224] width 445 height 54
drag, startPoint x: 898, startPoint y: 174, endPoint x: 1174, endPoint y: 192, distance: 276.6
click at [1174, 192] on td "39d34d0f-10a5-4a73-8334-e38cd5dc9c41" at bounding box center [1136, 170] width 445 height 54
drag, startPoint x: 911, startPoint y: 117, endPoint x: 1187, endPoint y: 114, distance: 276.0
click at [1187, 114] on div "30ac76d7-dd02-4fcd-81fd-6bdc0fc90af7" at bounding box center [1135, 116] width 418 height 16
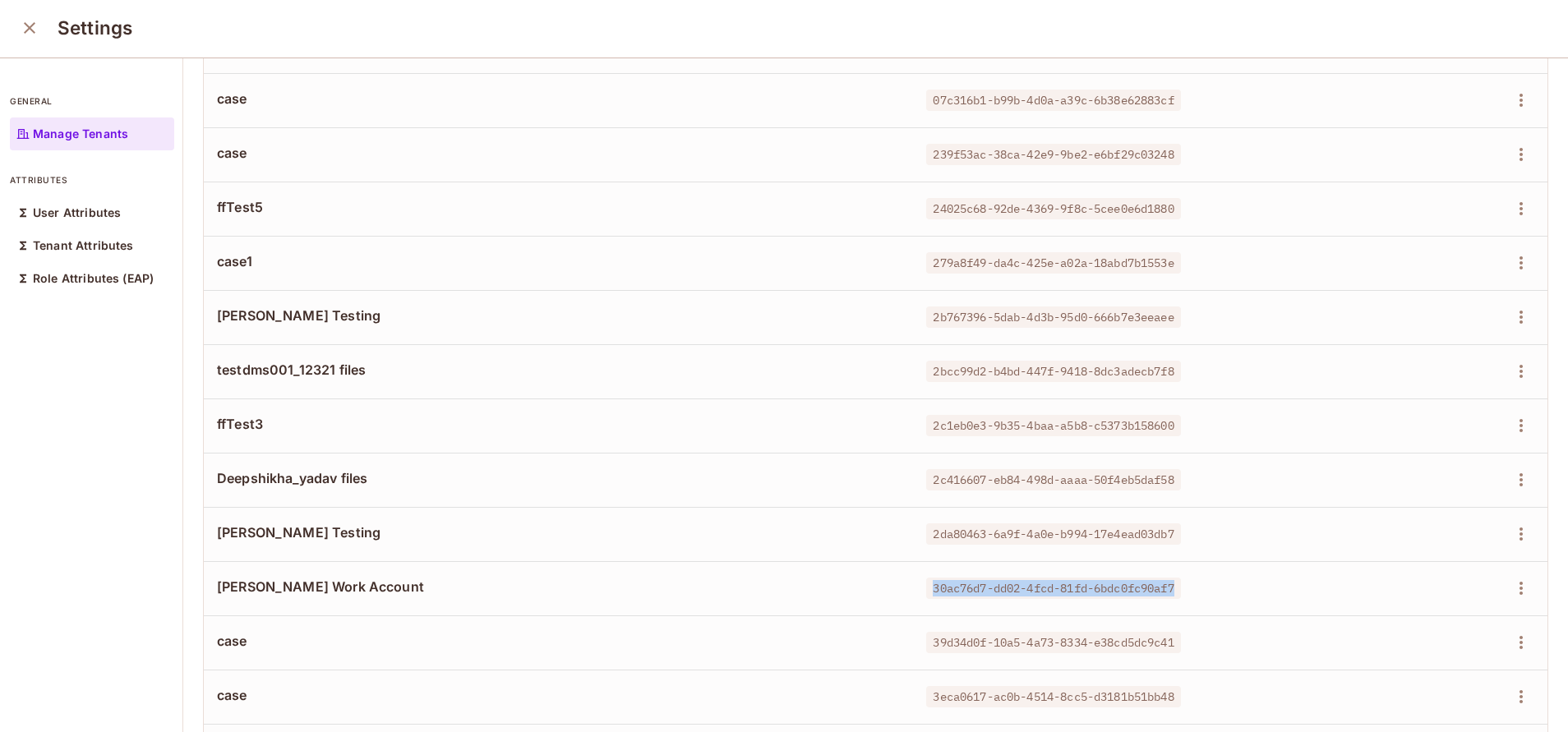
scroll to position [194, 0]
drag, startPoint x: 906, startPoint y: 530, endPoint x: 1170, endPoint y: 532, distance: 264.0
click at [1170, 532] on div "2da80463-6a9f-4a0e-b994-17e4ead03db7" at bounding box center [1135, 532] width 418 height 16
drag, startPoint x: 907, startPoint y: 474, endPoint x: 1183, endPoint y: 474, distance: 276.0
click at [1183, 474] on div "2c416607-eb84-498d-aaaa-50f4eb5daf58" at bounding box center [1135, 478] width 418 height 16
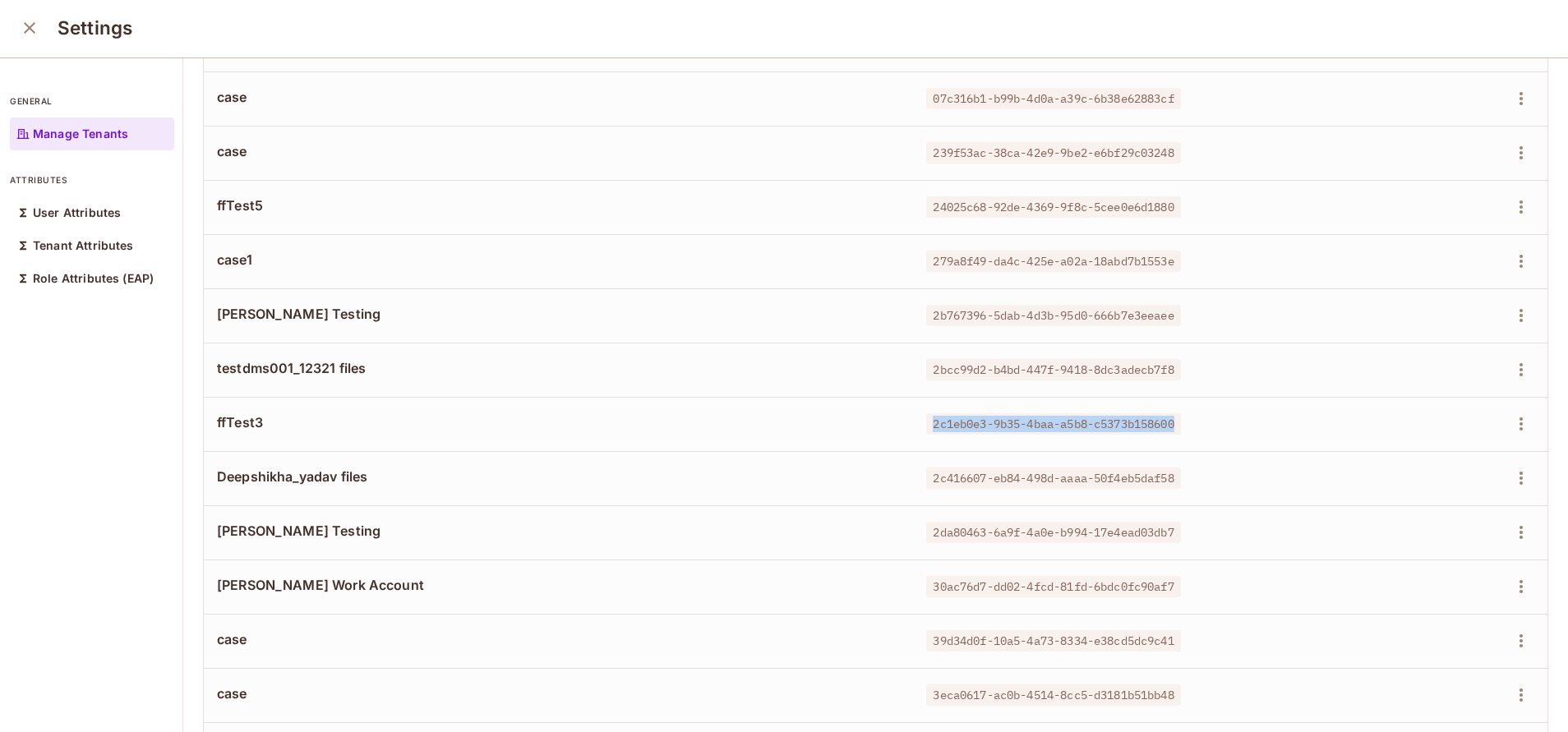
drag, startPoint x: 911, startPoint y: 421, endPoint x: 1167, endPoint y: 409, distance: 256.3
click at [1167, 409] on td "2c1eb0e3-9b35-4baa-a5b8-c5373b158600" at bounding box center [1136, 424] width 445 height 54
drag, startPoint x: 909, startPoint y: 369, endPoint x: 1173, endPoint y: 348, distance: 264.8
click at [1173, 348] on td "2bcc99d2-b4bd-447f-9418-8dc3adecb7f8" at bounding box center [1136, 369] width 445 height 54
drag, startPoint x: 910, startPoint y: 315, endPoint x: 1161, endPoint y: 304, distance: 251.2
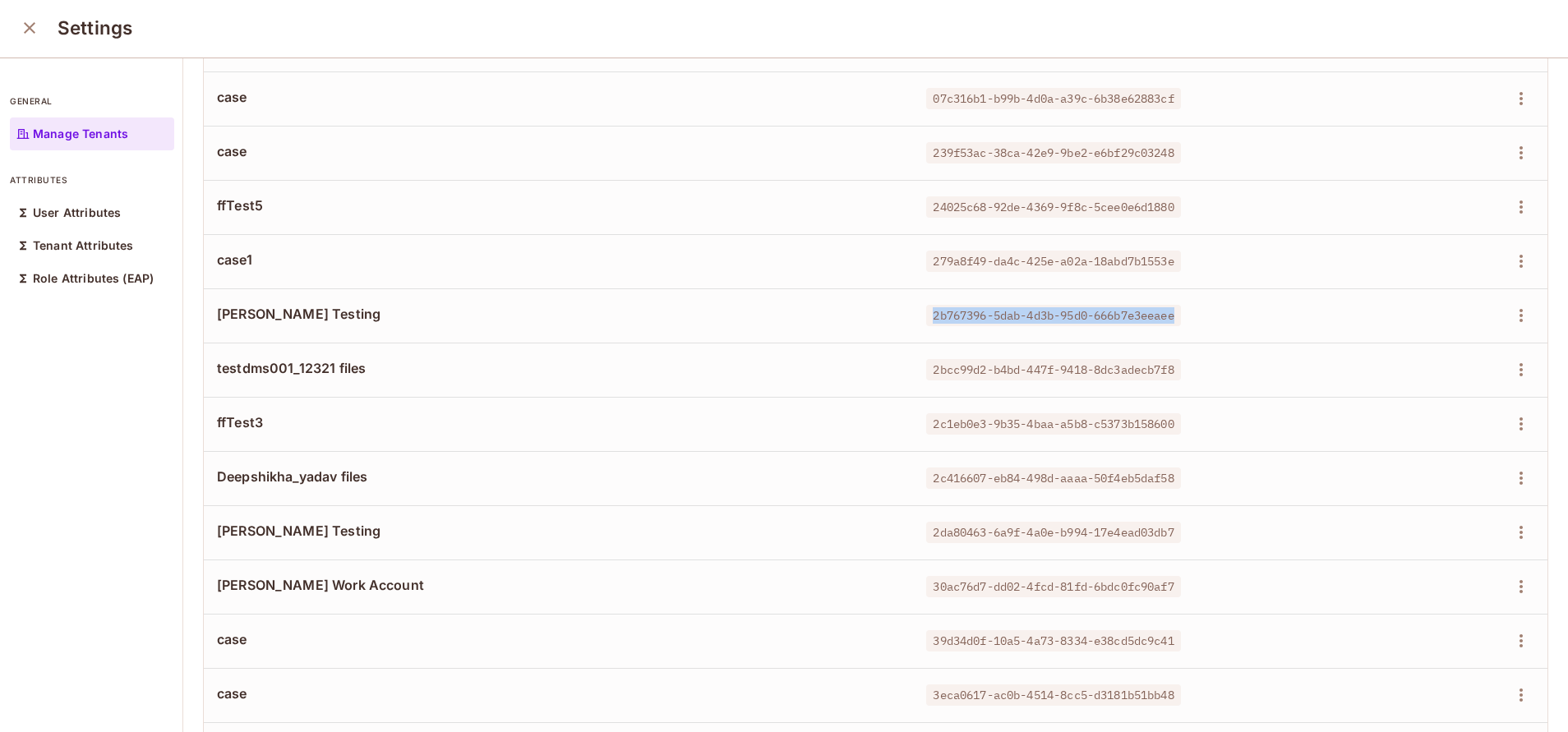
click at [1161, 304] on td "2b767396-5dab-4d3b-95d0-666b7e3eeaee" at bounding box center [1136, 315] width 445 height 54
drag, startPoint x: 906, startPoint y: 262, endPoint x: 1164, endPoint y: 267, distance: 258.0
click at [1164, 267] on span "279a8f49-da4c-425e-a02a-18abd7b1553e" at bounding box center [1053, 261] width 254 height 22
drag, startPoint x: 904, startPoint y: 204, endPoint x: 1209, endPoint y: 212, distance: 305.1
click at [1209, 212] on div "24025c68-92de-4369-9f8c-5cee0e6d1880" at bounding box center [1135, 207] width 418 height 16
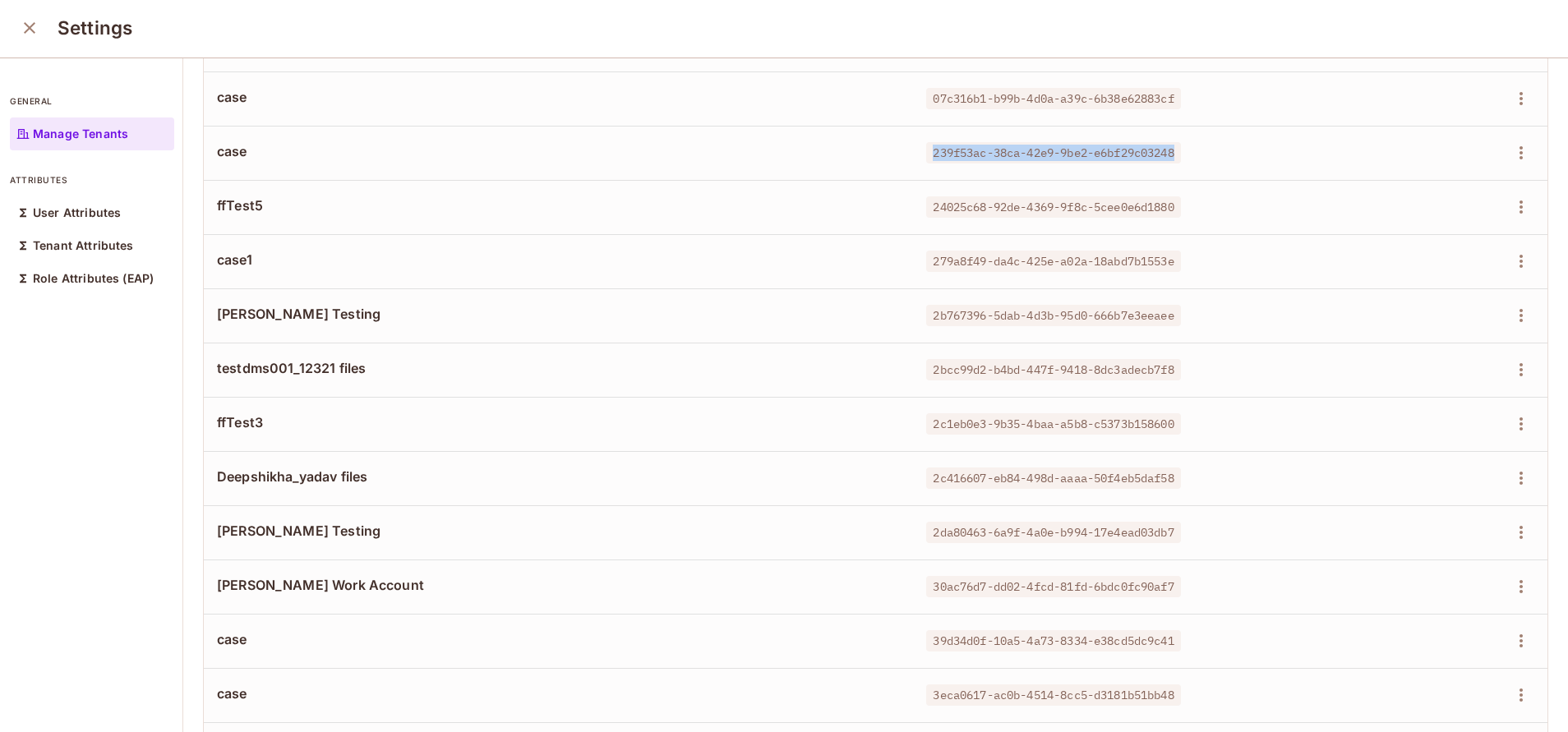
drag, startPoint x: 908, startPoint y: 152, endPoint x: 1183, endPoint y: 156, distance: 275.0
click at [1183, 156] on div "239f53ac-38ca-42e9-9be2-e6bf29c03248" at bounding box center [1135, 153] width 418 height 16
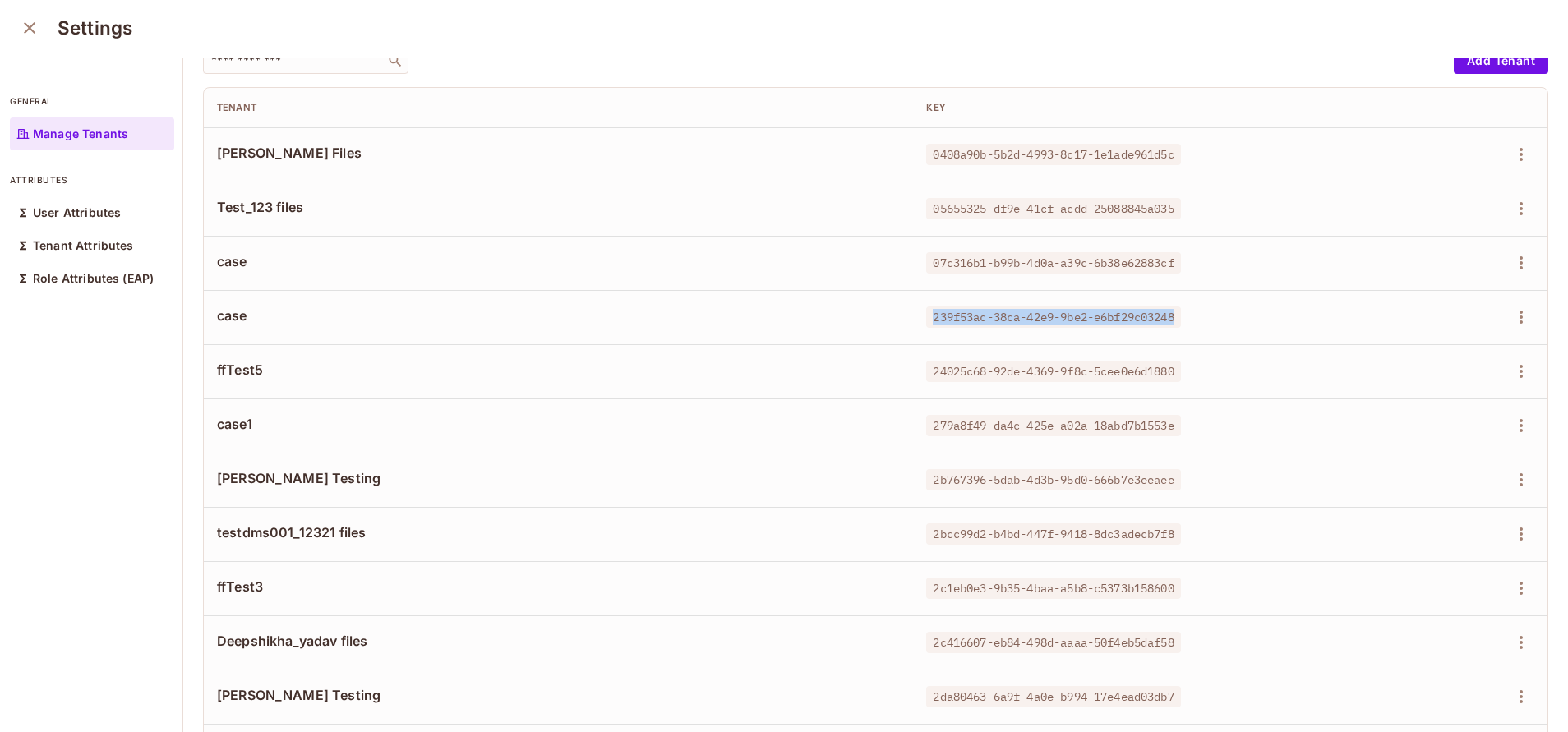
scroll to position [0, 0]
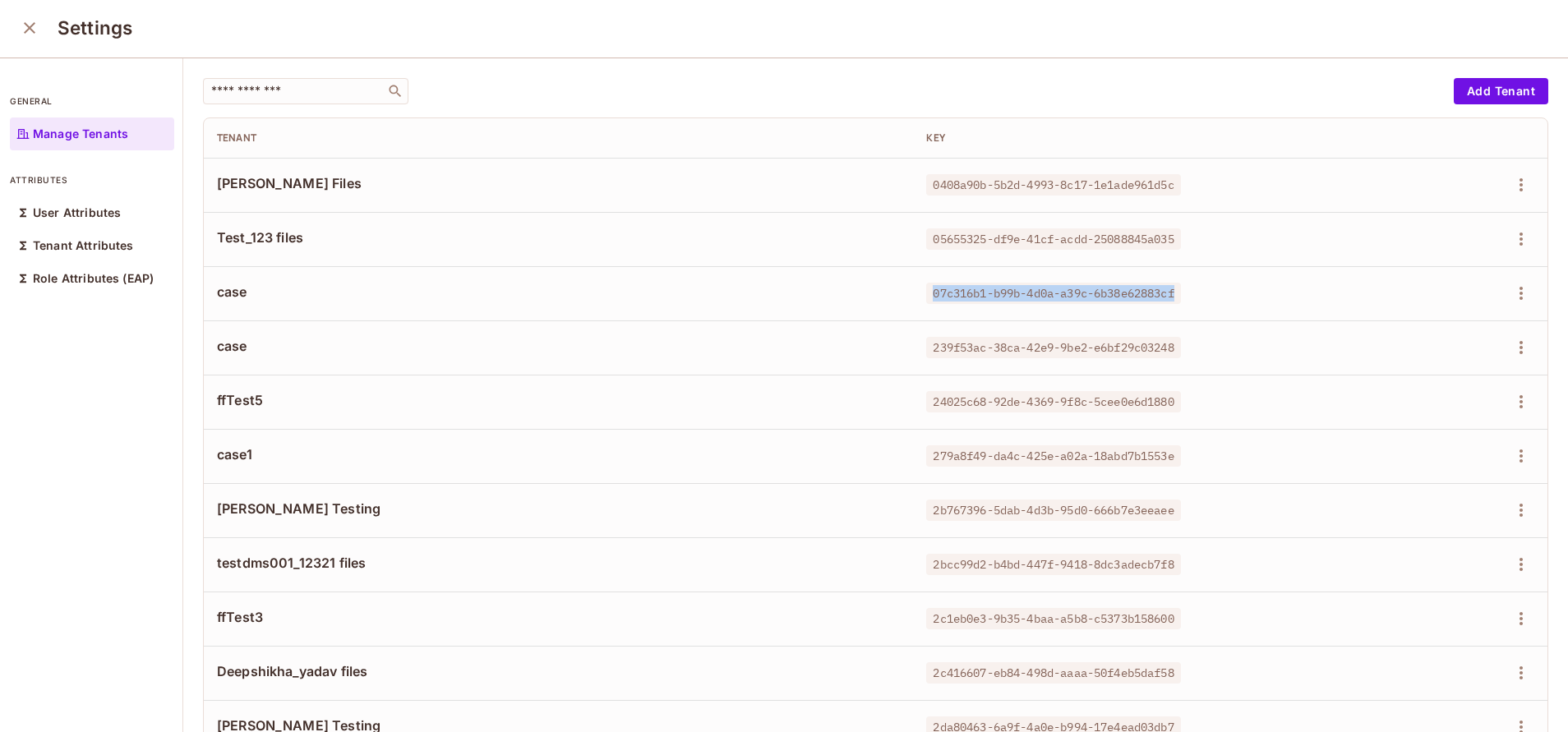
drag, startPoint x: 904, startPoint y: 292, endPoint x: 1185, endPoint y: 277, distance: 281.4
click at [1185, 277] on td "07c316b1-b99b-4d0a-a39c-6b38e62883cf" at bounding box center [1136, 294] width 445 height 54
drag, startPoint x: 906, startPoint y: 241, endPoint x: 1200, endPoint y: 249, distance: 294.1
click at [1200, 249] on td "05655325-df9e-41cf-acdd-25088845a035" at bounding box center [1136, 239] width 445 height 54
drag, startPoint x: 909, startPoint y: 177, endPoint x: 1185, endPoint y: 181, distance: 276.0
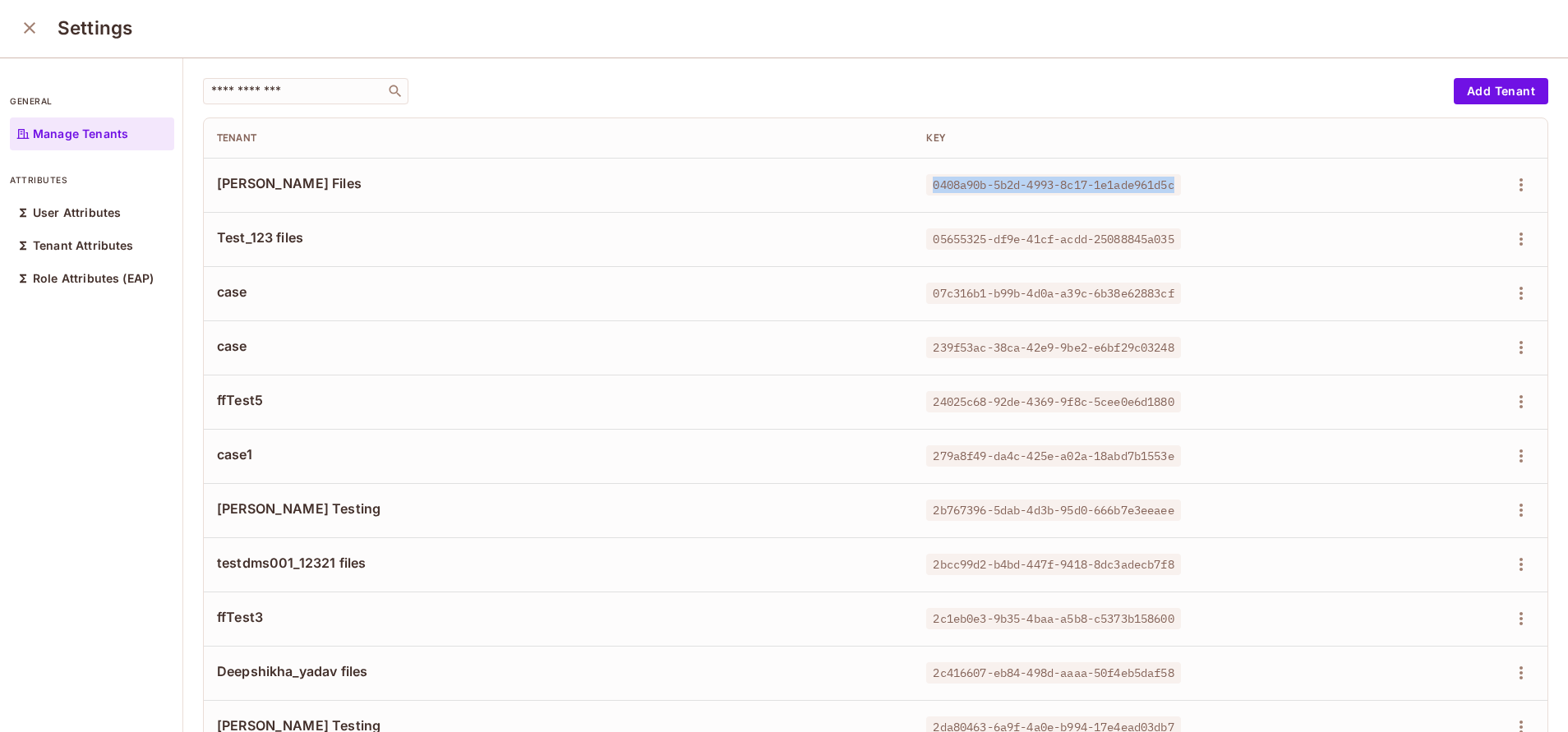
click at [1185, 181] on div "0408a90b-5b2d-4993-8c17-1e1ade961d5c" at bounding box center [1135, 185] width 418 height 16
click at [31, 31] on icon "close" at bounding box center [30, 28] width 20 height 20
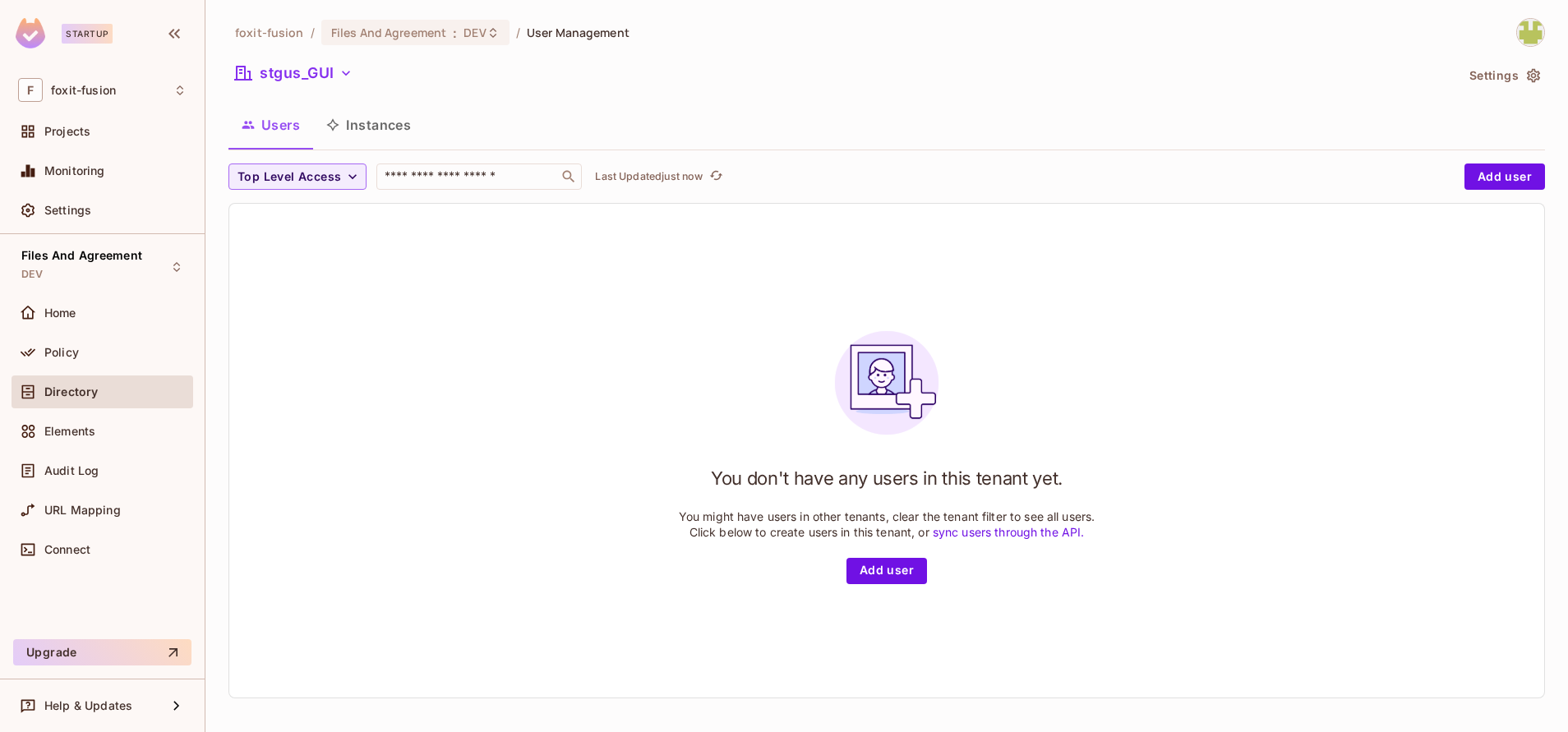
click at [309, 89] on div "stgus_GUI" at bounding box center [841, 76] width 1226 height 32
click at [1493, 86] on button "Settings" at bounding box center [1503, 75] width 82 height 26
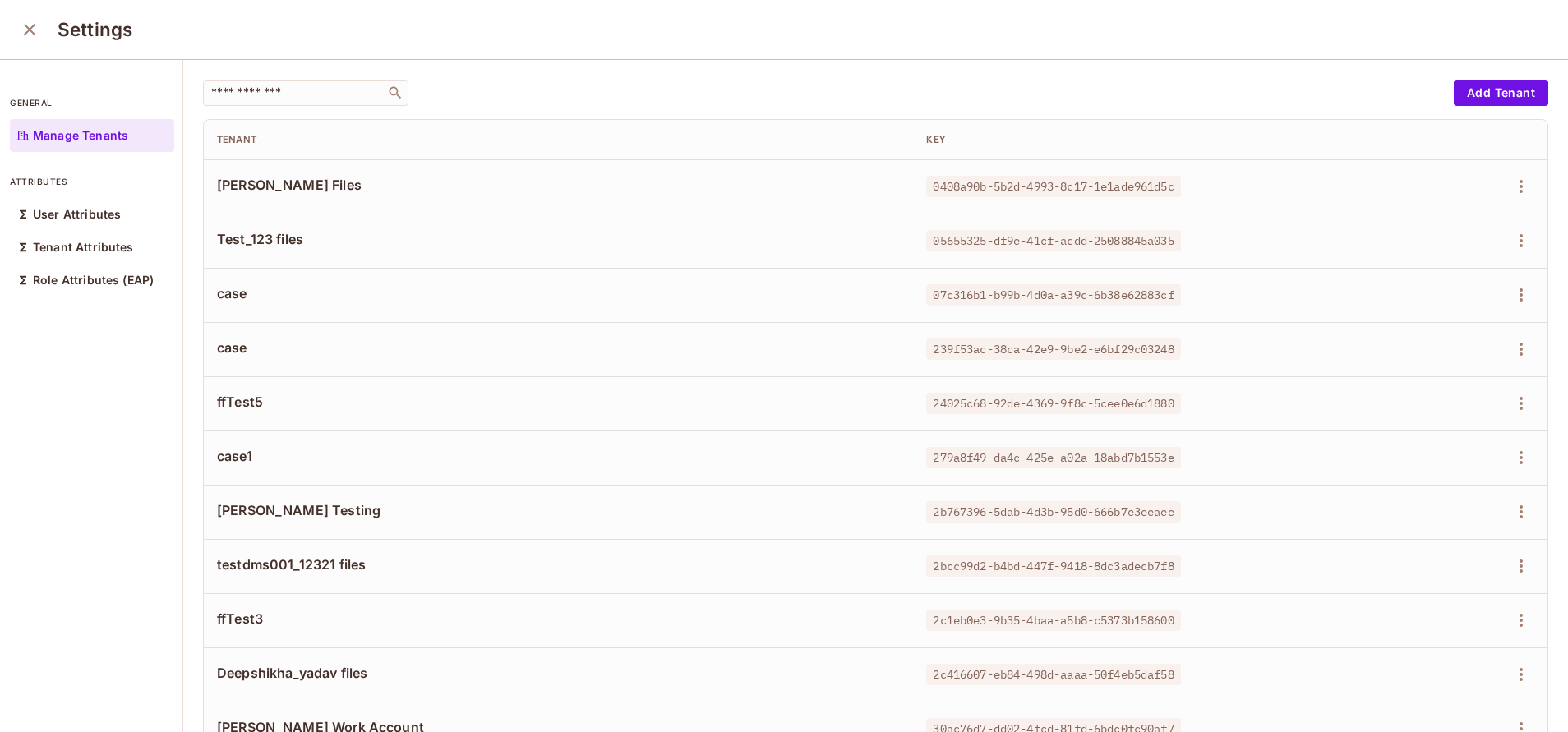
scroll to position [2460, 0]
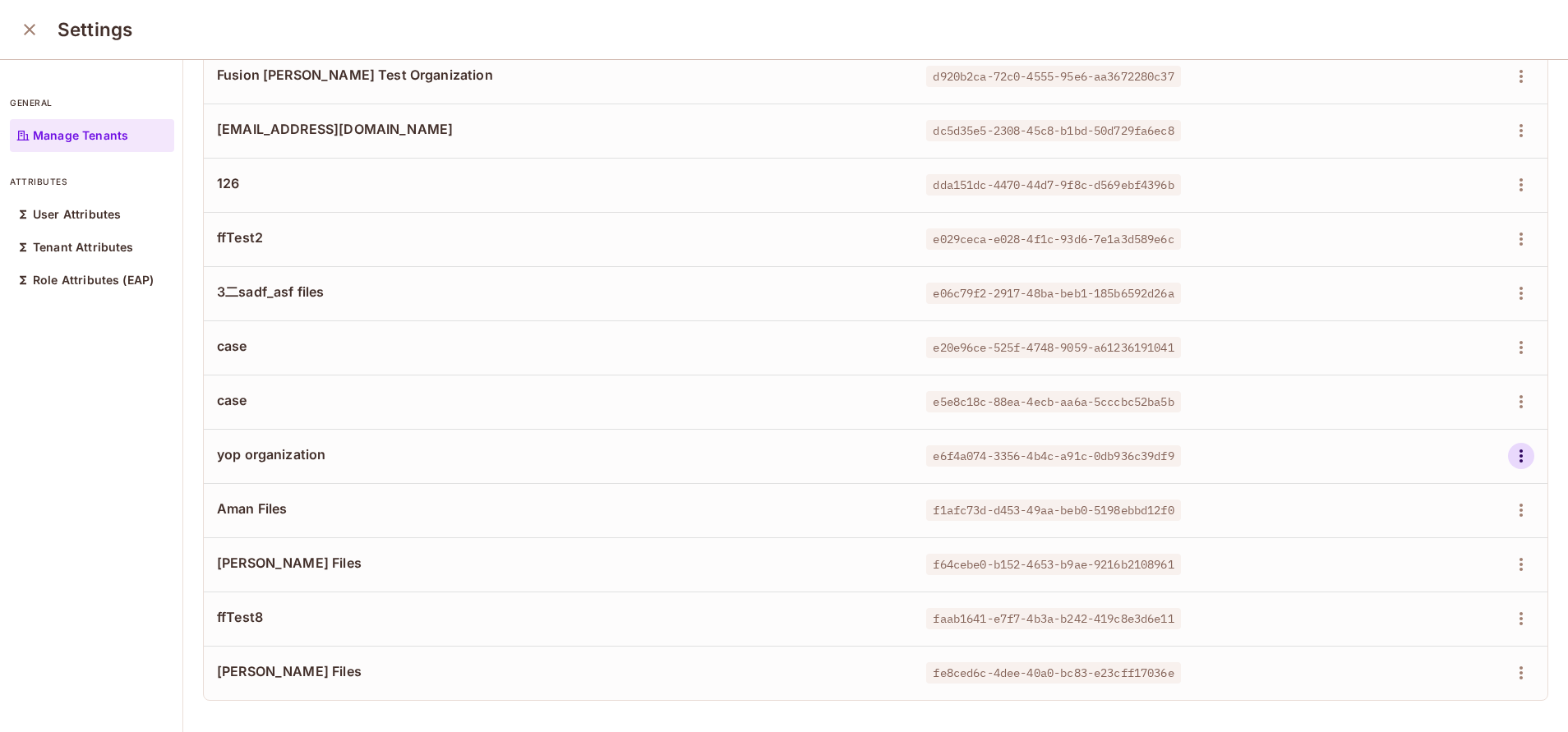
click at [1511, 446] on icon "button" at bounding box center [1521, 456] width 20 height 20
click at [1400, 547] on div "Delete Tenant" at bounding box center [1424, 547] width 77 height 16
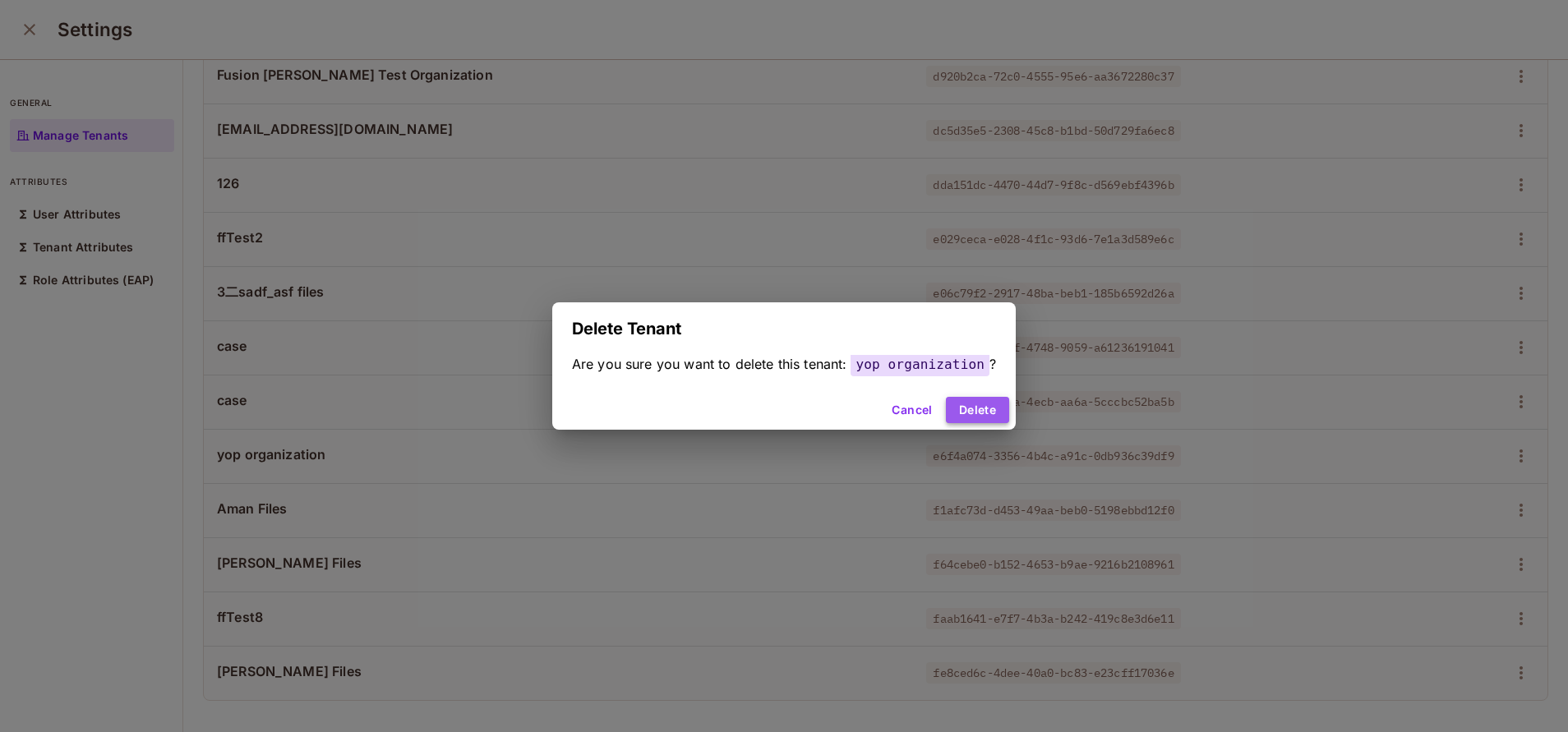
click at [965, 408] on button "Delete" at bounding box center [977, 410] width 63 height 26
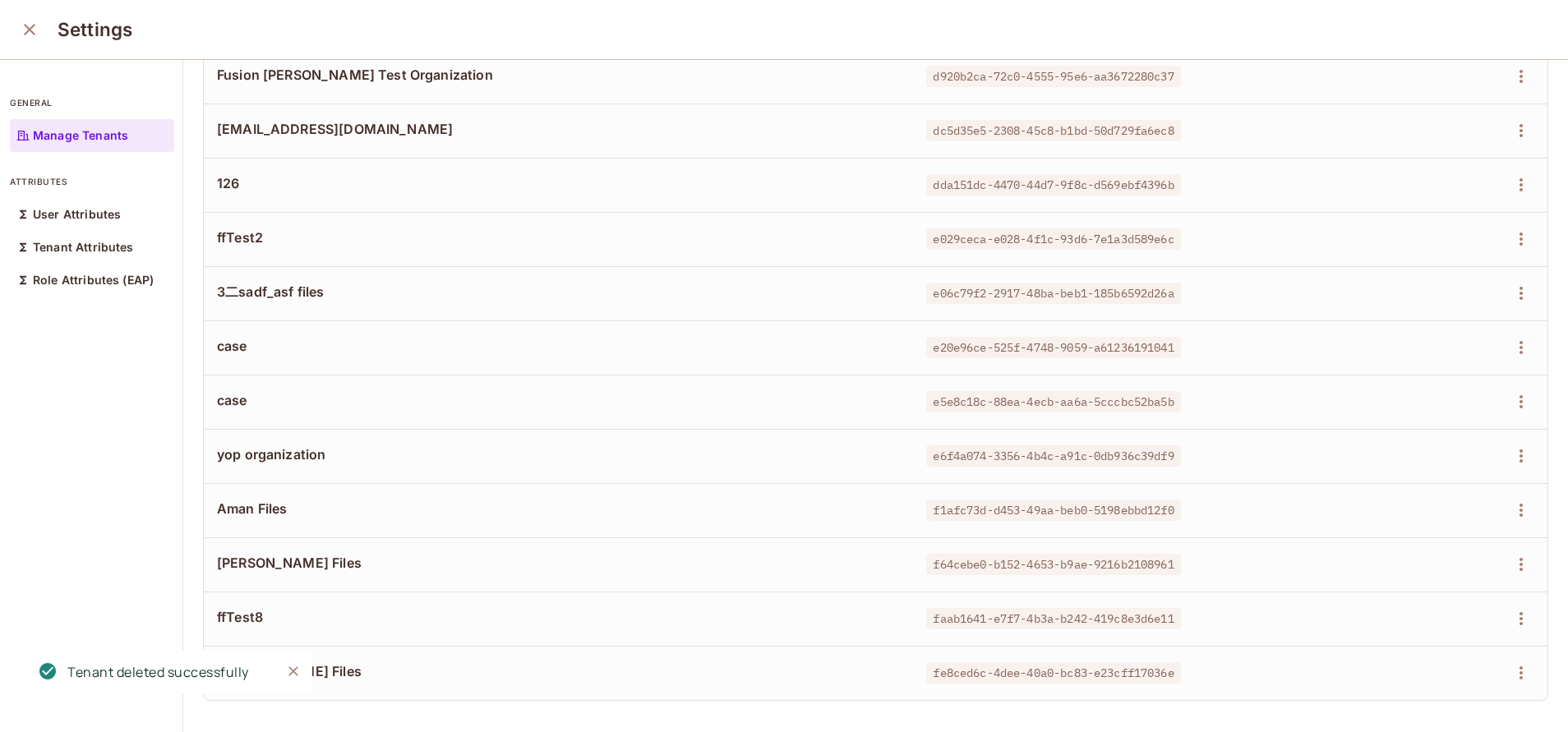
scroll to position [2352, 0]
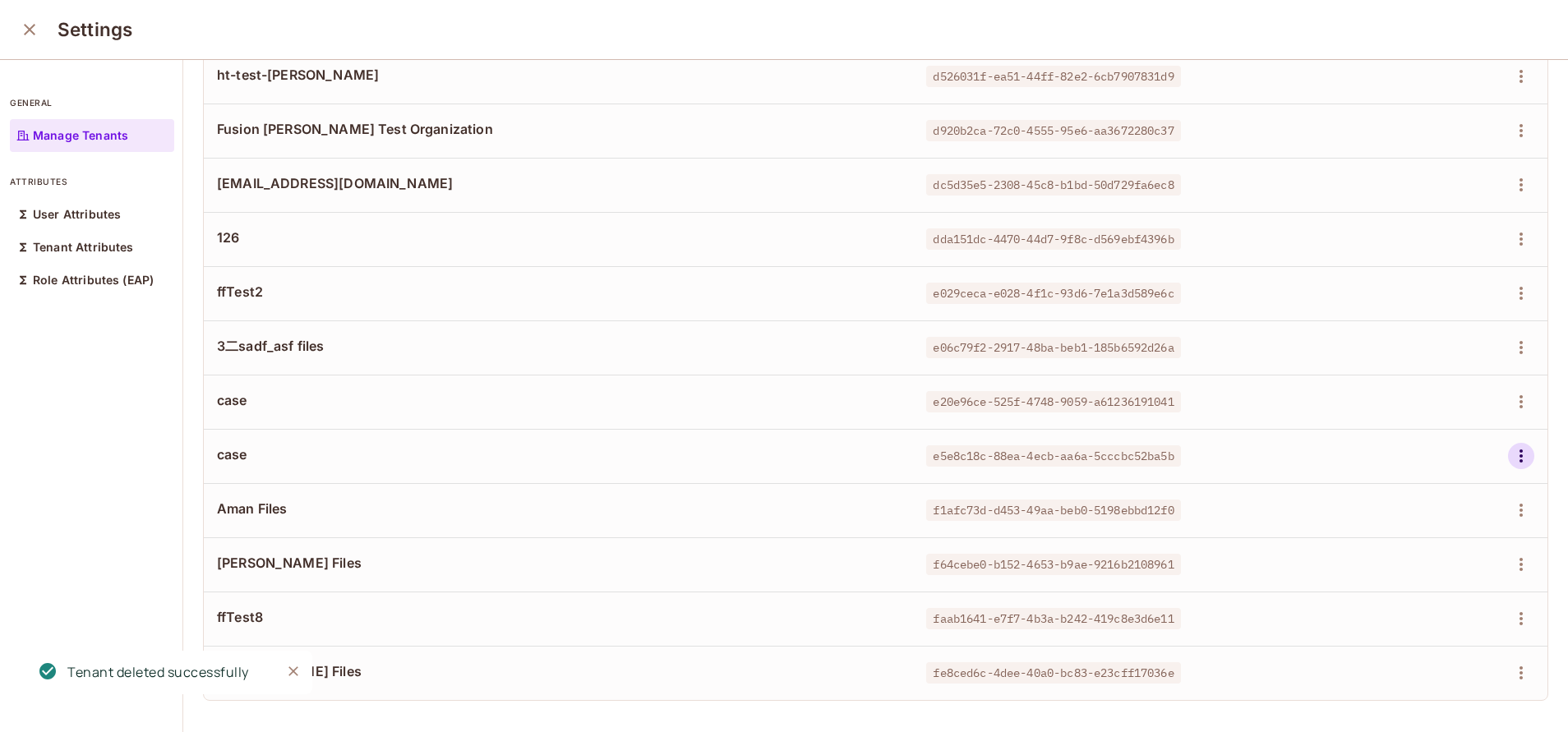
click at [1511, 446] on icon "button" at bounding box center [1521, 456] width 20 height 20
click at [1423, 547] on div "Delete Tenant" at bounding box center [1424, 547] width 77 height 16
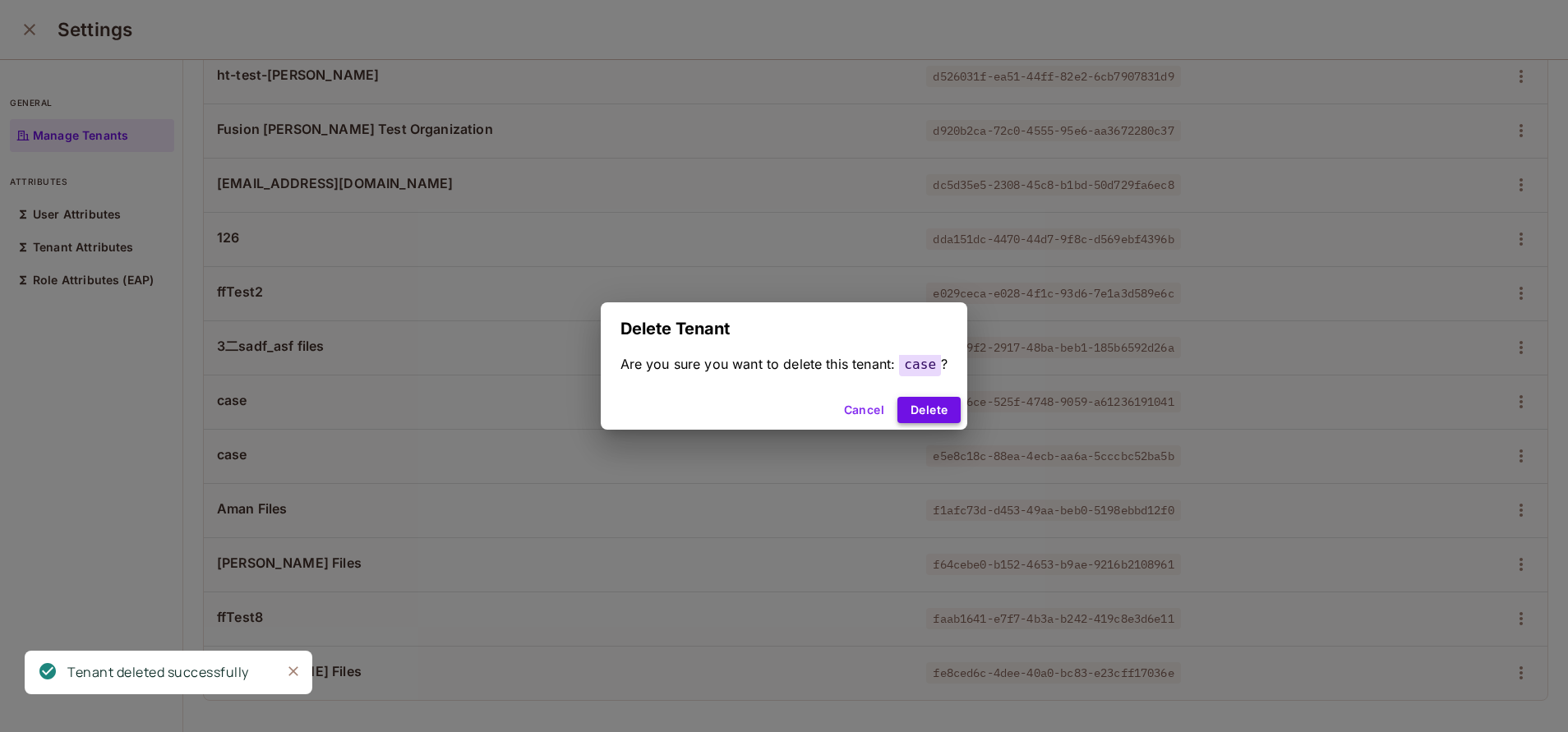
click at [940, 413] on button "Delete" at bounding box center [929, 410] width 63 height 26
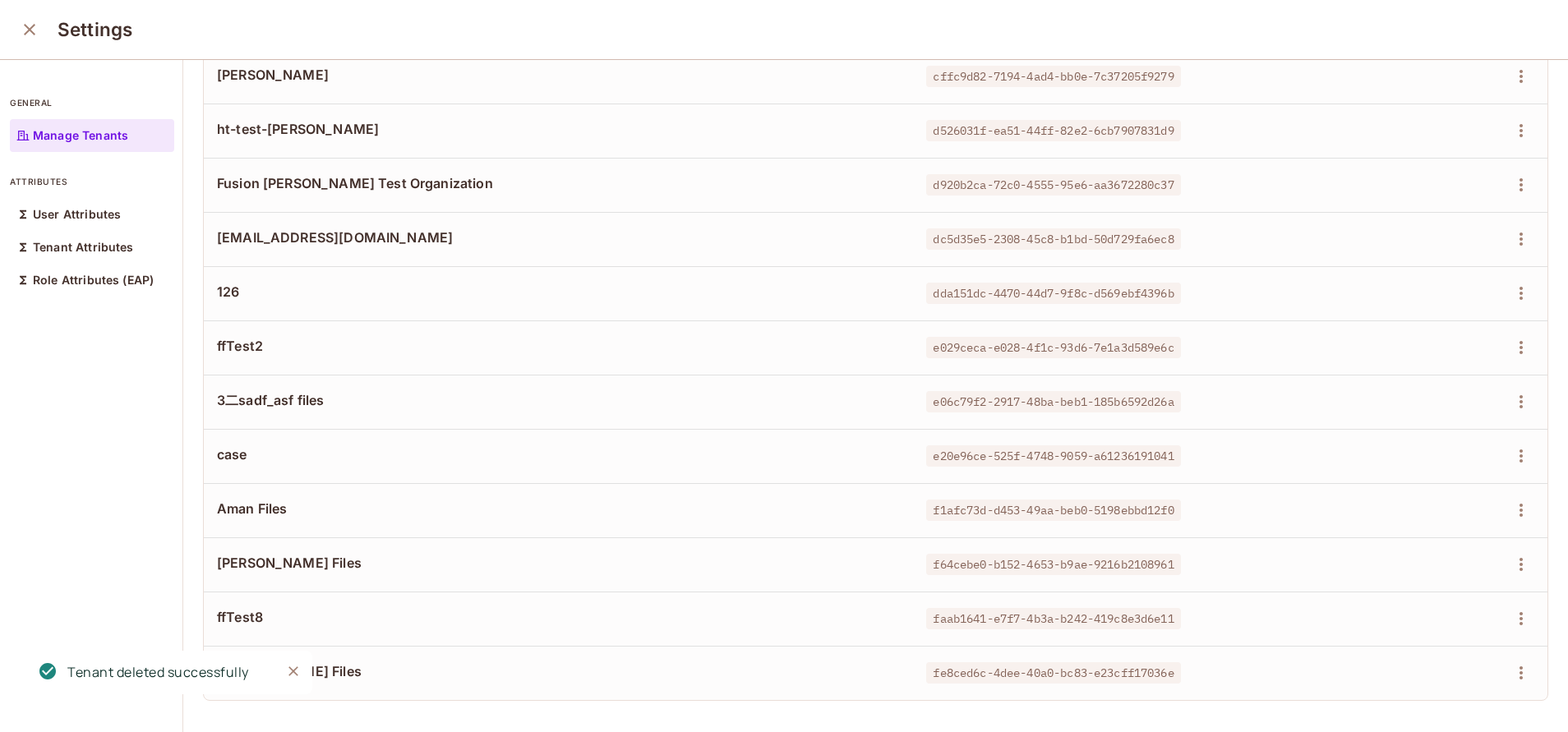
scroll to position [1643, 0]
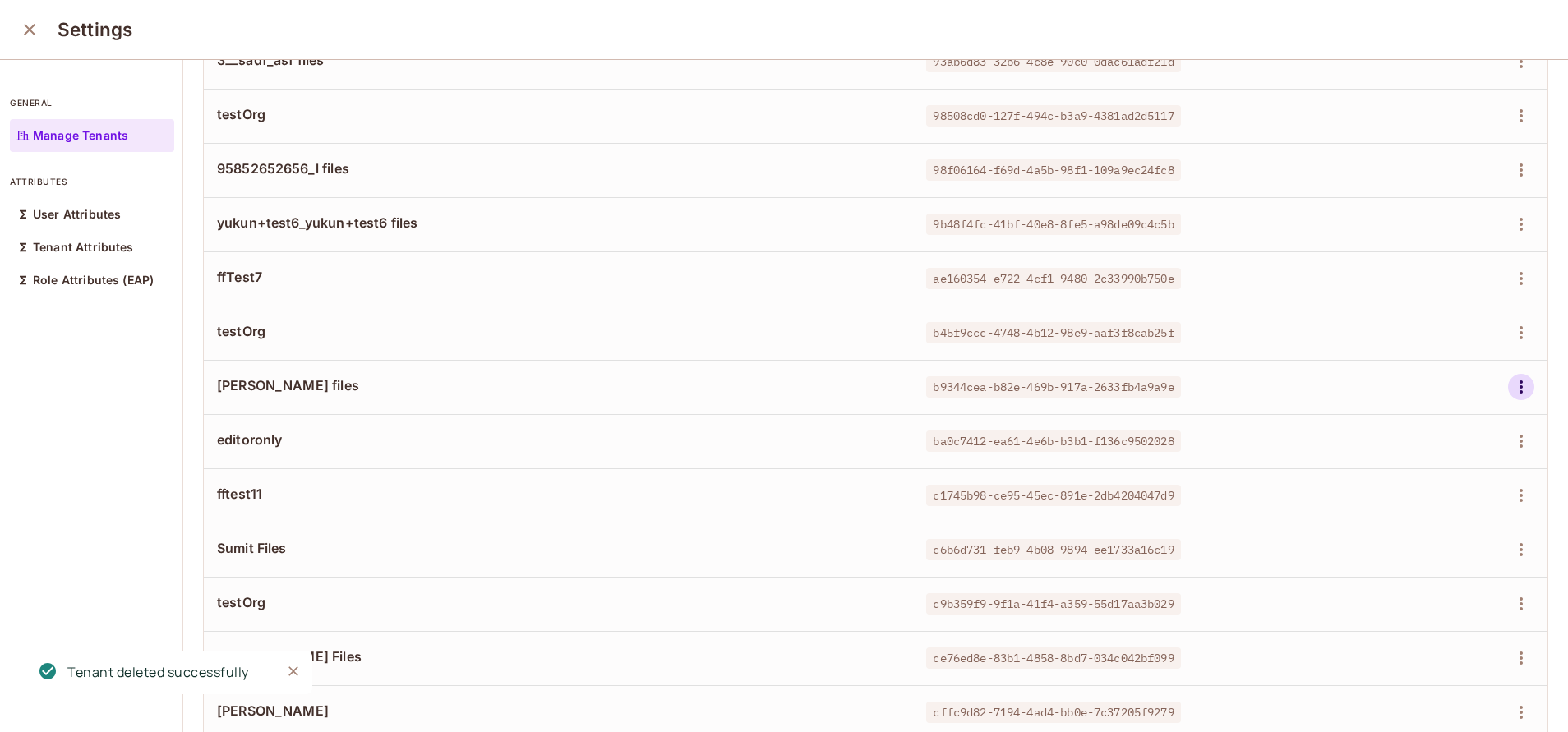
click at [1508, 389] on button "button" at bounding box center [1520, 386] width 26 height 26
click at [1407, 487] on span "Delete Tenant" at bounding box center [1424, 496] width 87 height 26
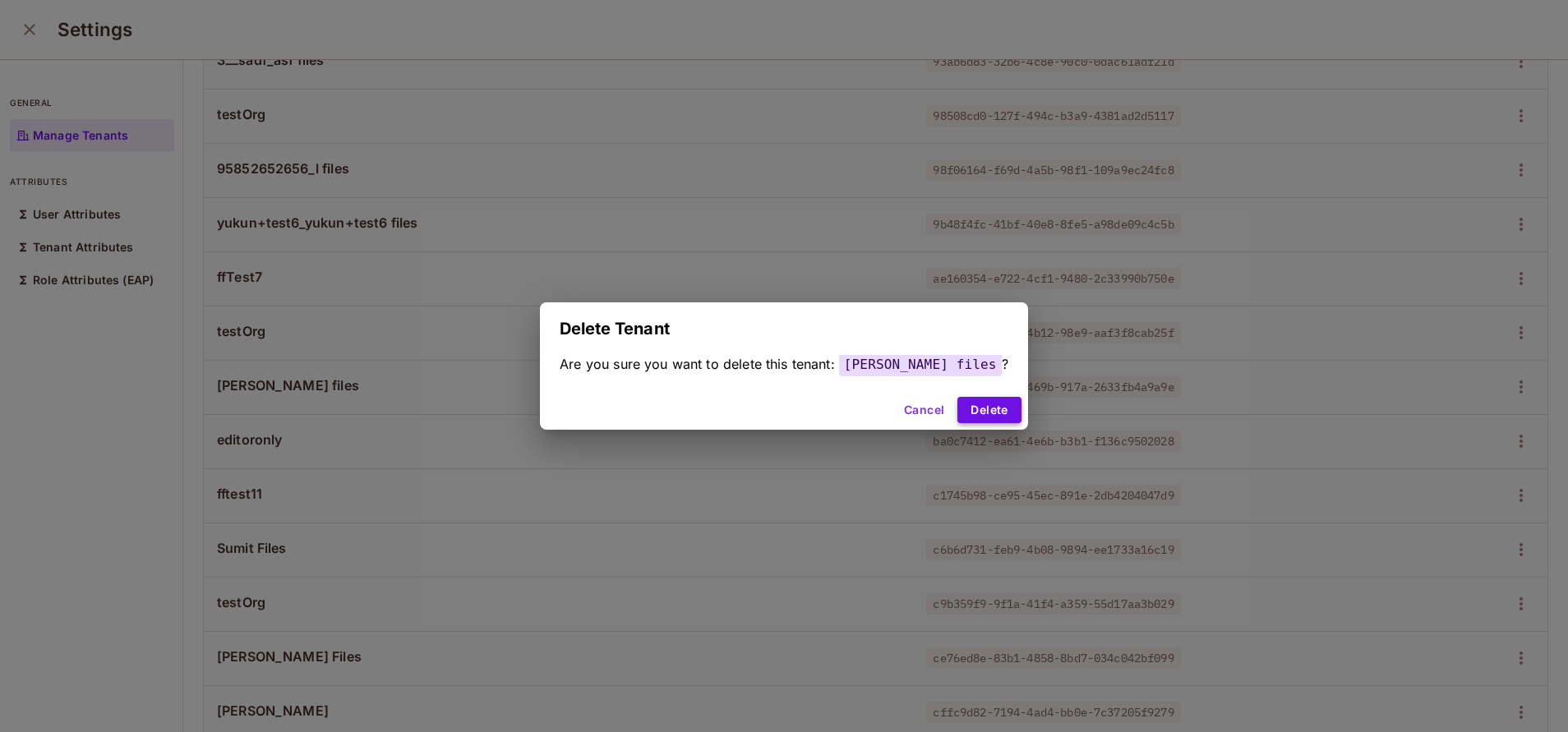
click at [974, 420] on button "Delete" at bounding box center [989, 410] width 63 height 26
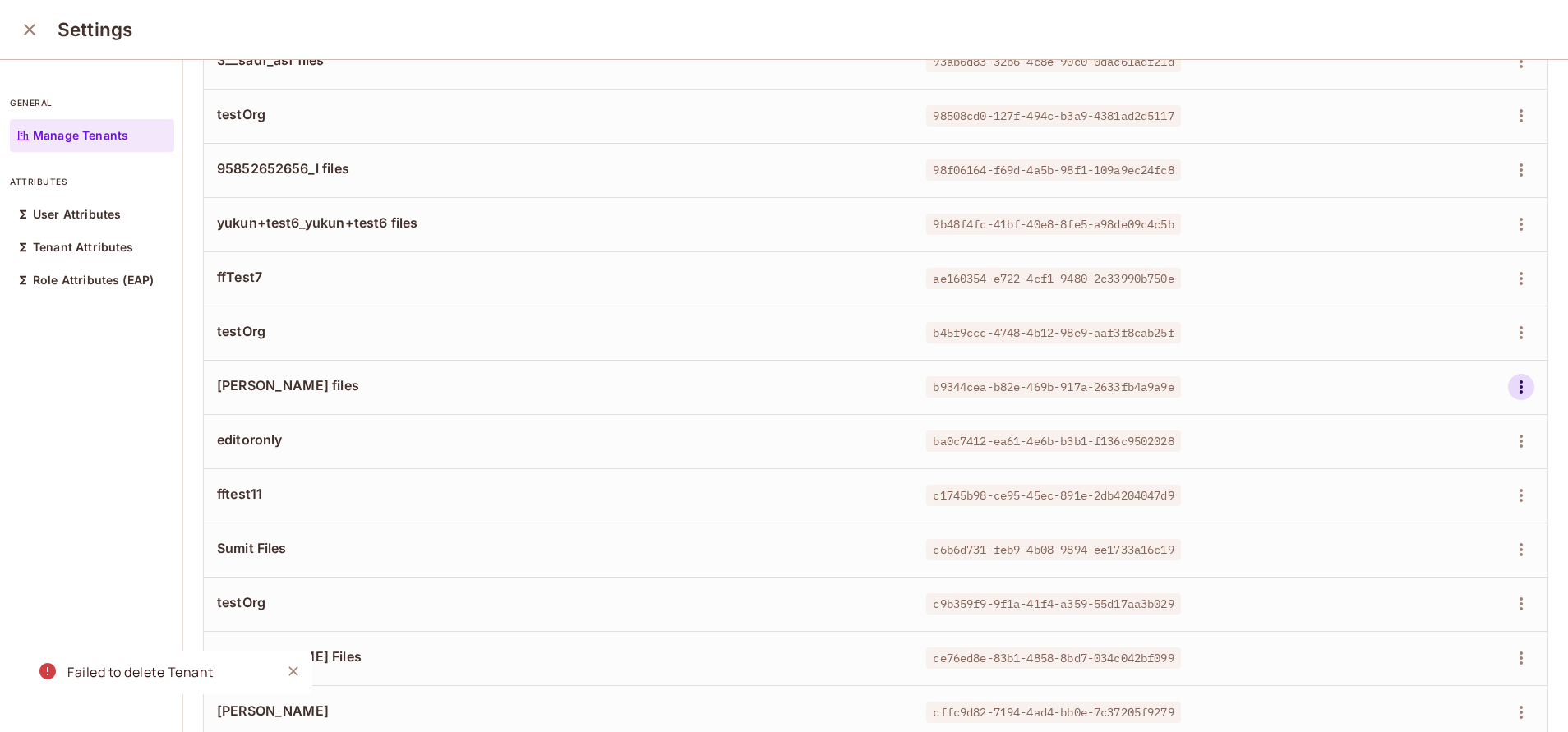
click at [1511, 393] on icon "button" at bounding box center [1521, 387] width 20 height 20
click at [1409, 492] on div "Delete Tenant" at bounding box center [1424, 497] width 77 height 16
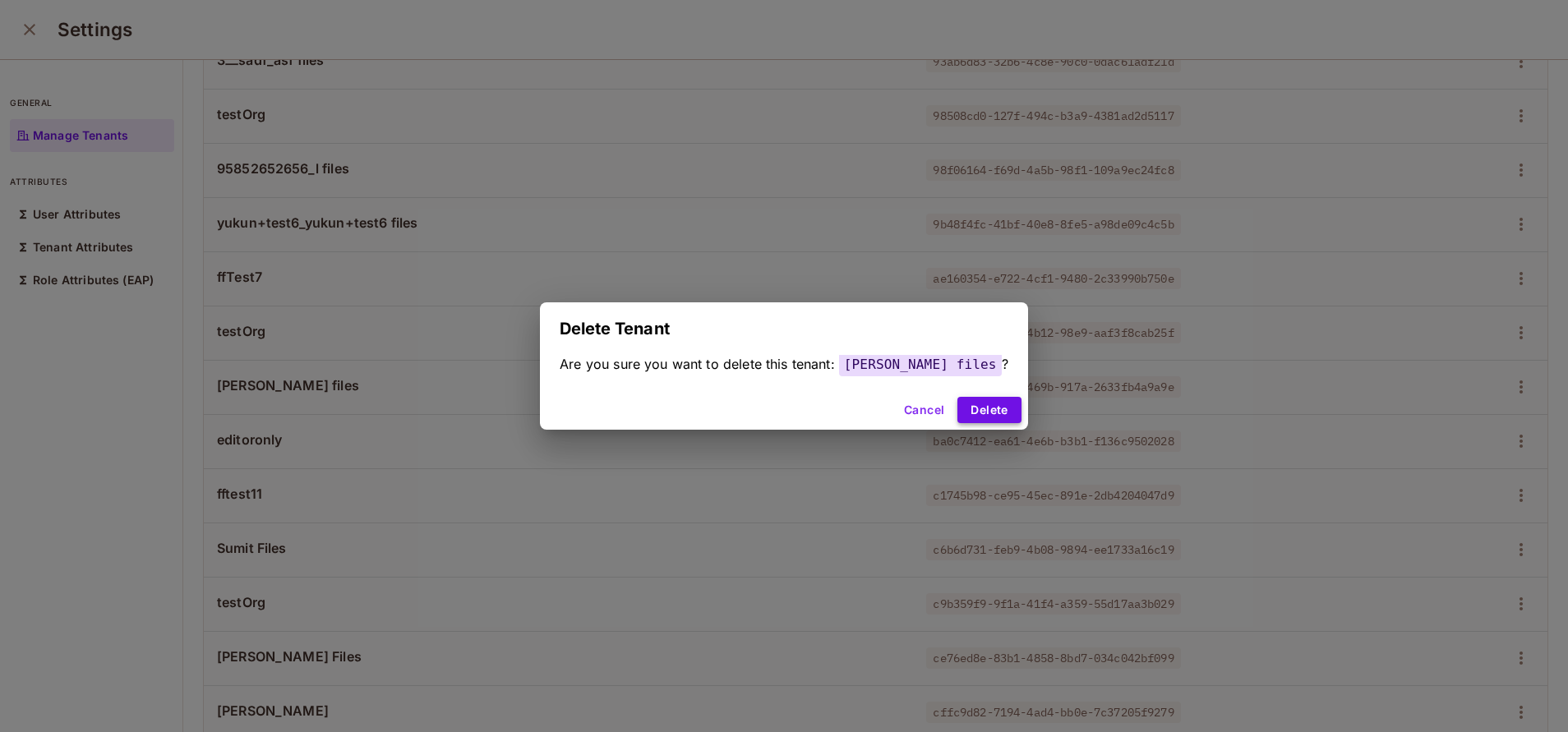
click at [961, 399] on button "Delete" at bounding box center [989, 410] width 63 height 26
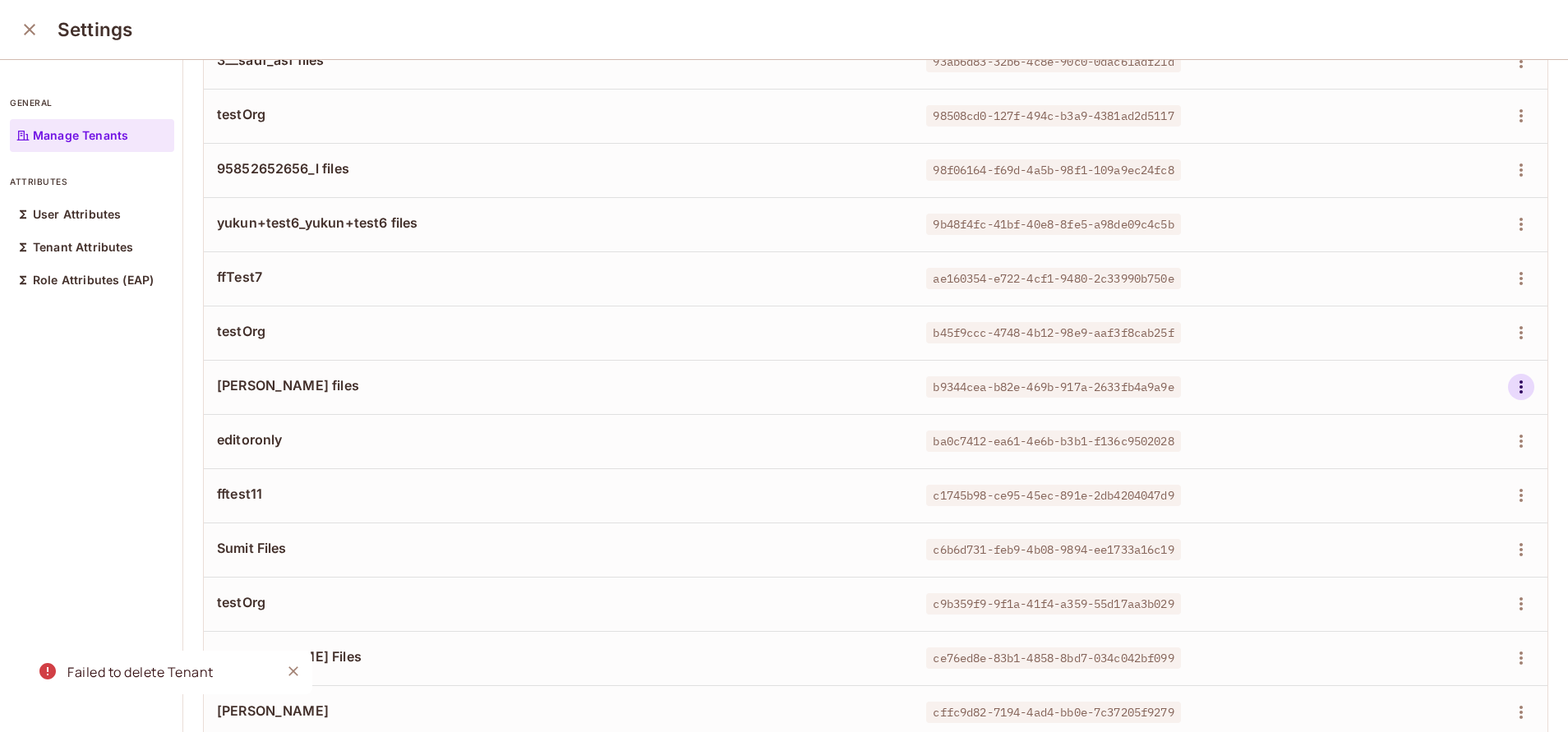
click at [1511, 393] on icon "button" at bounding box center [1521, 387] width 20 height 20
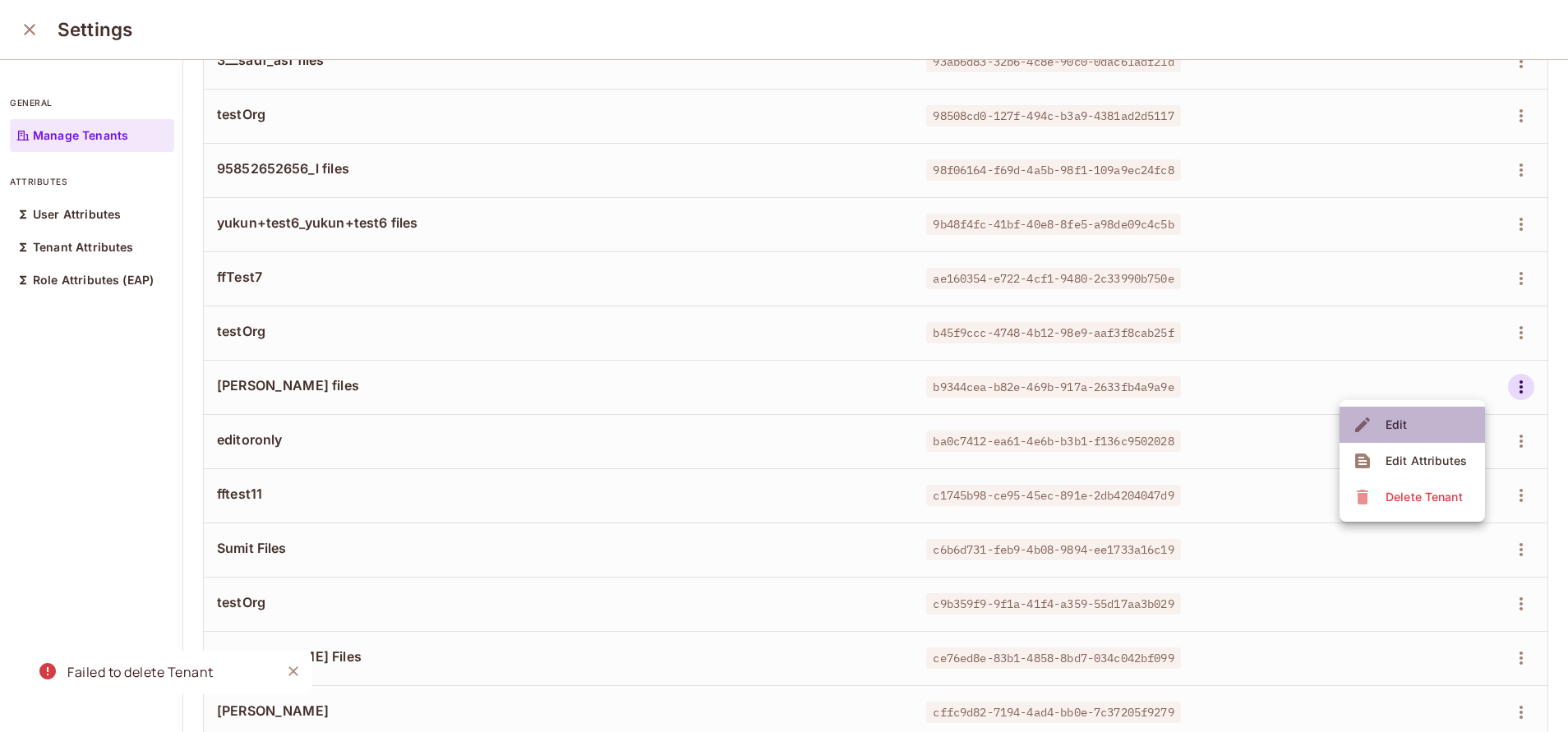
click at [1382, 434] on span "Edit" at bounding box center [1397, 424] width 32 height 26
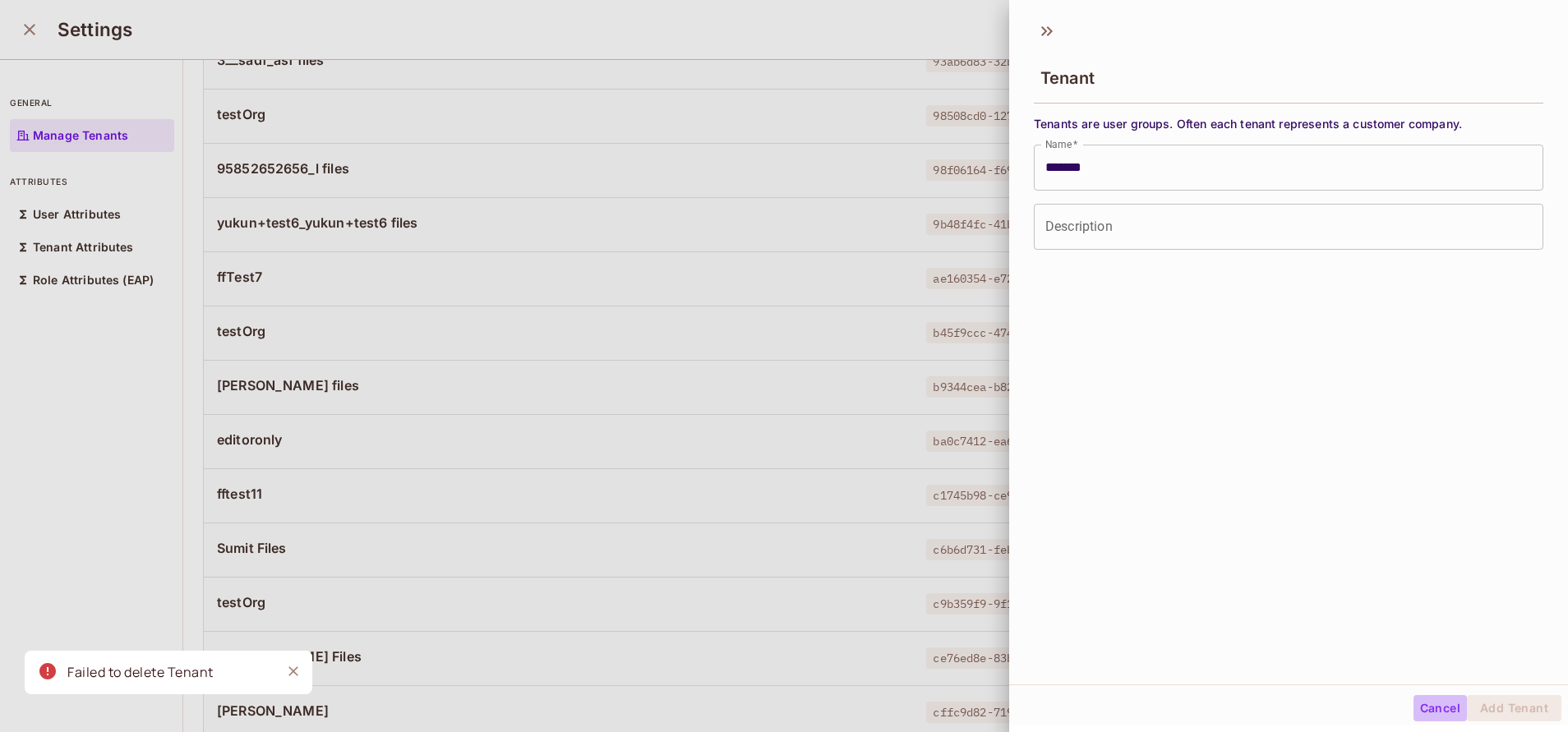
click at [1428, 707] on button "Cancel" at bounding box center [1439, 708] width 53 height 26
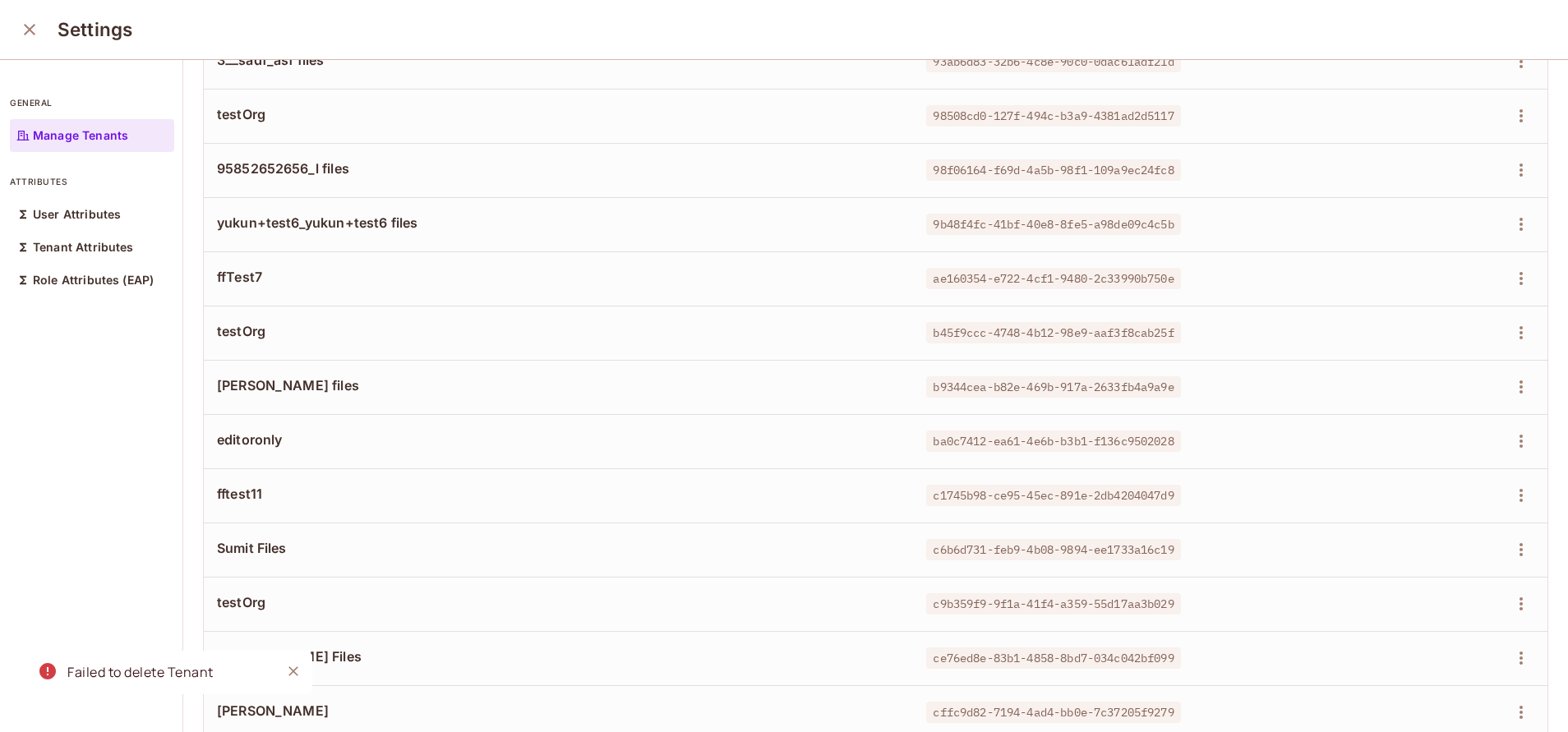
click at [265, 392] on span "[PERSON_NAME] files" at bounding box center [558, 385] width 683 height 18
click at [847, 163] on span "95852652656_l files" at bounding box center [558, 168] width 683 height 18
click at [1137, 145] on td "98f06164-f69d-4a5b-98f1-109a9ec24fc8" at bounding box center [1136, 170] width 445 height 54
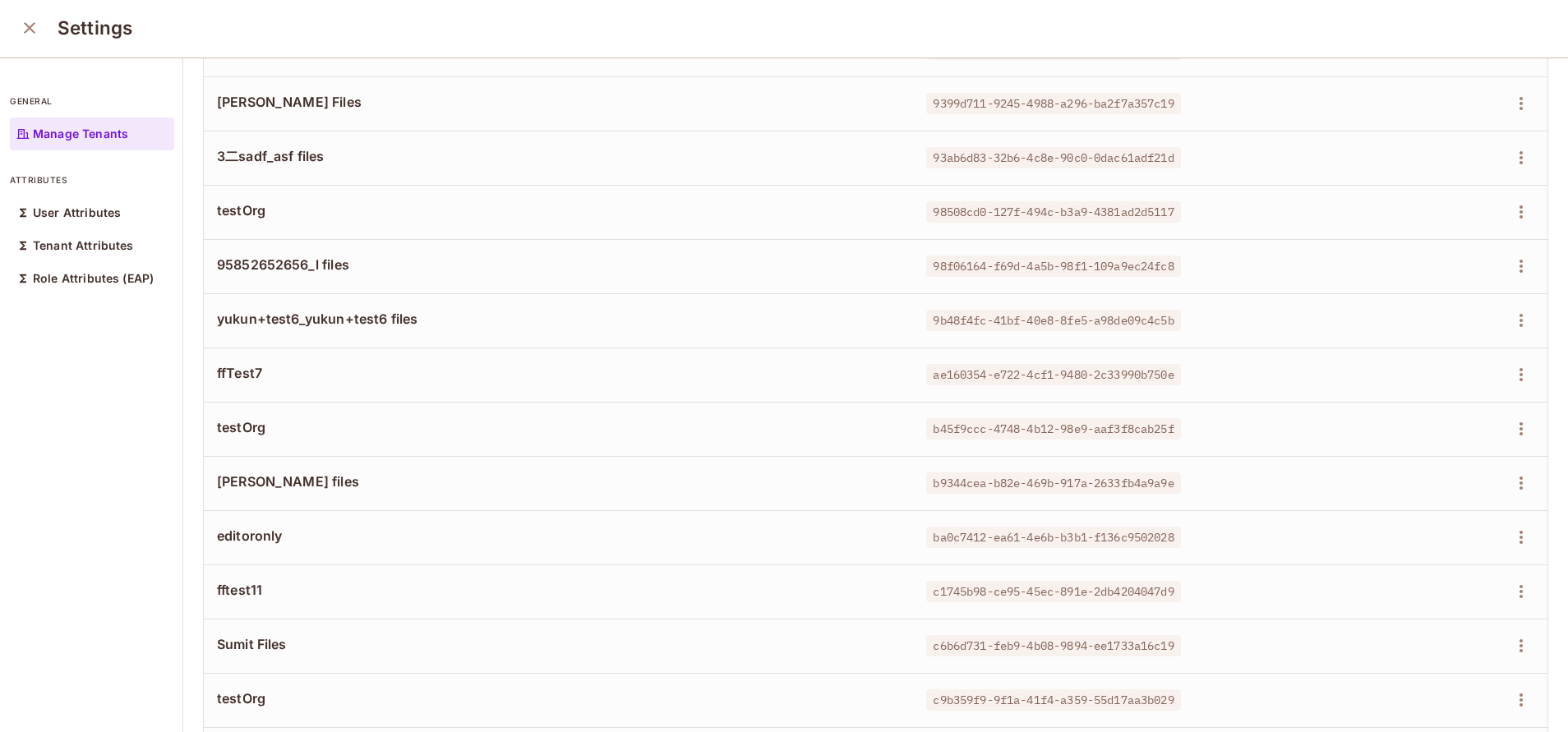
scroll to position [1631, 0]
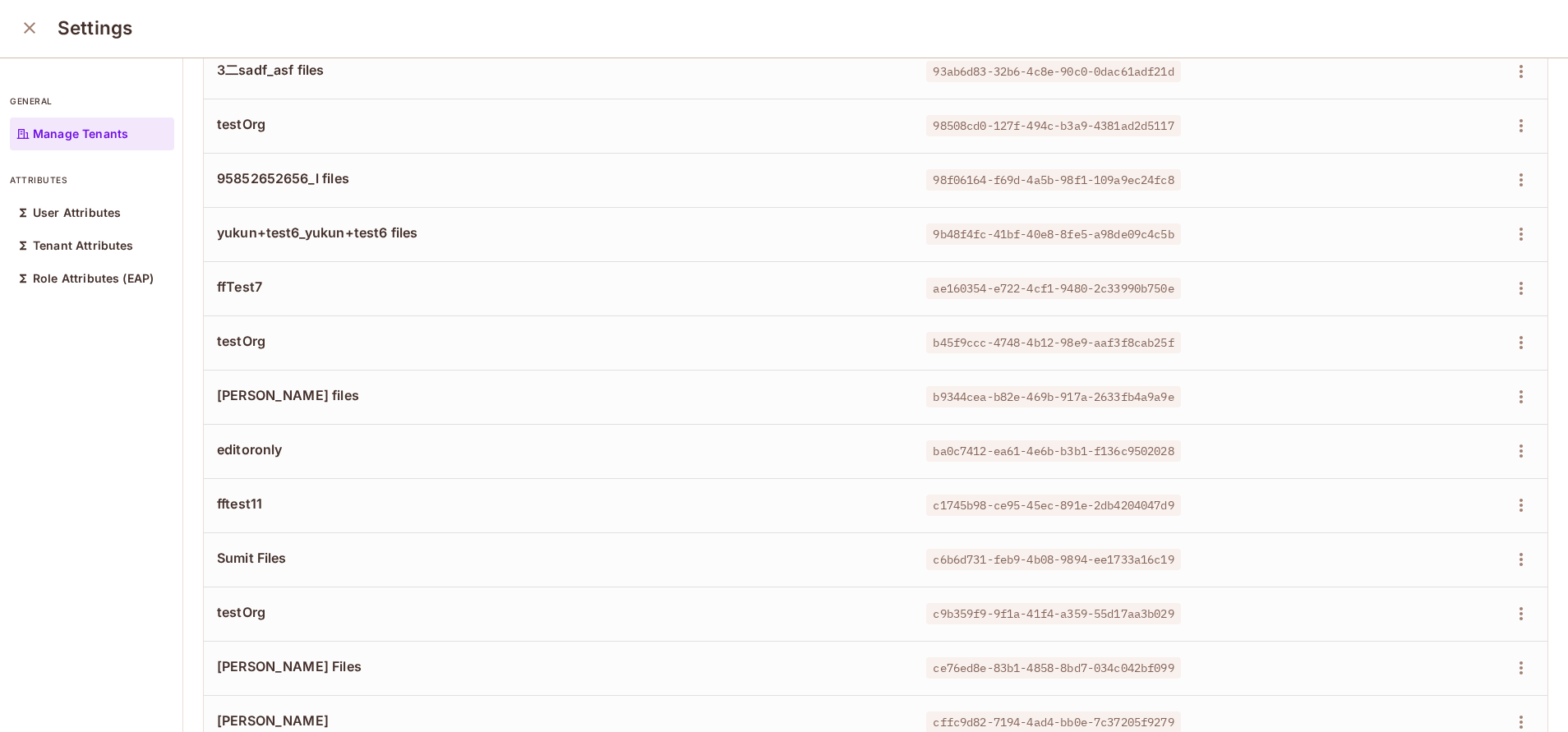
click at [232, 400] on span "[PERSON_NAME] files" at bounding box center [558, 395] width 683 height 18
click at [1511, 402] on icon "button" at bounding box center [1521, 397] width 20 height 20
click at [1413, 500] on div "Delete Tenant" at bounding box center [1424, 507] width 77 height 16
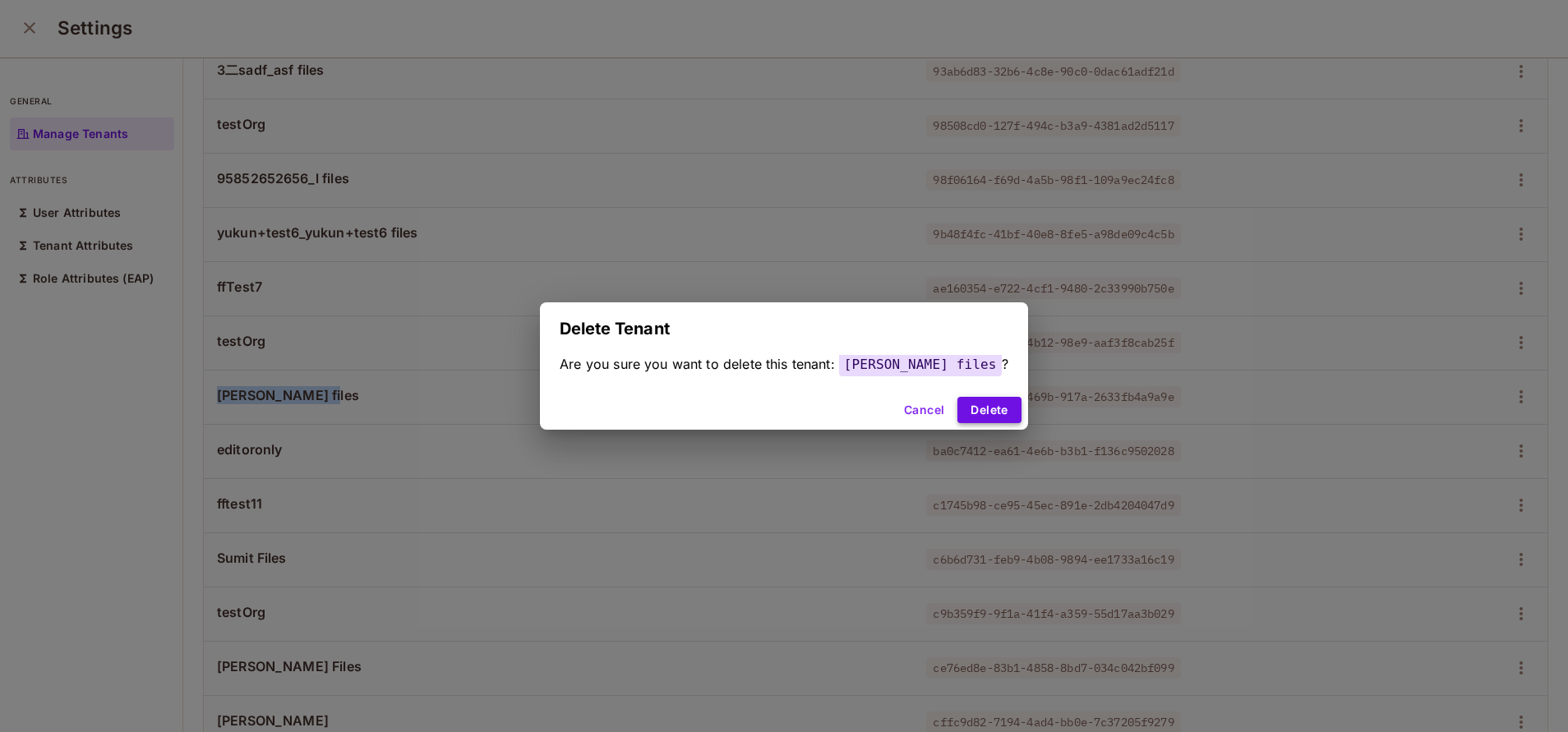
click at [965, 408] on button "Delete" at bounding box center [989, 410] width 63 height 26
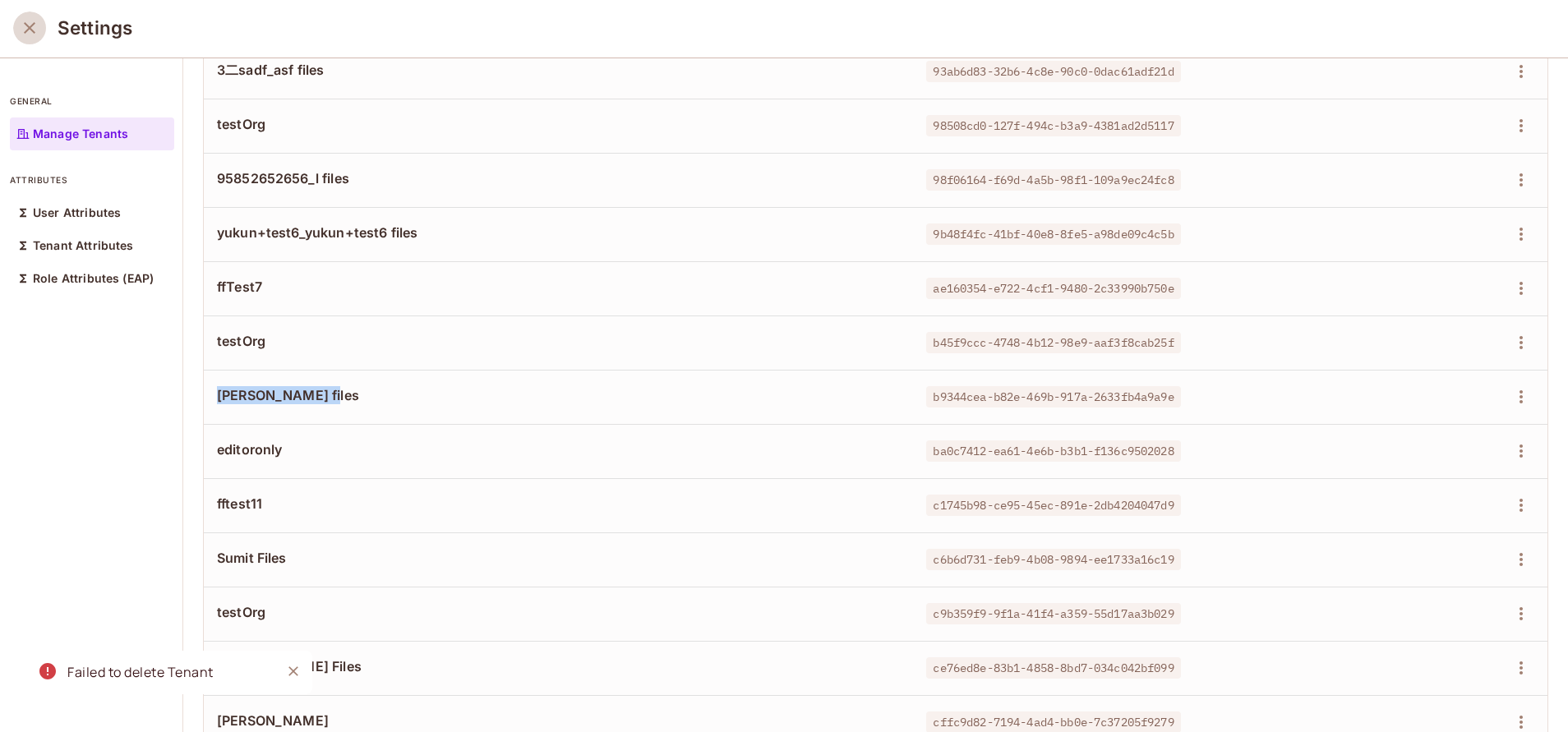
click at [32, 30] on icon "close" at bounding box center [29, 28] width 12 height 12
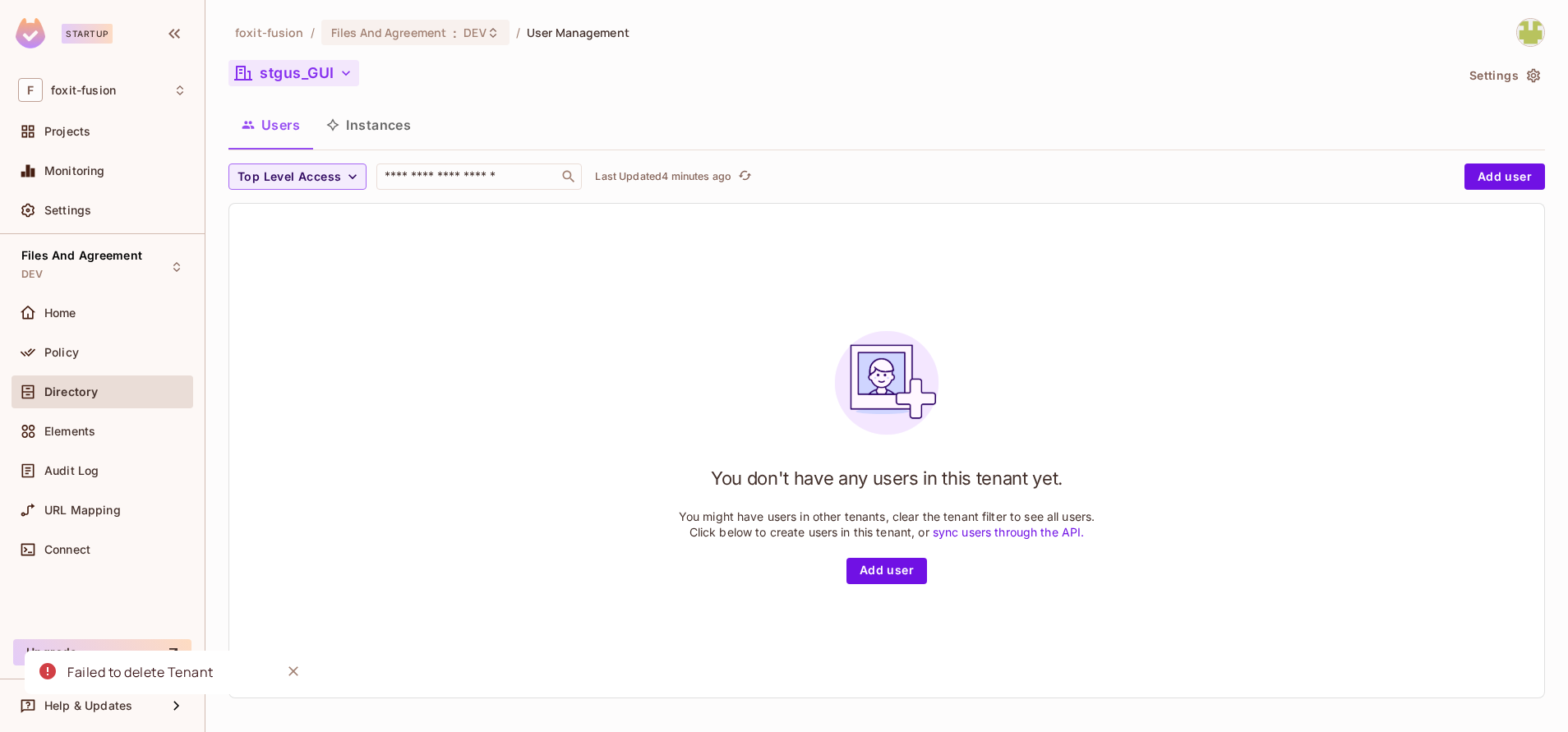
click at [331, 74] on button "stgus_GUI" at bounding box center [294, 73] width 131 height 26
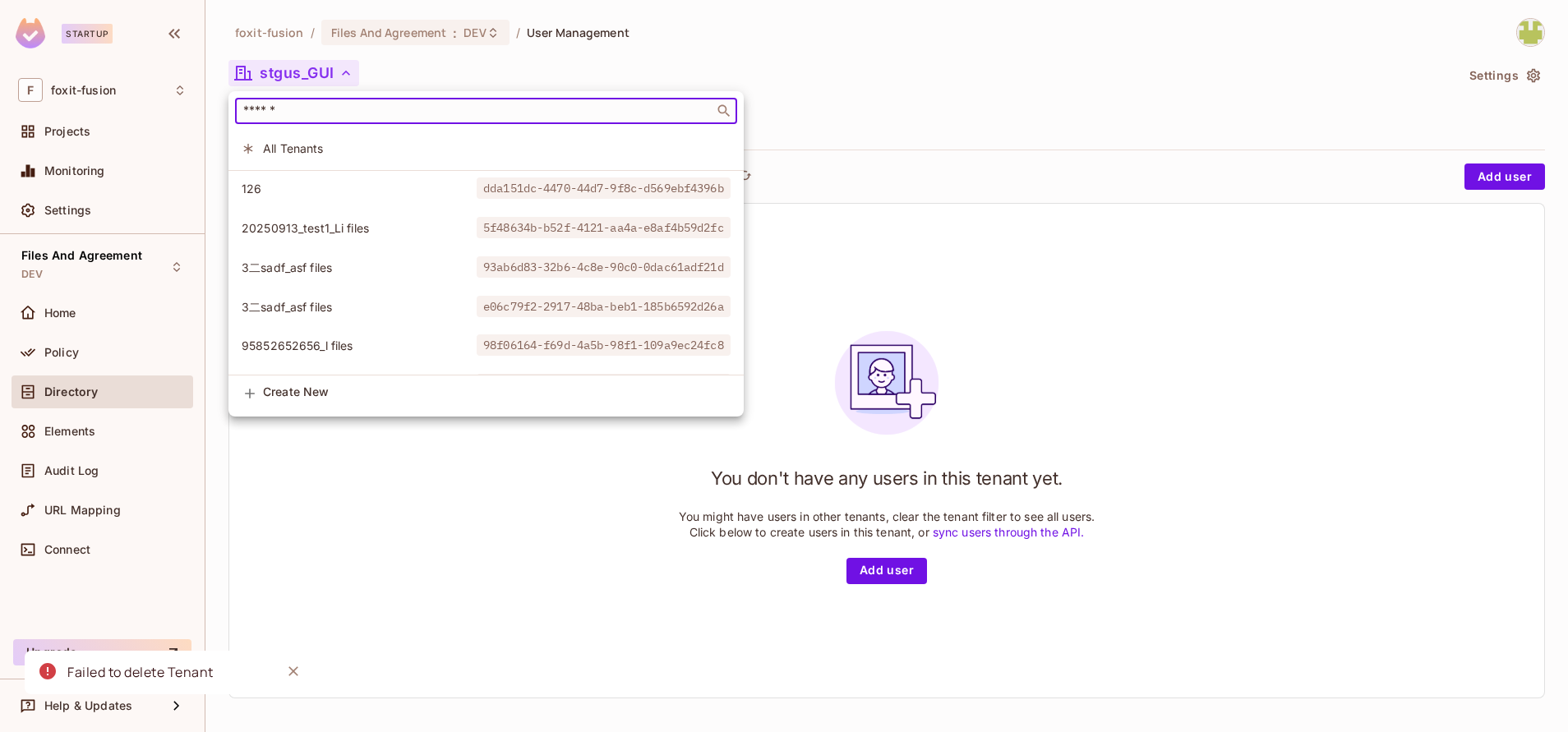
click at [382, 116] on input "text" at bounding box center [474, 111] width 469 height 16
type input "*"
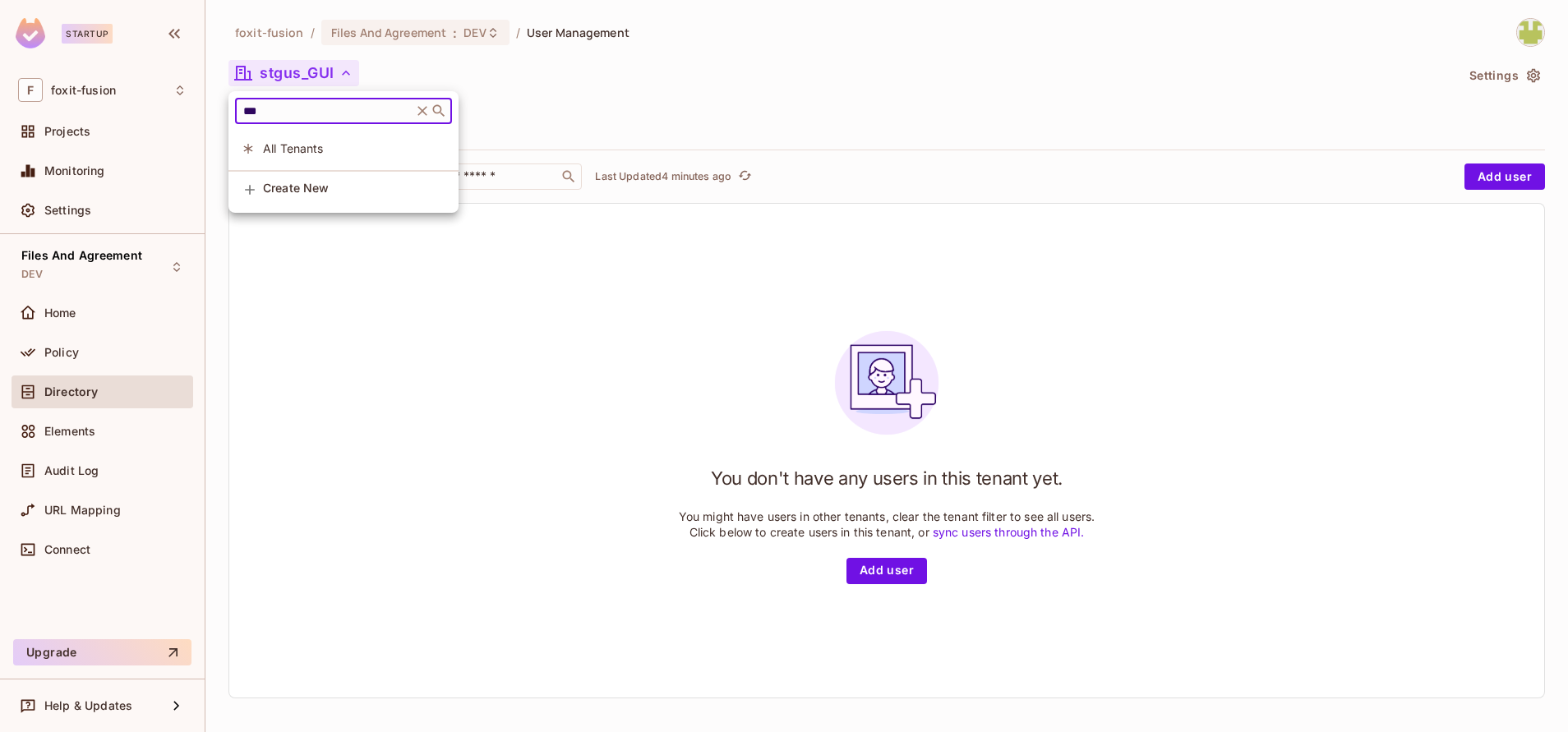
type input "***"
click at [421, 109] on icon at bounding box center [421, 111] width 10 height 10
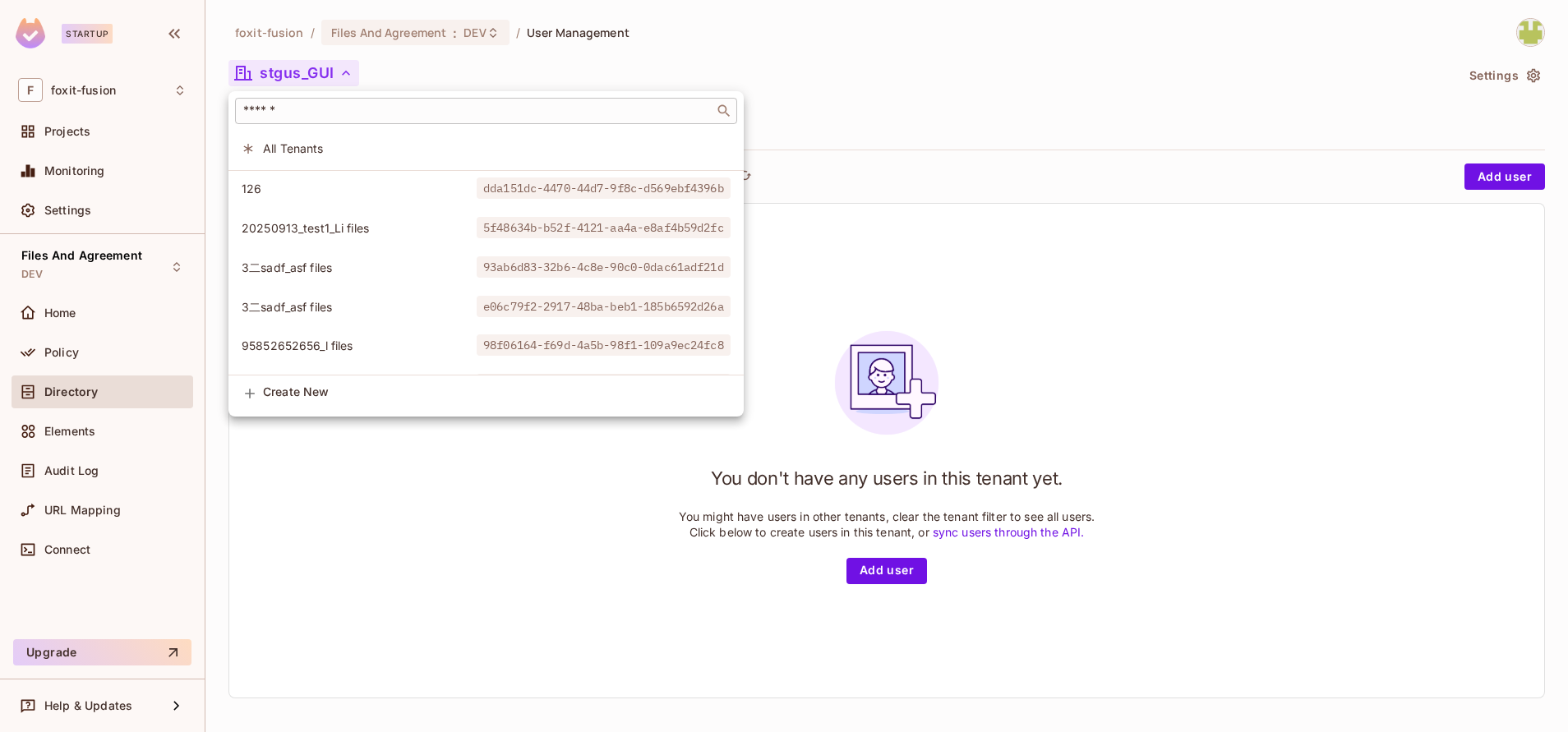
click at [1466, 74] on div at bounding box center [784, 366] width 1568 height 732
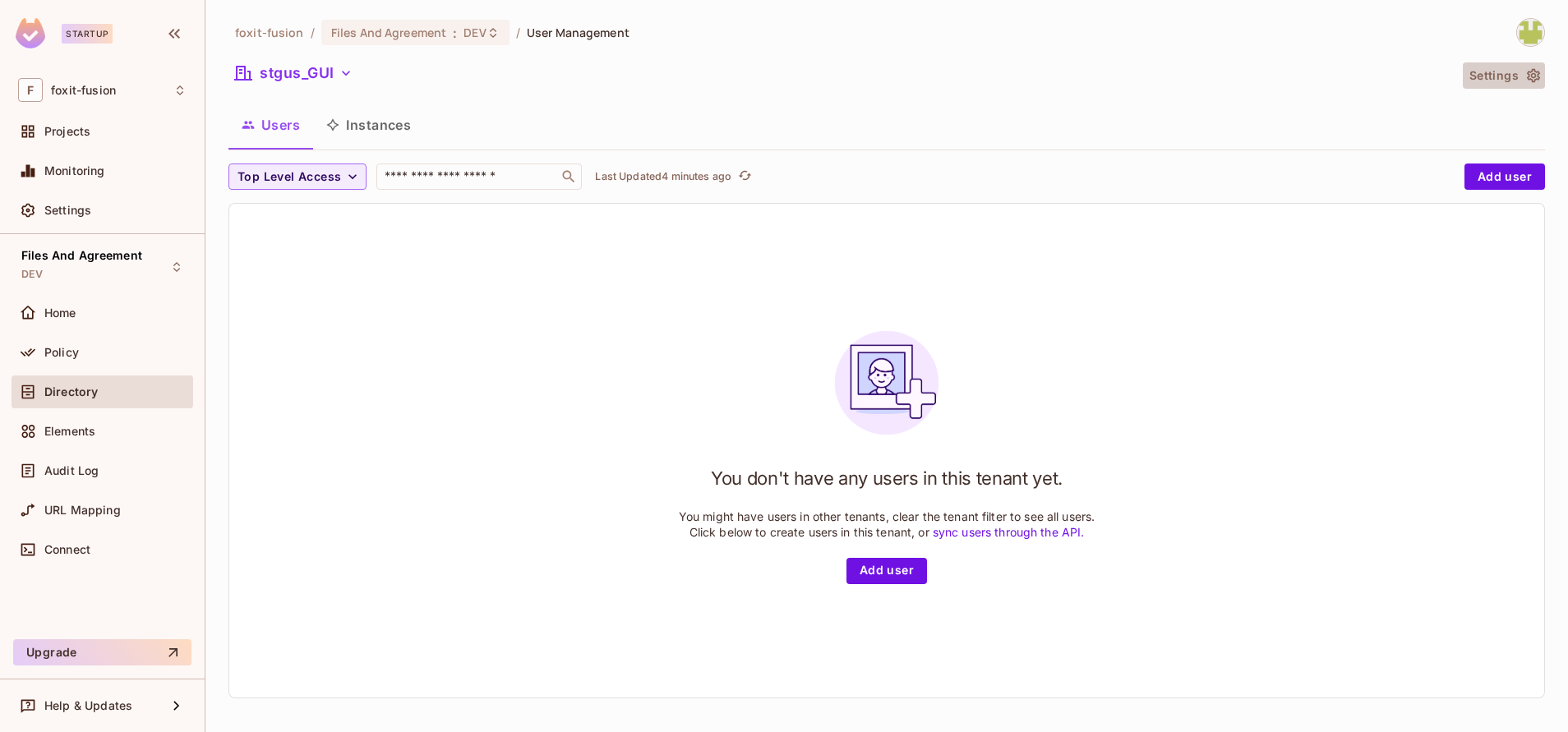
click at [1466, 74] on button "Settings" at bounding box center [1503, 75] width 82 height 26
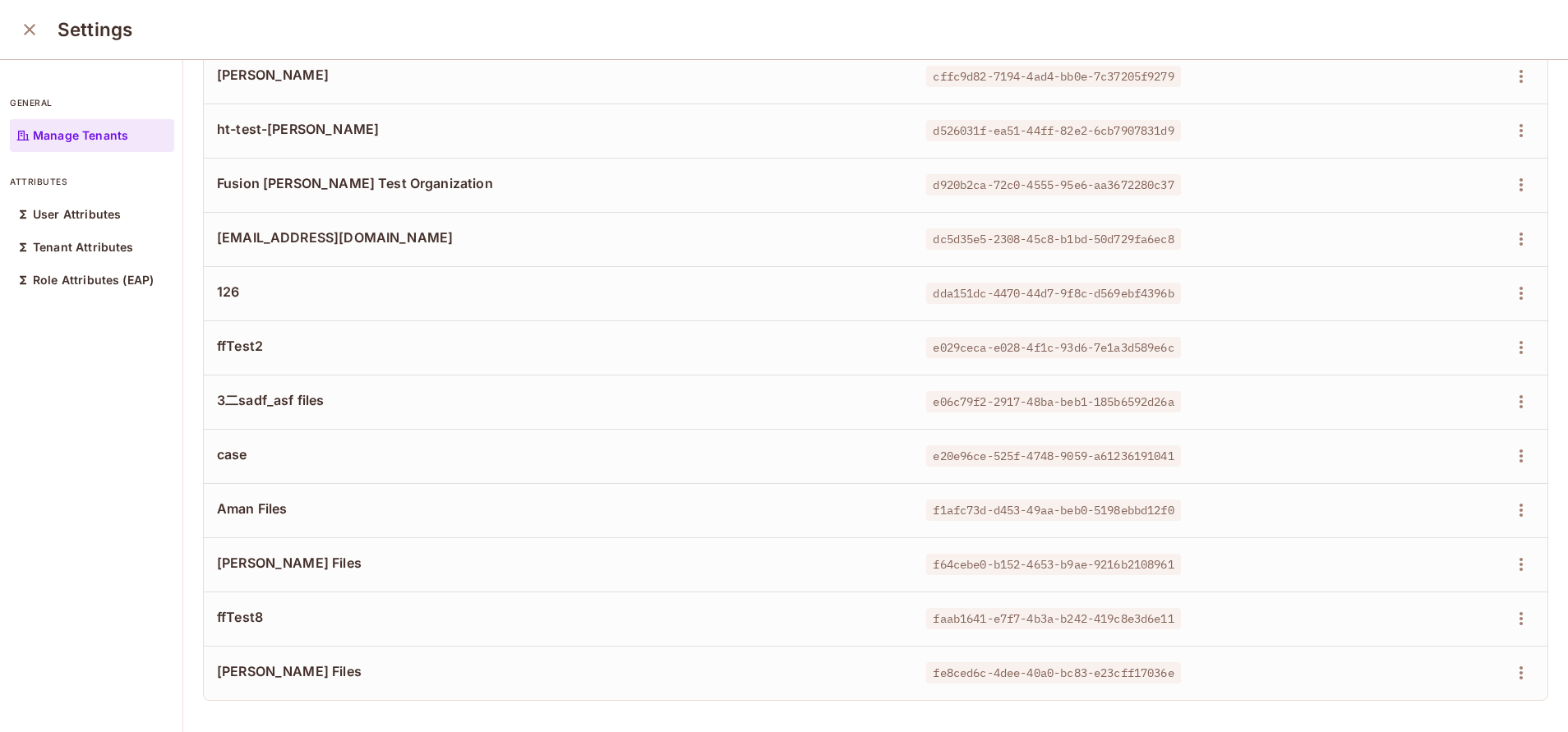
scroll to position [2244, 0]
click at [27, 27] on icon "close" at bounding box center [29, 29] width 12 height 12
